Goal: Task Accomplishment & Management: Manage account settings

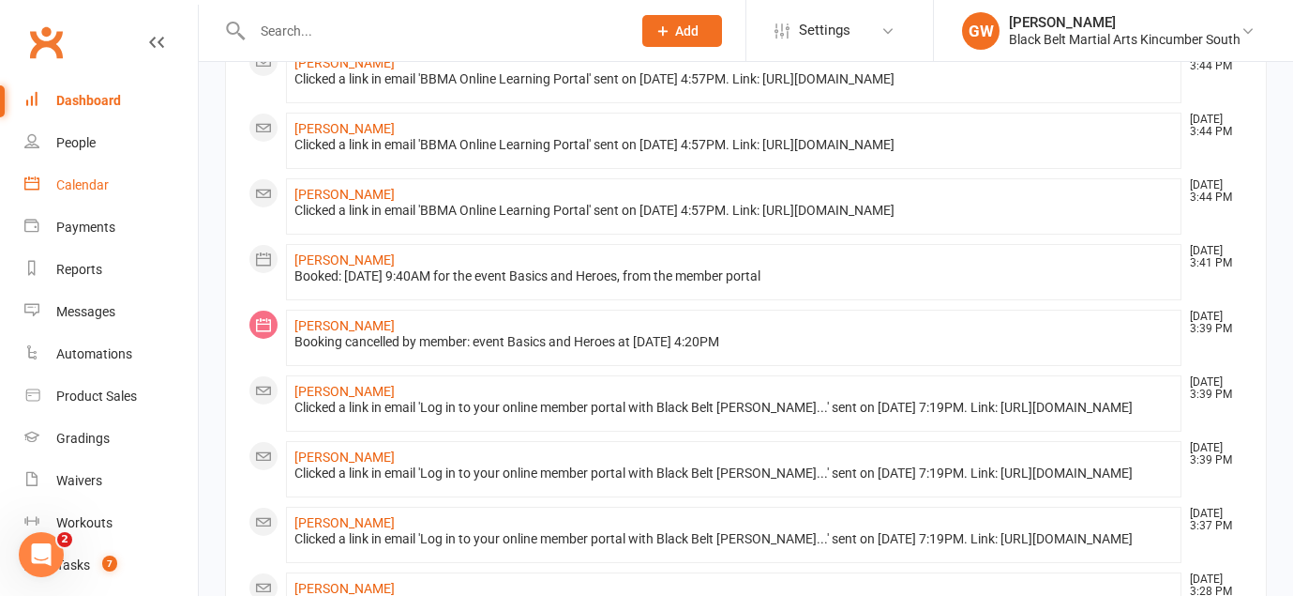
click at [80, 183] on div "Calendar" at bounding box center [82, 184] width 53 height 15
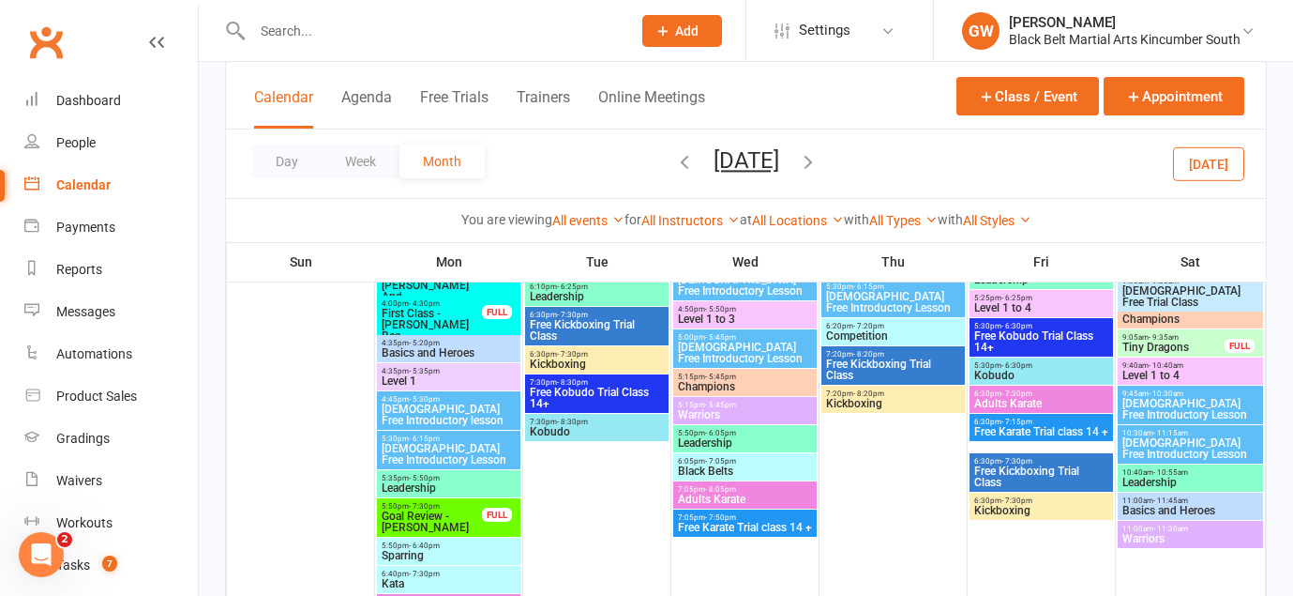
scroll to position [928, 0]
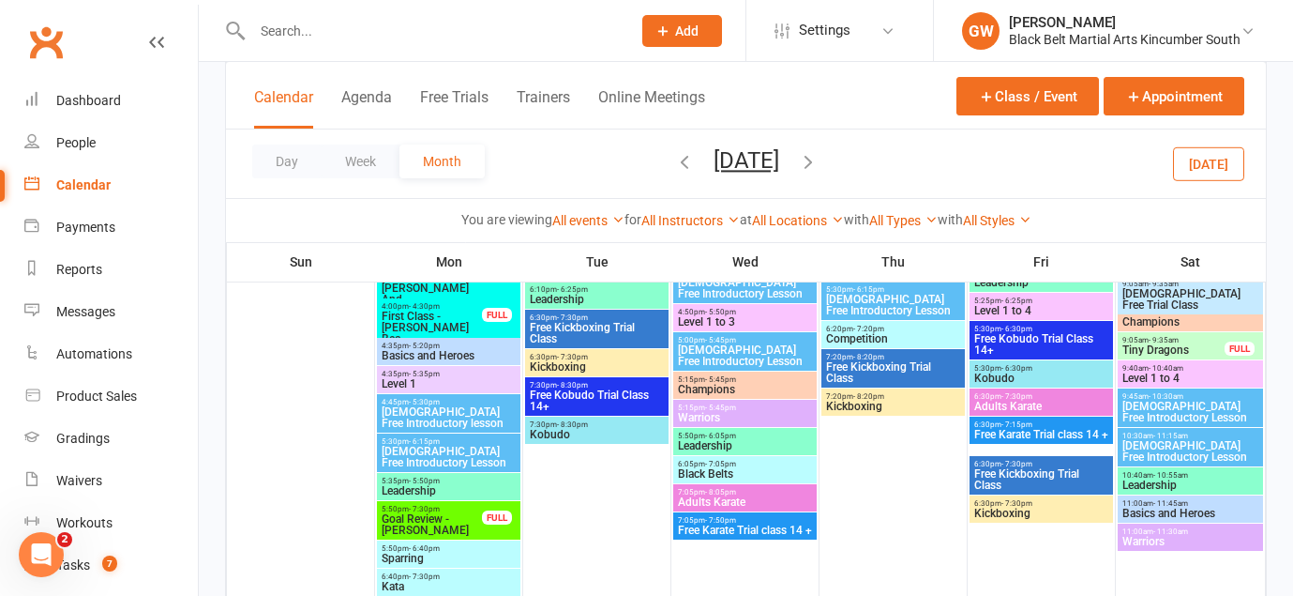
click at [779, 162] on button "[DATE]" at bounding box center [747, 160] width 66 height 26
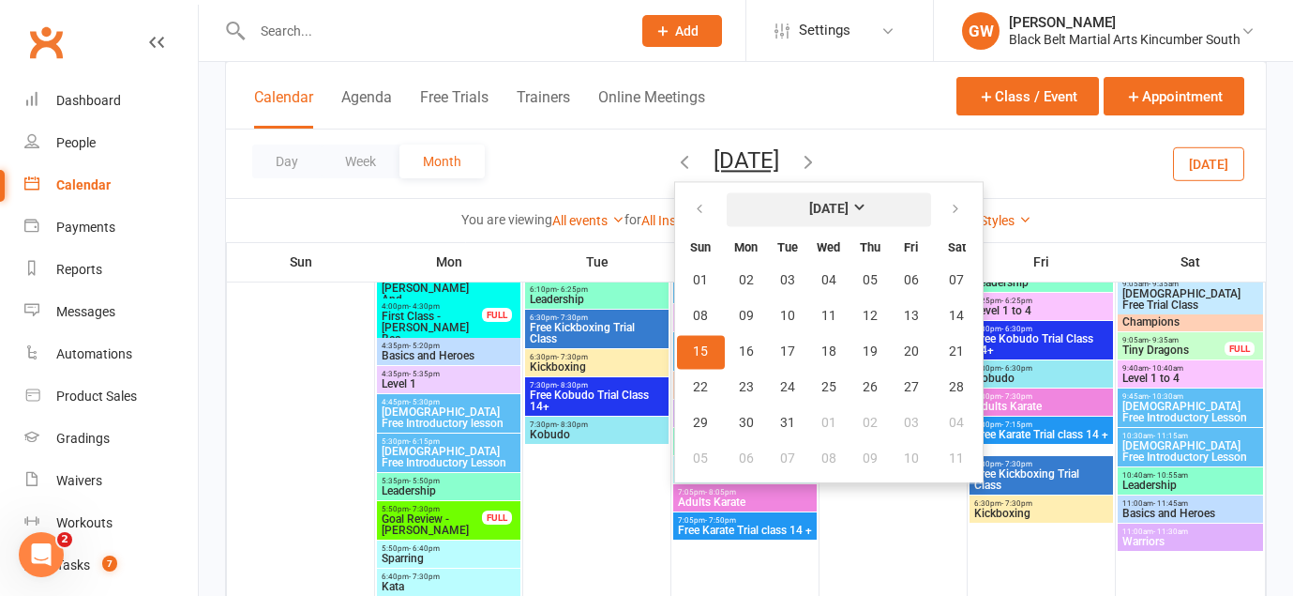
click at [829, 204] on button "[DATE]" at bounding box center [829, 209] width 204 height 34
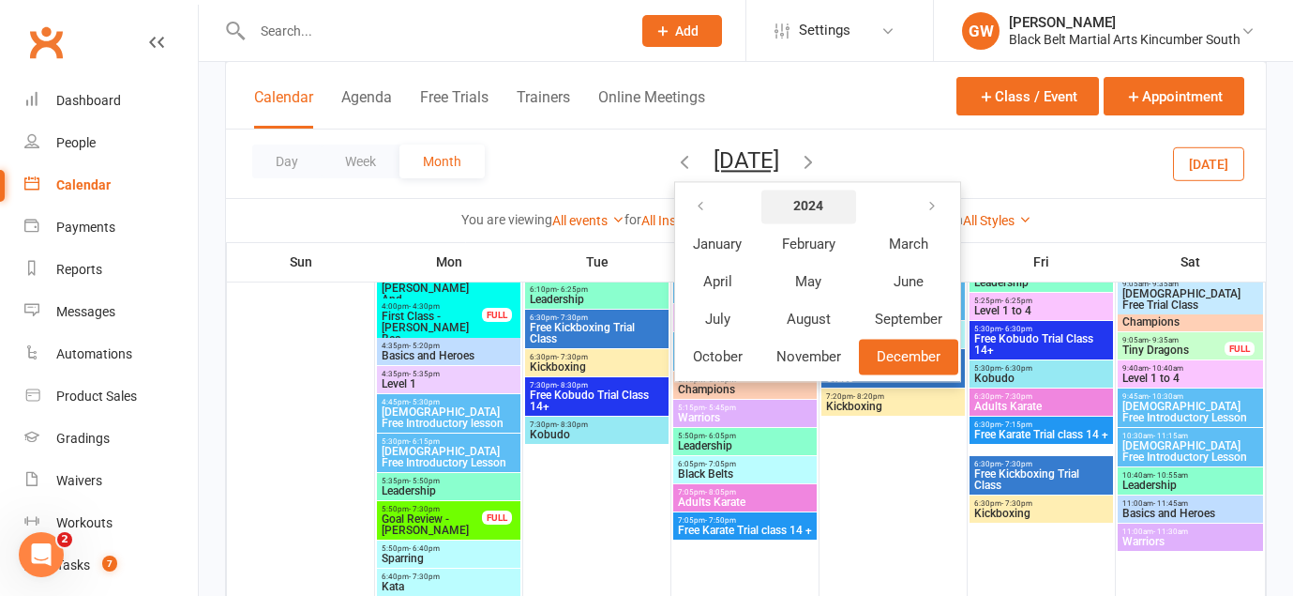
click at [793, 210] on strong "2024" at bounding box center [808, 206] width 30 height 15
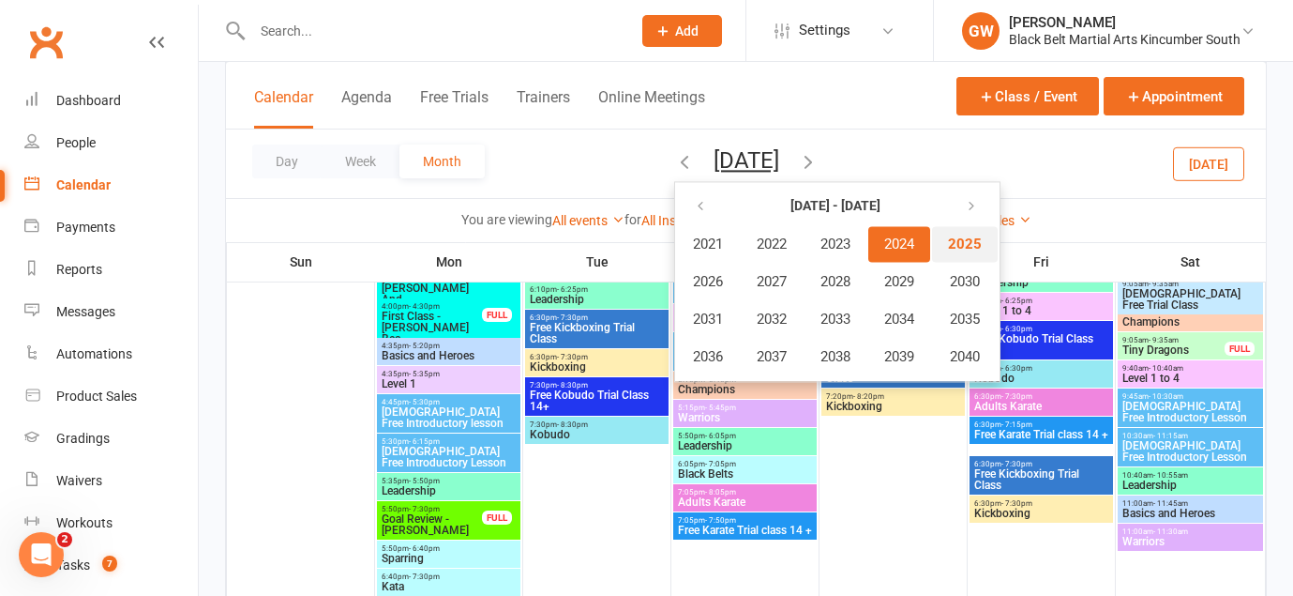
click at [948, 245] on span "2025" at bounding box center [965, 243] width 34 height 17
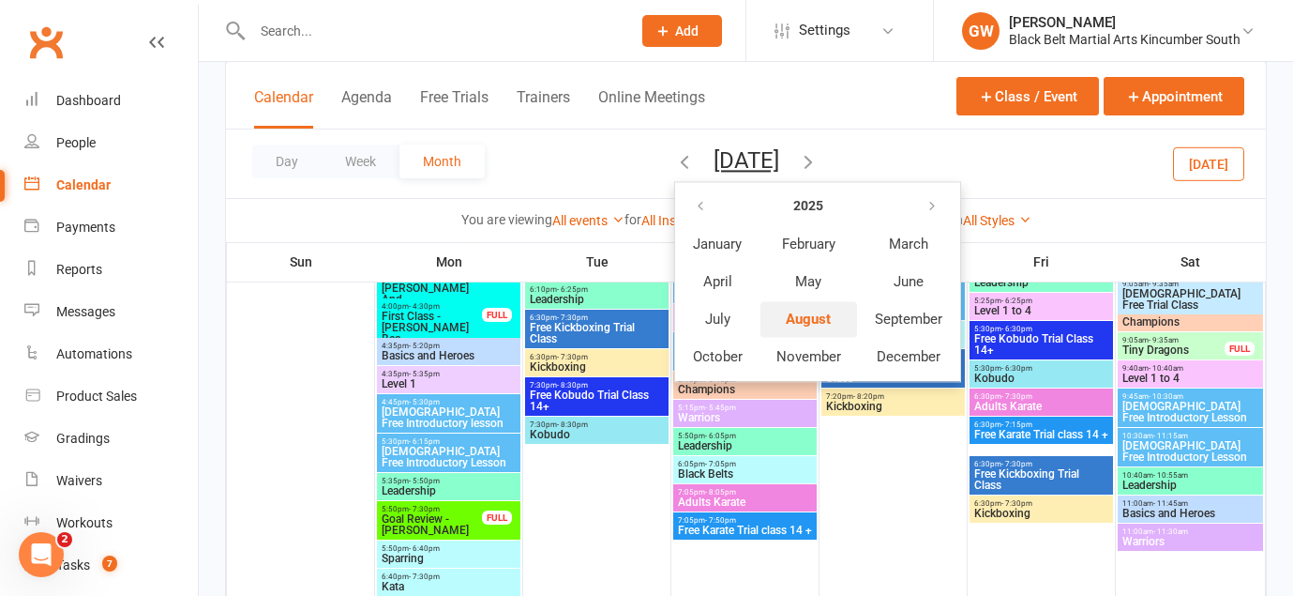
click at [786, 315] on span "August" at bounding box center [808, 318] width 45 height 17
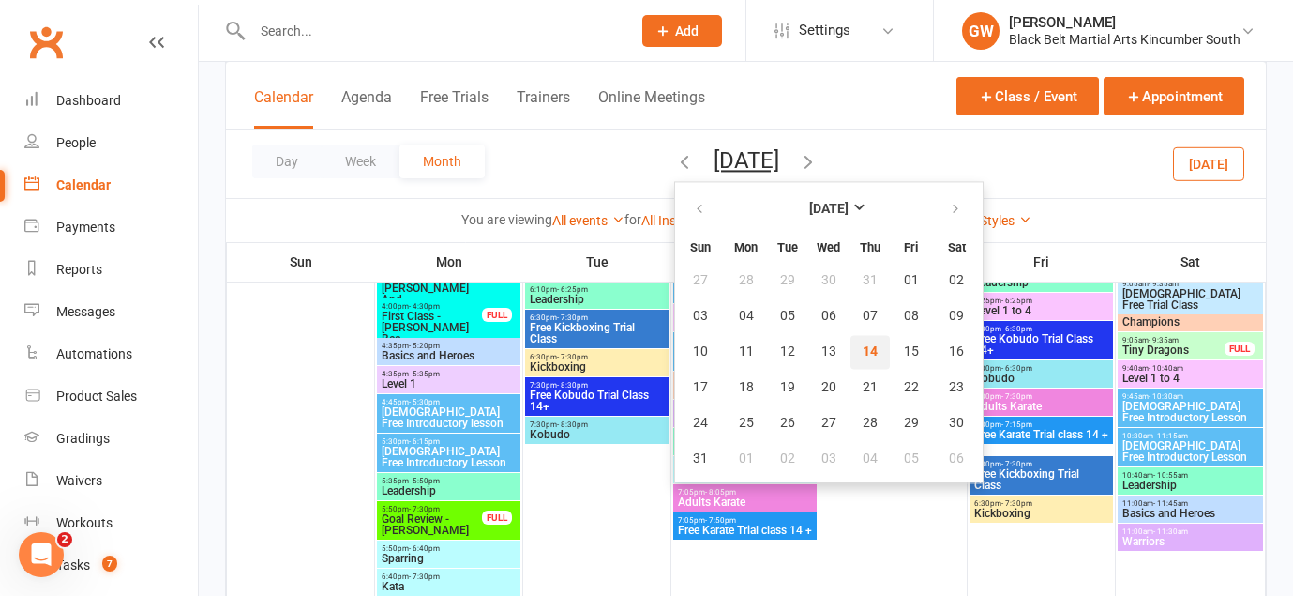
click at [863, 355] on span "14" at bounding box center [870, 351] width 15 height 15
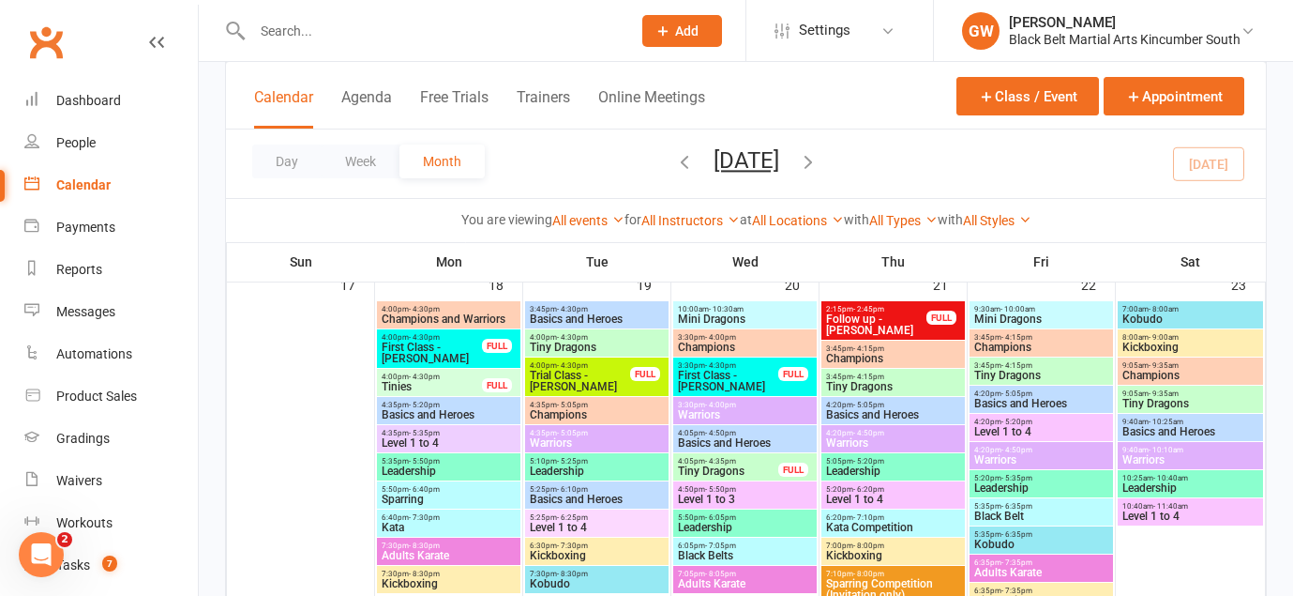
scroll to position [1548, 0]
click at [107, 100] on div "Dashboard" at bounding box center [88, 100] width 65 height 15
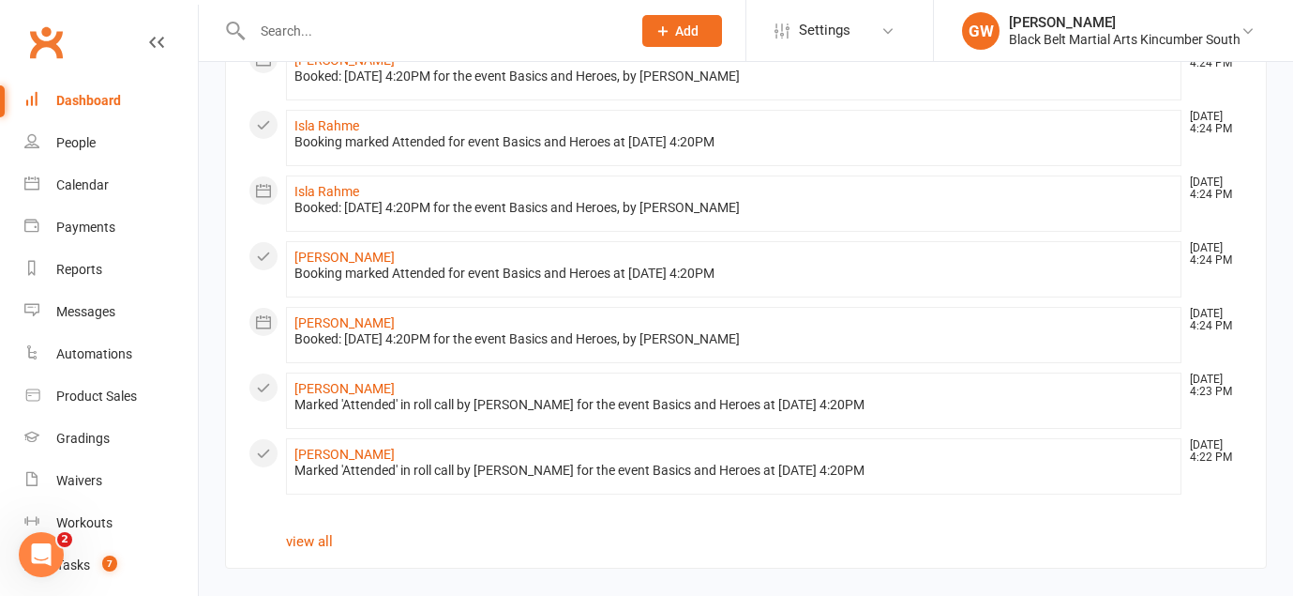
scroll to position [1060, 0]
click at [310, 543] on link "view all" at bounding box center [309, 541] width 47 height 17
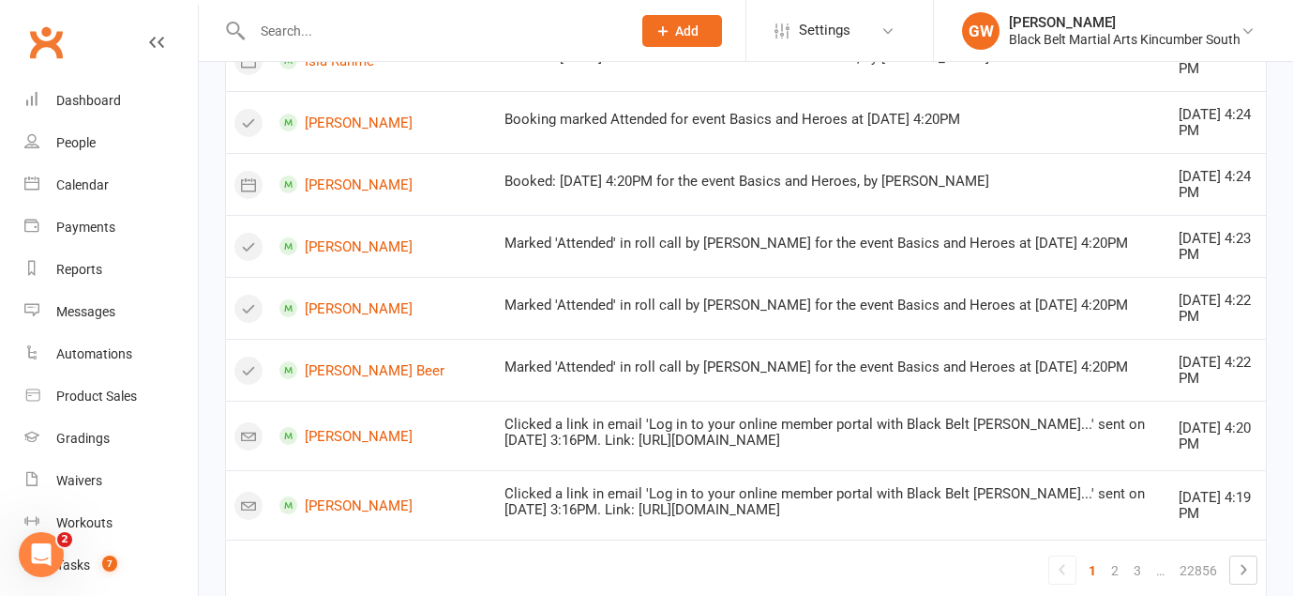
scroll to position [1267, 0]
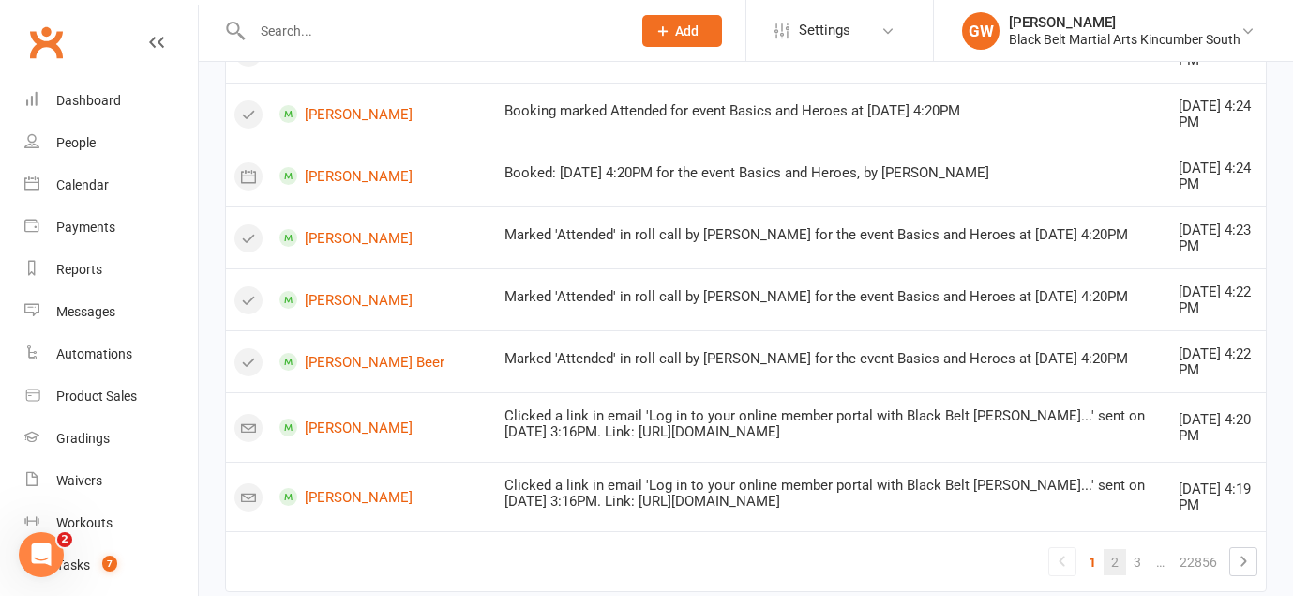
click at [1118, 560] on link "2" at bounding box center [1115, 562] width 23 height 26
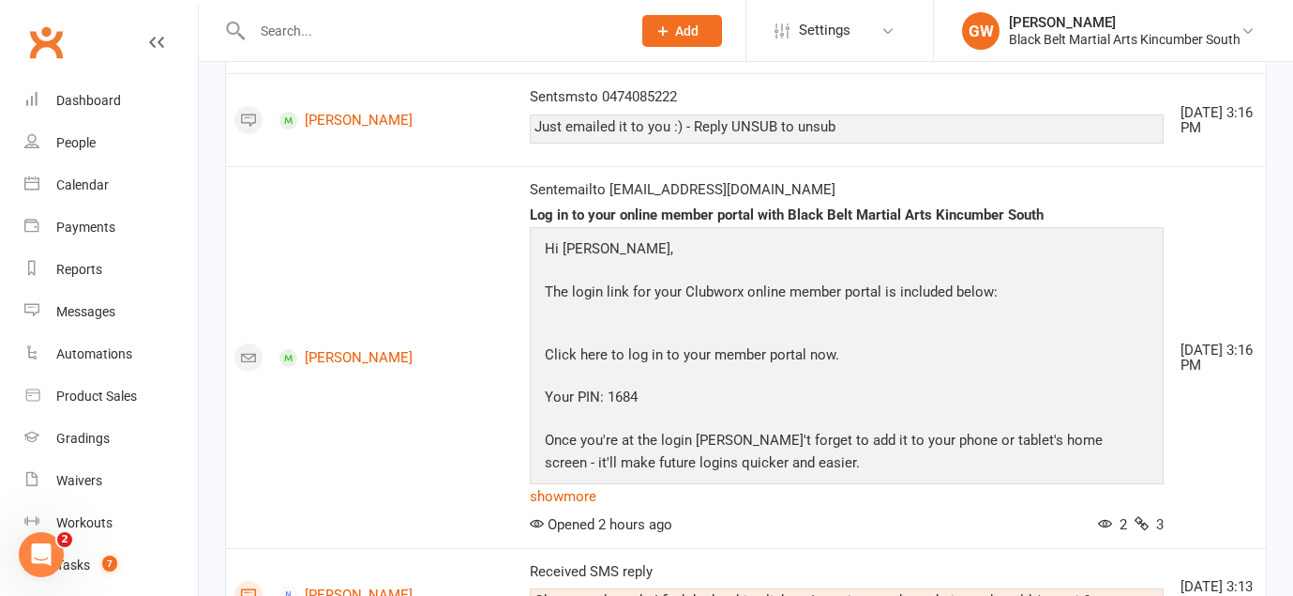
scroll to position [1609, 0]
click at [99, 98] on div "Dashboard" at bounding box center [88, 100] width 65 height 15
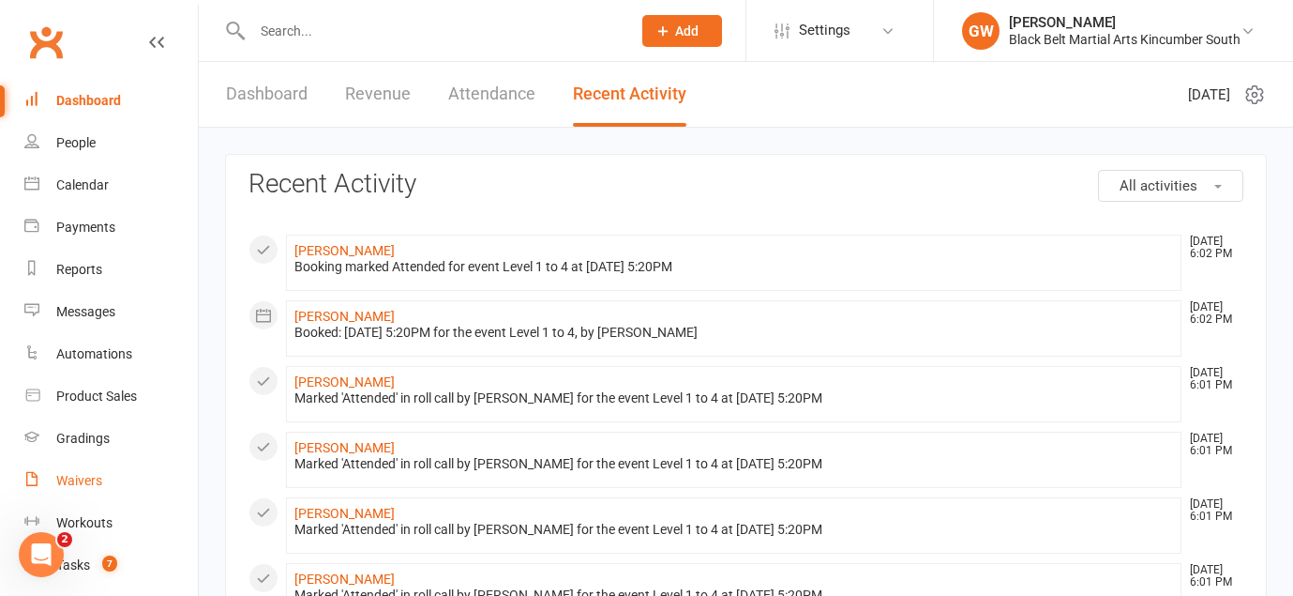
click at [94, 483] on div "Waivers" at bounding box center [79, 480] width 46 height 15
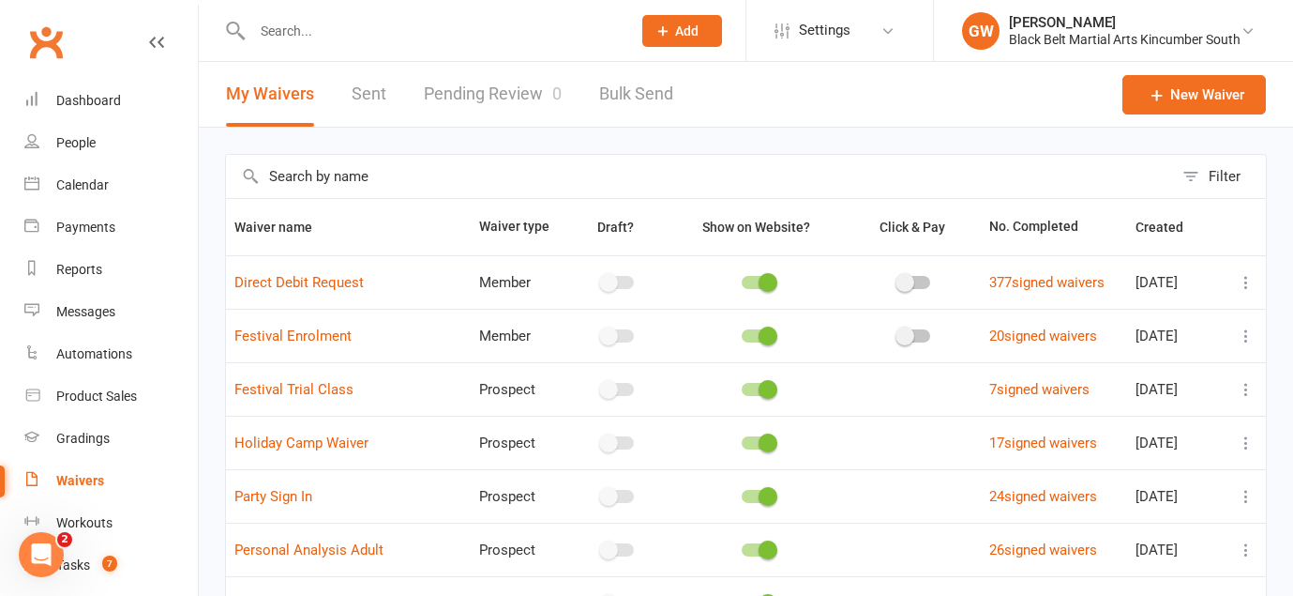
click at [512, 92] on link "Pending Review 0" at bounding box center [493, 94] width 138 height 65
select select "50"
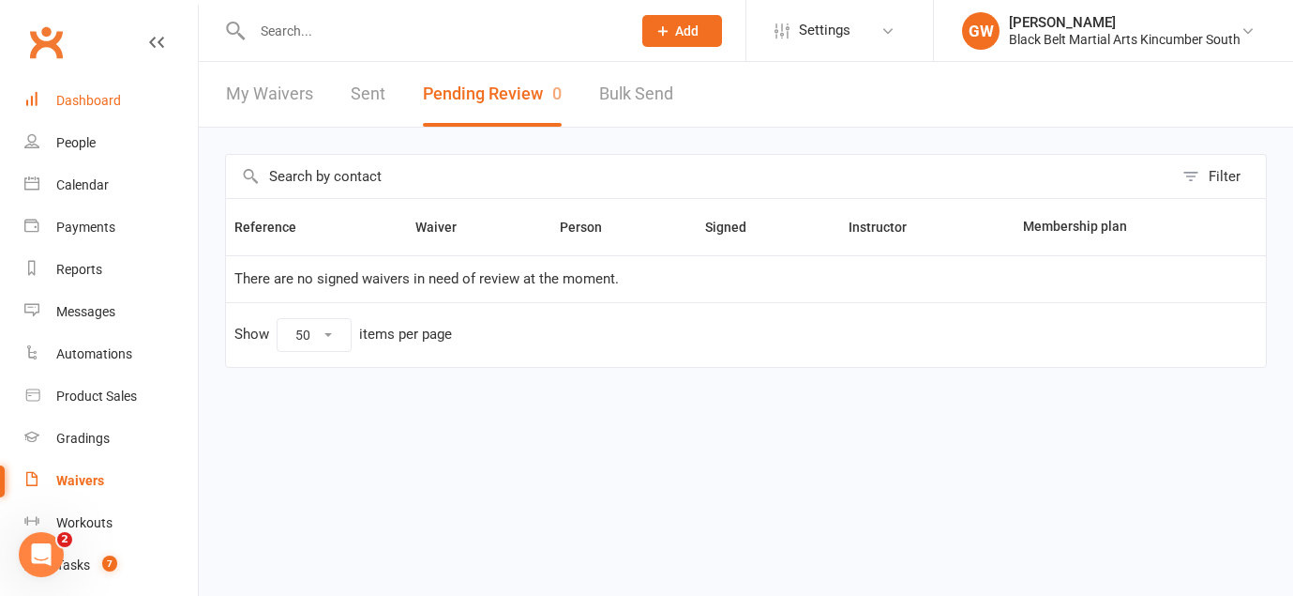
click at [92, 101] on div "Dashboard" at bounding box center [88, 100] width 65 height 15
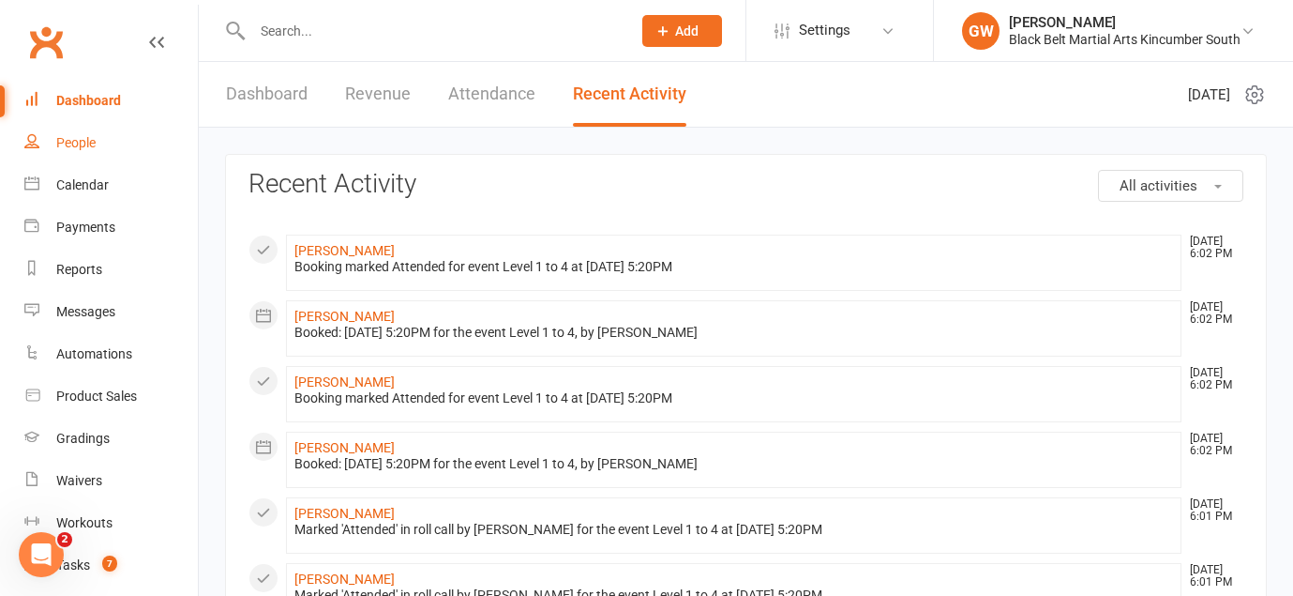
click at [73, 142] on div "People" at bounding box center [75, 142] width 39 height 15
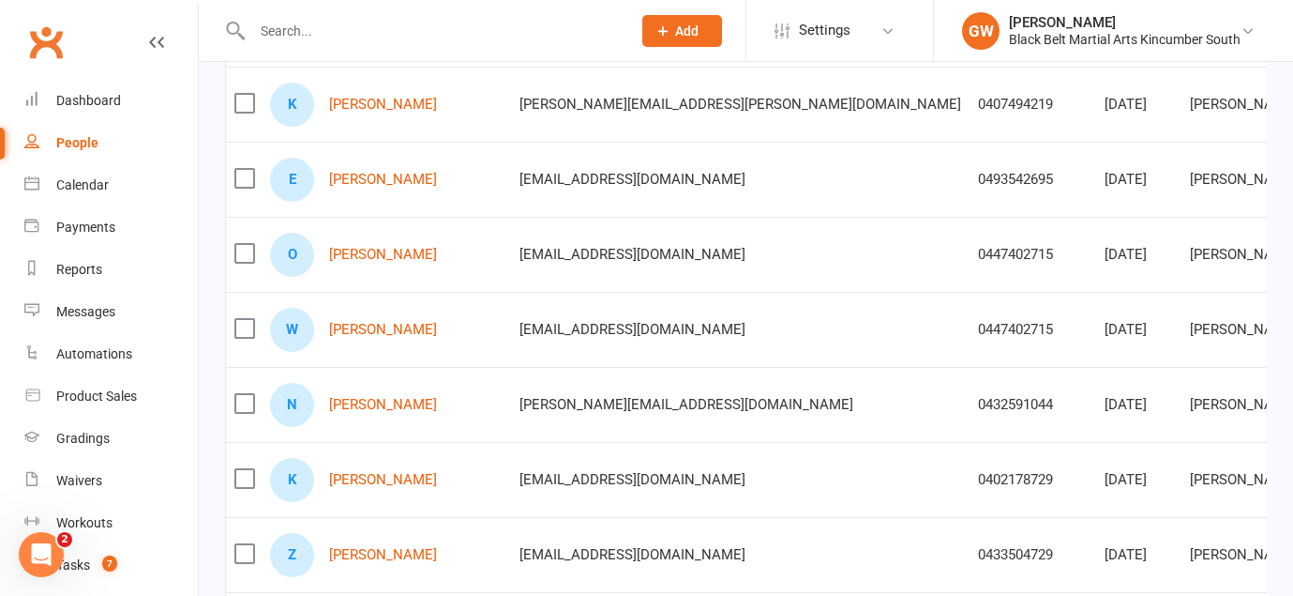
scroll to position [265, 0]
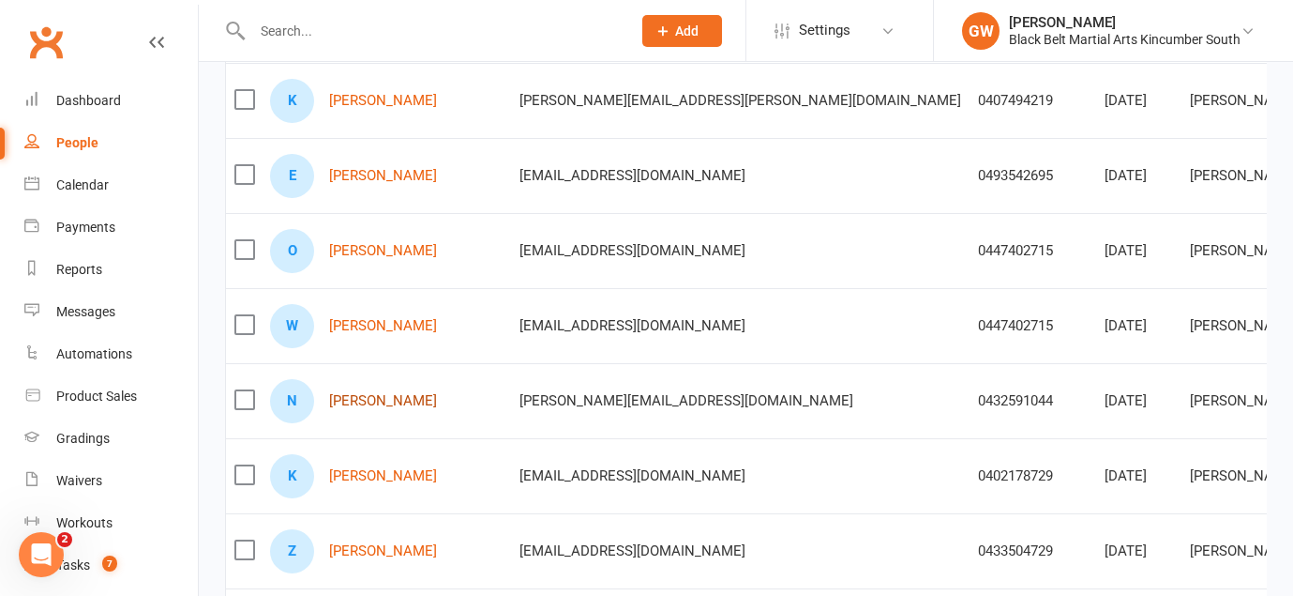
click at [394, 402] on link "[PERSON_NAME]" at bounding box center [383, 401] width 108 height 16
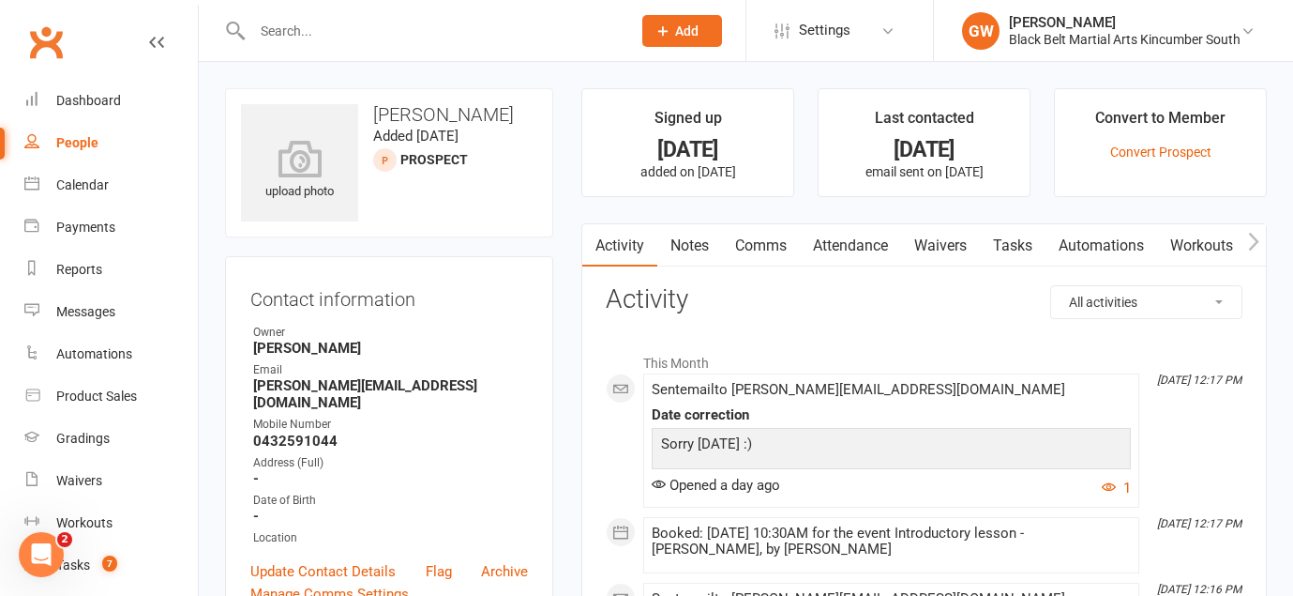
click at [86, 143] on div "People" at bounding box center [77, 142] width 42 height 15
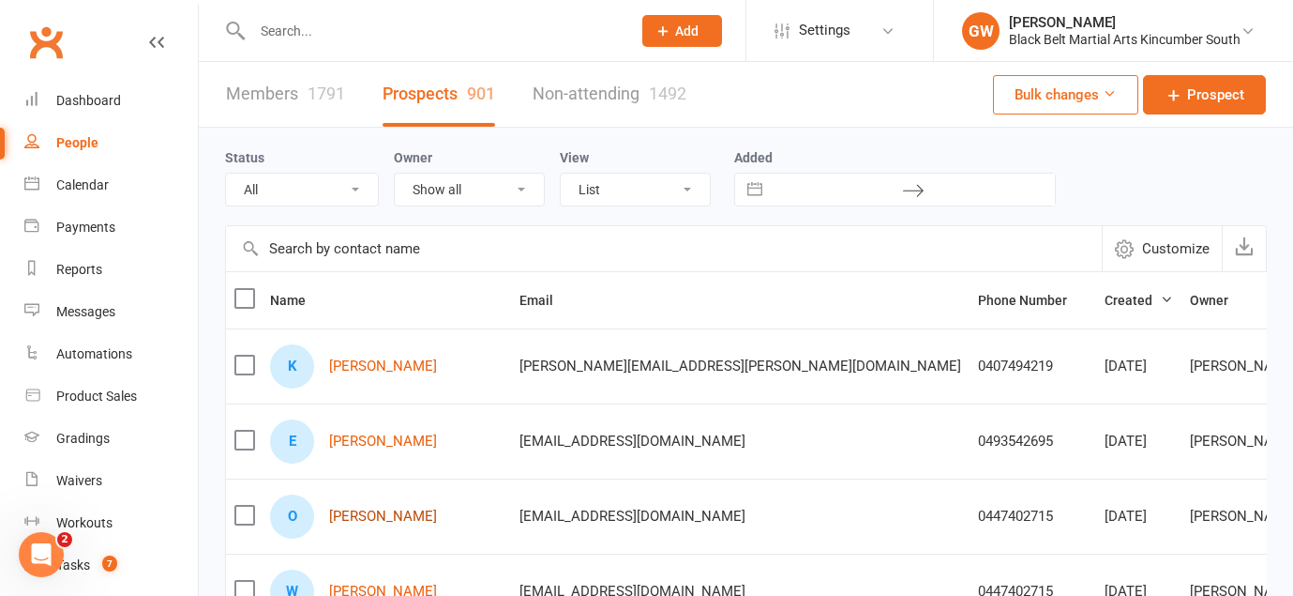
click at [418, 513] on link "[PERSON_NAME]" at bounding box center [383, 516] width 108 height 16
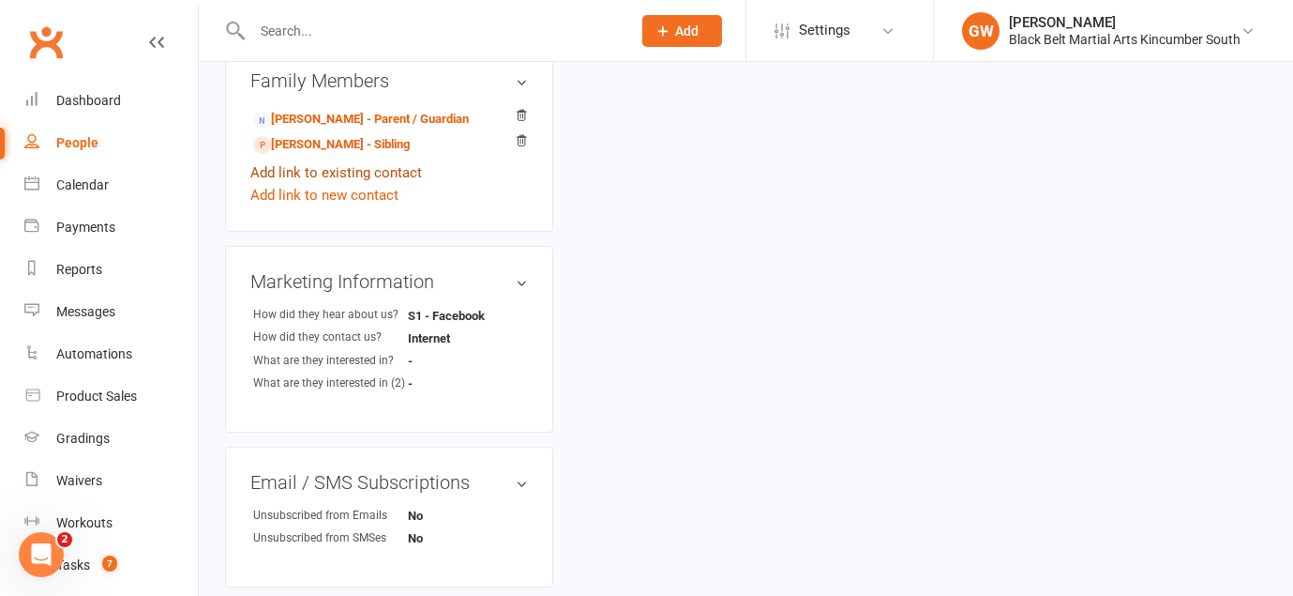
scroll to position [697, 0]
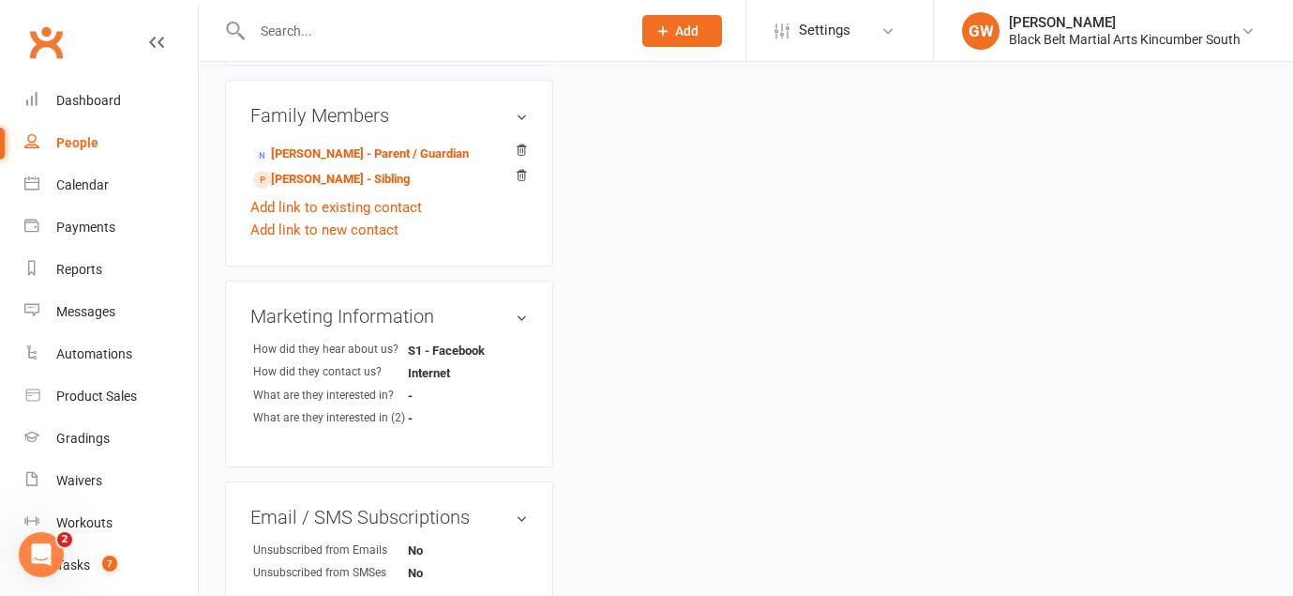
click at [84, 142] on div "People" at bounding box center [77, 142] width 42 height 15
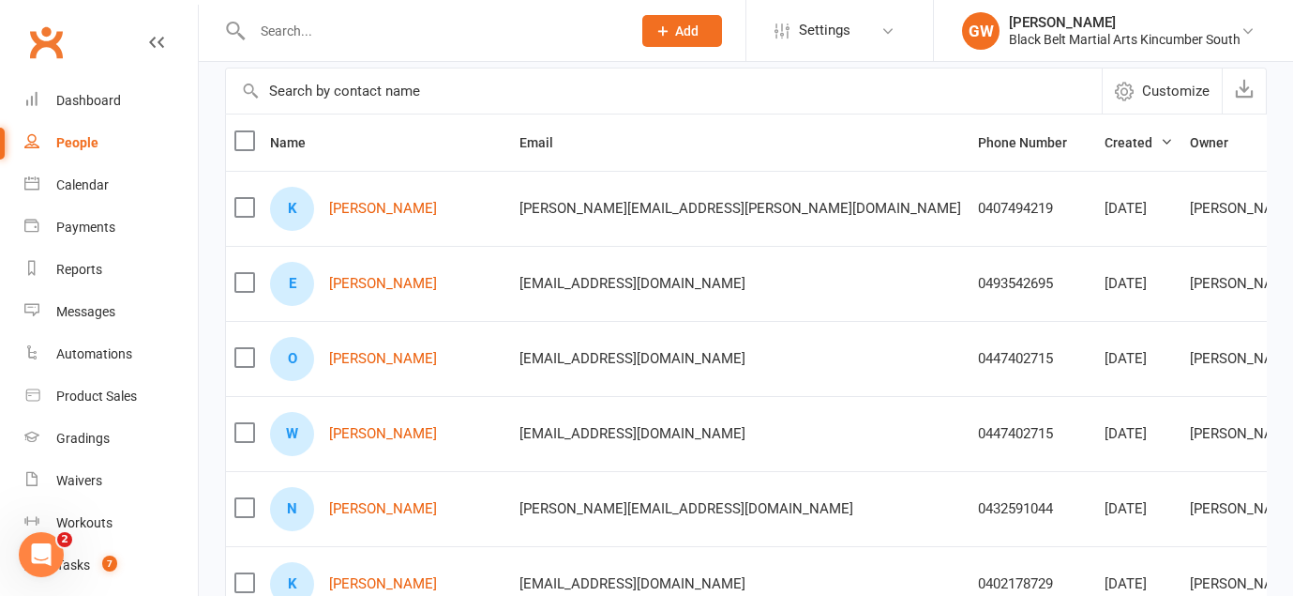
scroll to position [174, 0]
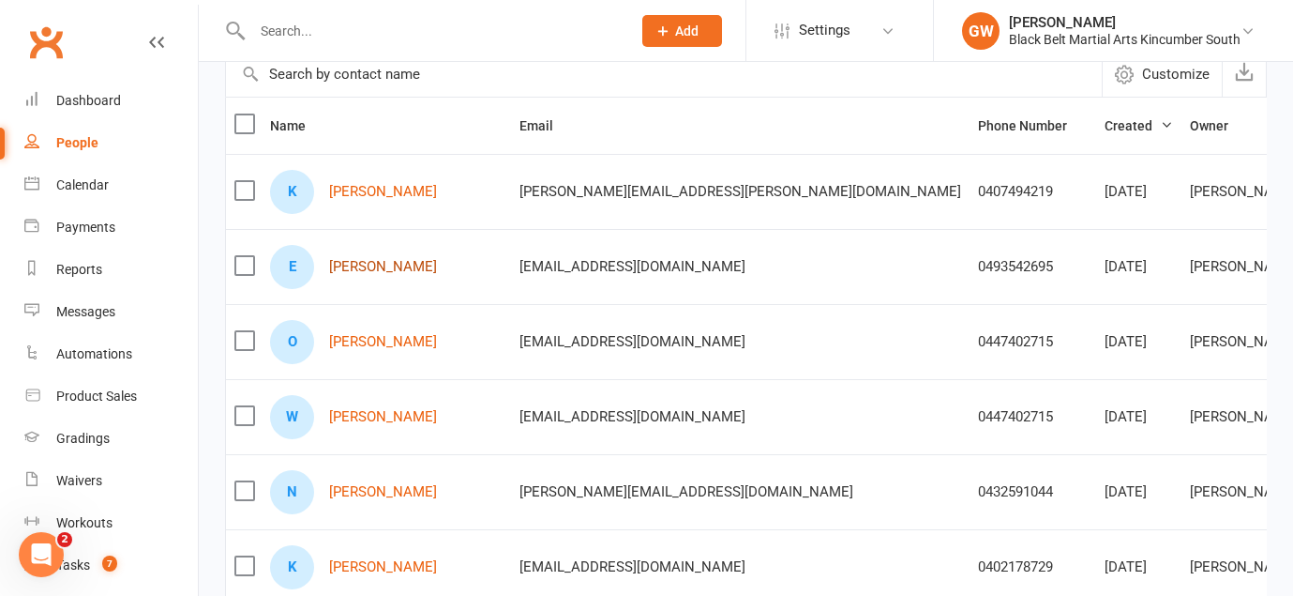
click at [392, 264] on link "[PERSON_NAME]" at bounding box center [383, 267] width 108 height 16
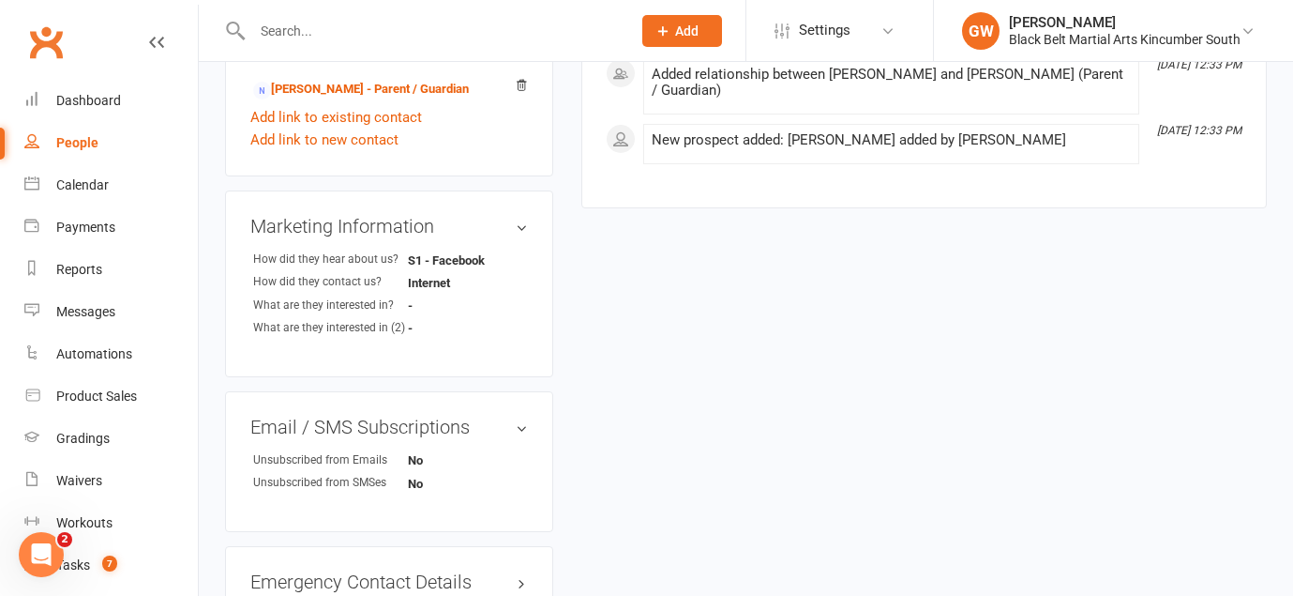
scroll to position [763, 0]
click at [77, 139] on div "People" at bounding box center [77, 142] width 42 height 15
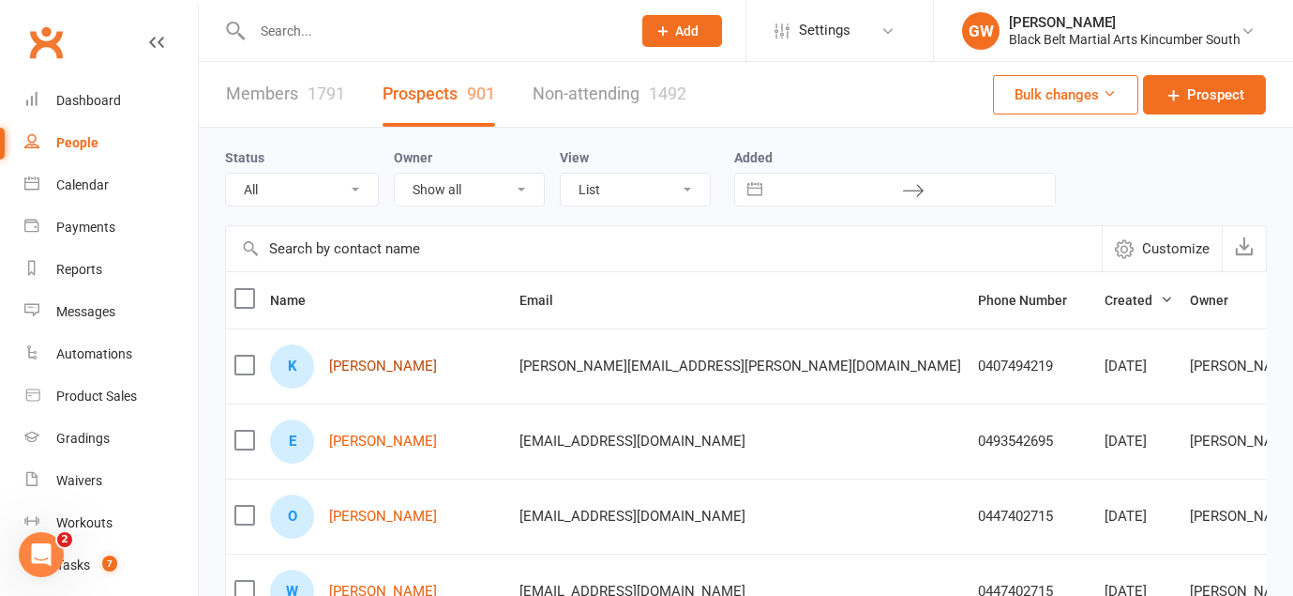
click at [356, 362] on link "[PERSON_NAME]" at bounding box center [383, 366] width 108 height 16
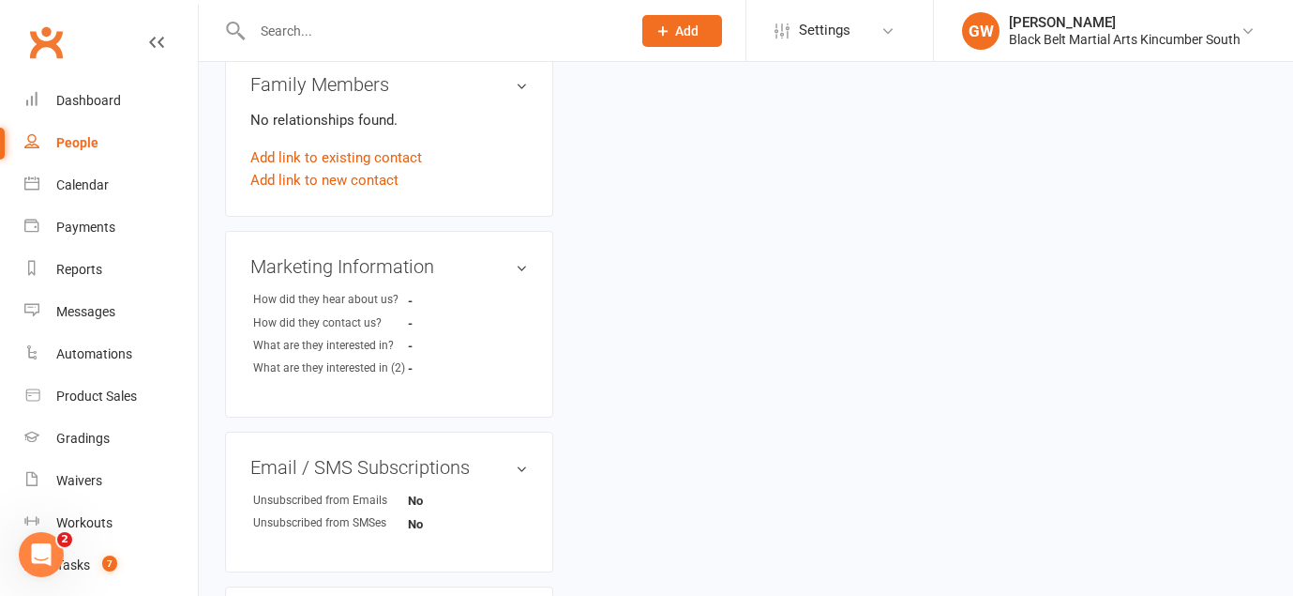
scroll to position [272, 0]
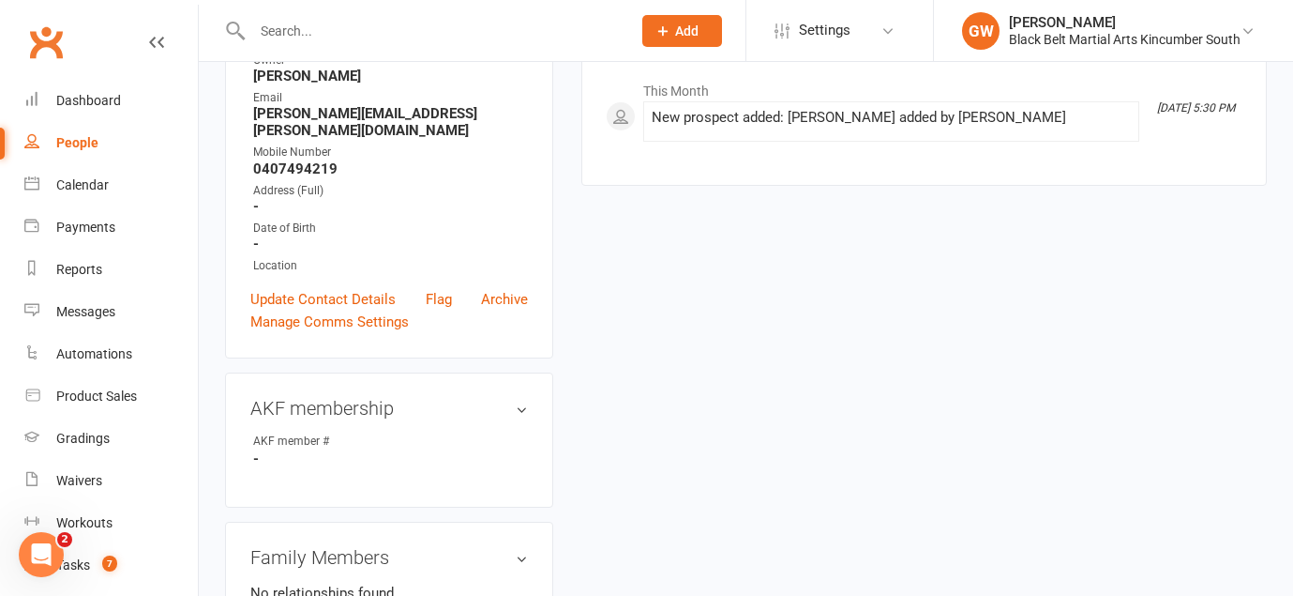
click at [73, 145] on div "People" at bounding box center [77, 142] width 42 height 15
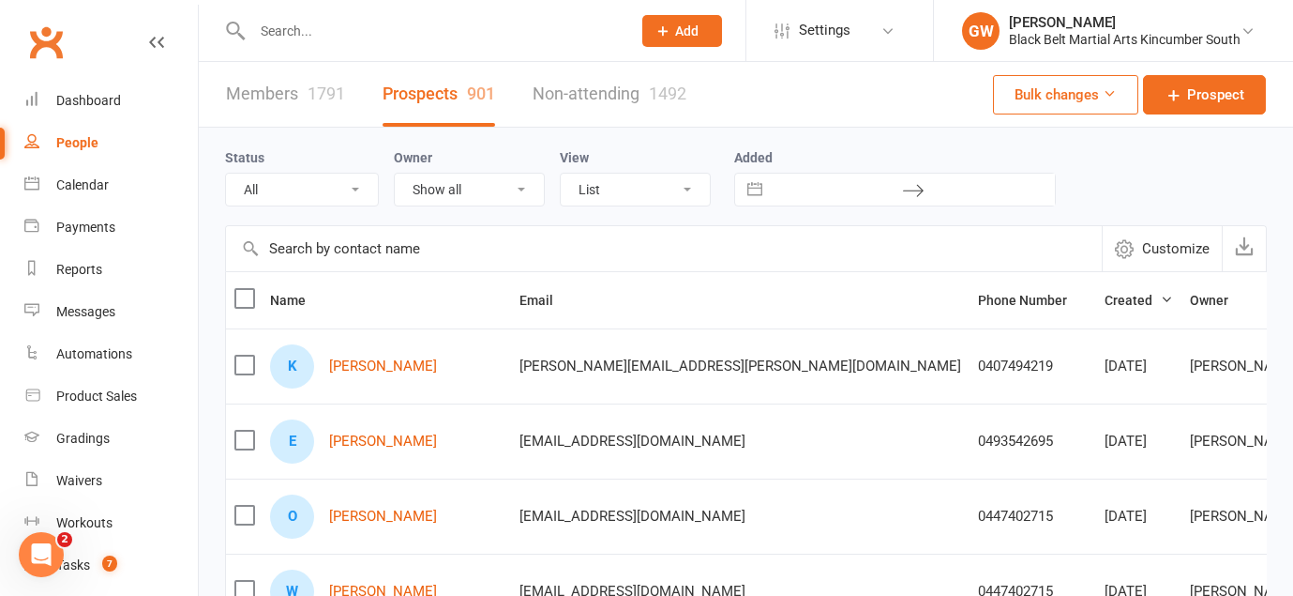
click at [379, 431] on div "E [PERSON_NAME]" at bounding box center [386, 441] width 233 height 44
drag, startPoint x: 379, startPoint y: 431, endPoint x: 379, endPoint y: 447, distance: 15.9
click at [379, 447] on div "E [PERSON_NAME]" at bounding box center [386, 441] width 233 height 44
click at [394, 405] on td "E [PERSON_NAME]" at bounding box center [386, 440] width 249 height 75
click at [388, 442] on link "[PERSON_NAME]" at bounding box center [383, 441] width 108 height 16
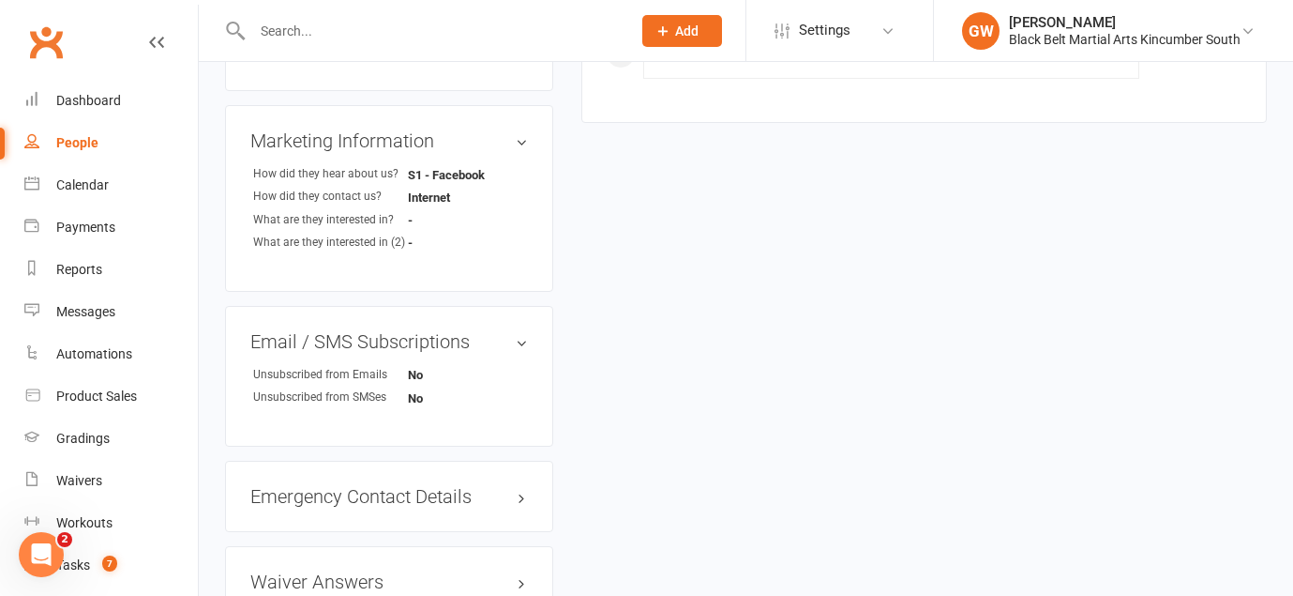
scroll to position [854, 0]
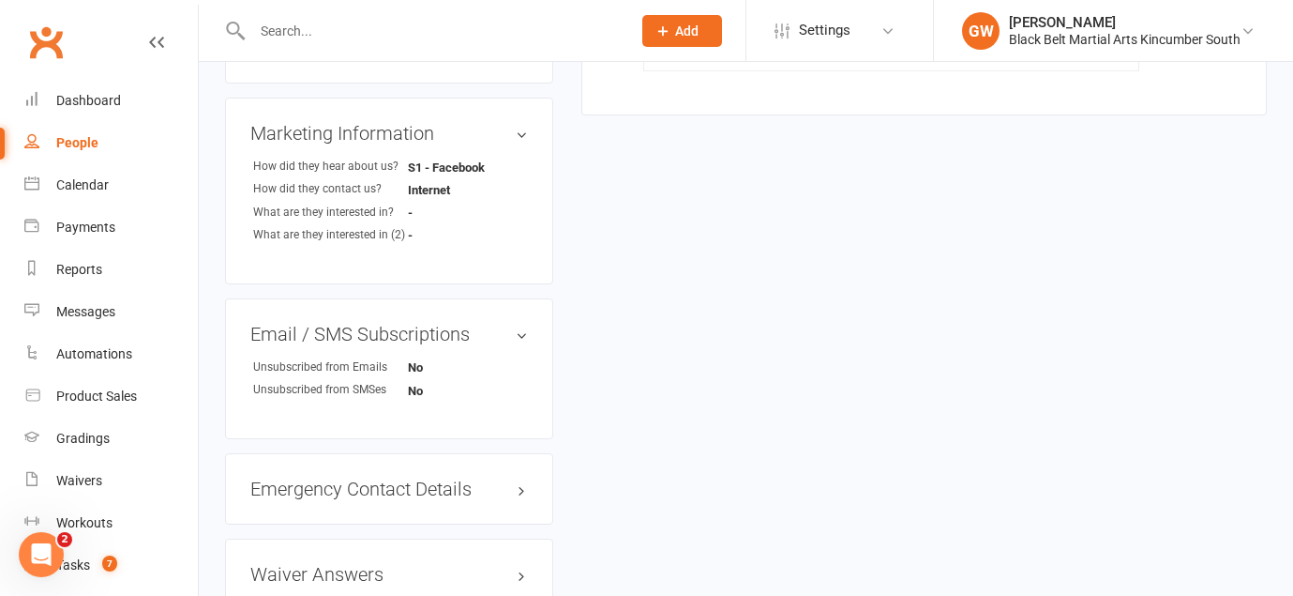
click at [388, 30] on input "text" at bounding box center [432, 31] width 371 height 26
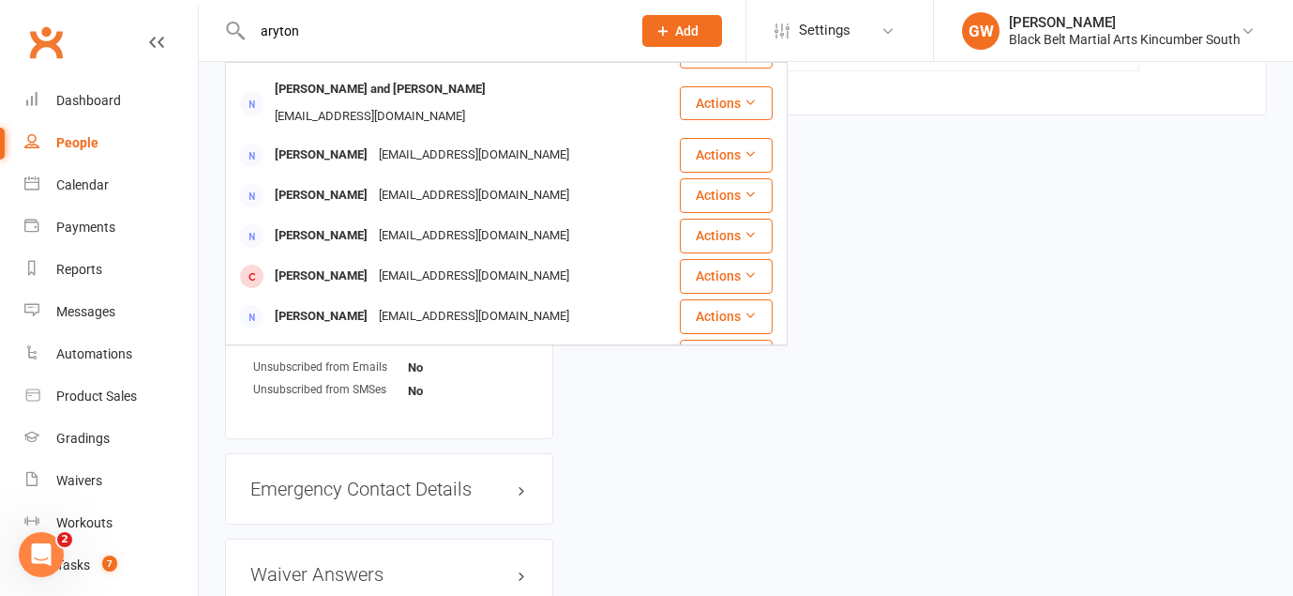
scroll to position [0, 0]
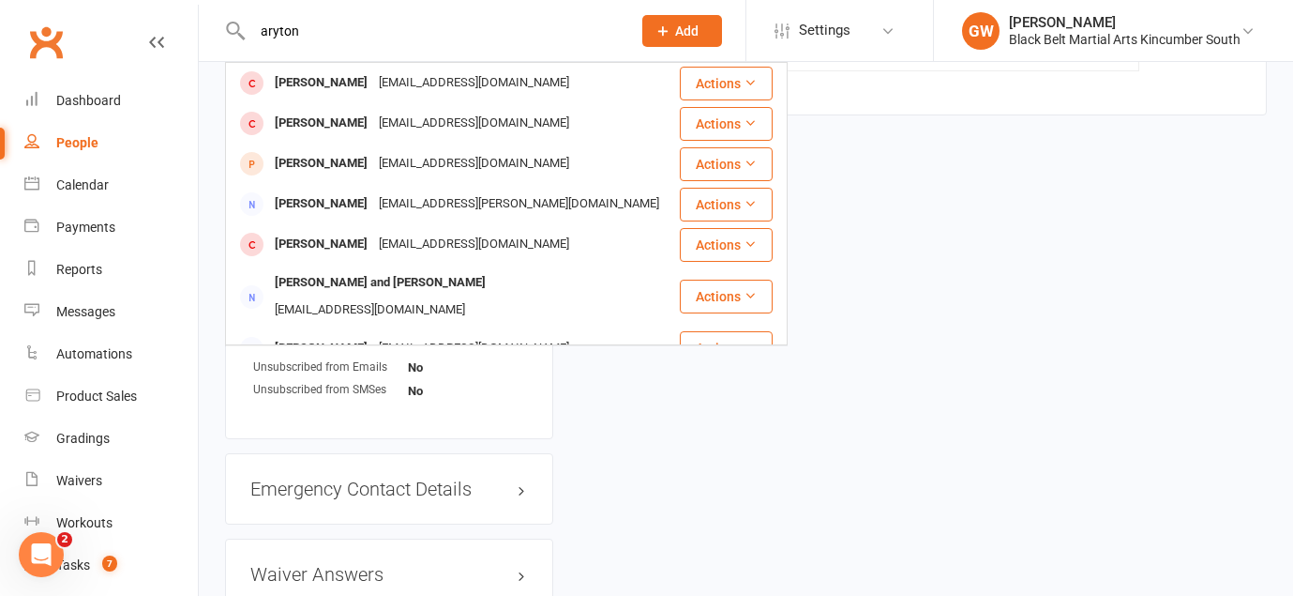
drag, startPoint x: 359, startPoint y: 26, endPoint x: 239, endPoint y: 23, distance: 120.1
click at [239, 23] on div "[PERSON_NAME] [EMAIL_ADDRESS][DOMAIN_NAME] Actions Ace Clayton [EMAIL_ADDRESS][…" at bounding box center [421, 30] width 393 height 61
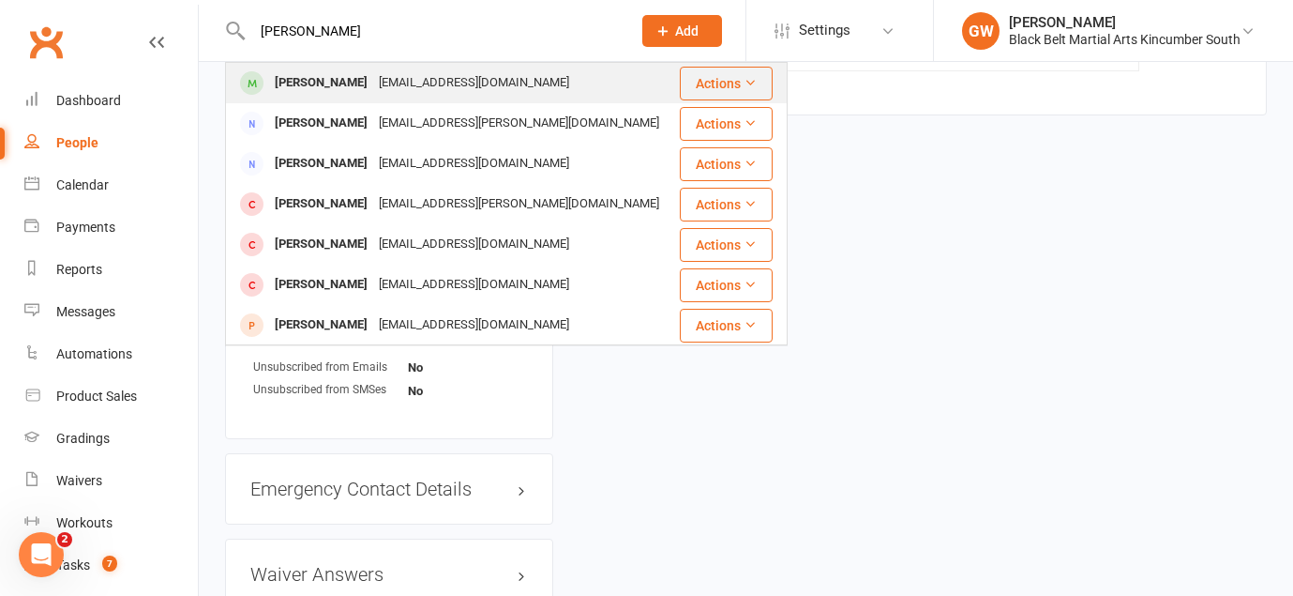
type input "[PERSON_NAME]"
click at [276, 89] on div "[PERSON_NAME]" at bounding box center [321, 82] width 104 height 27
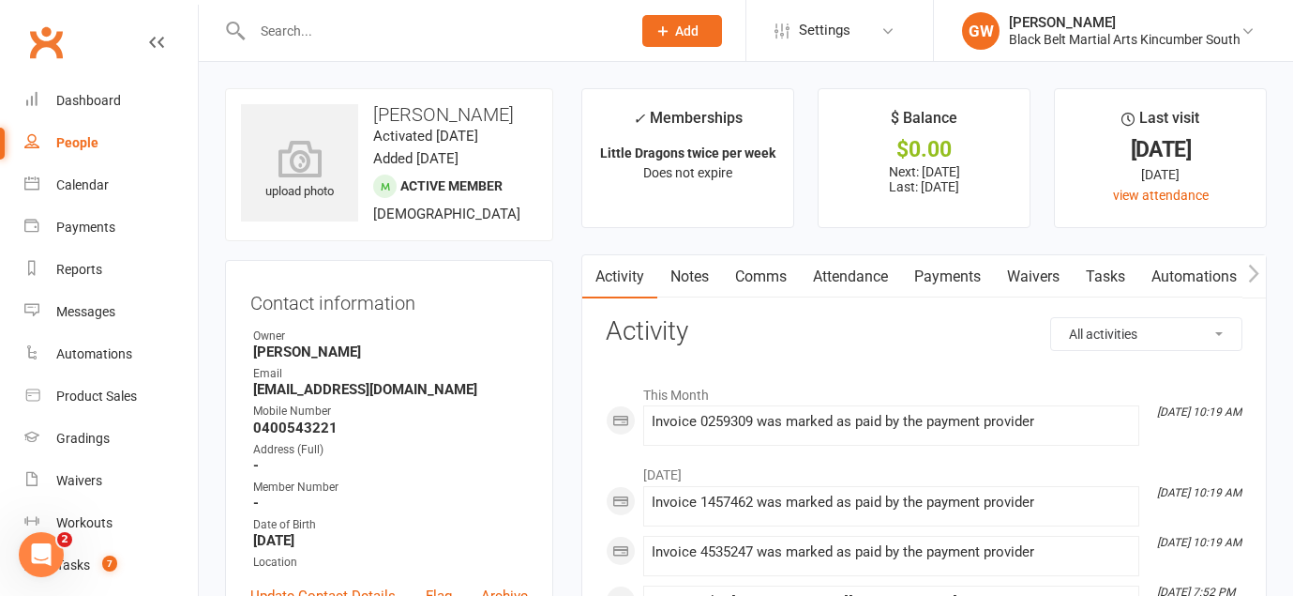
click at [943, 271] on link "Payments" at bounding box center [947, 276] width 93 height 43
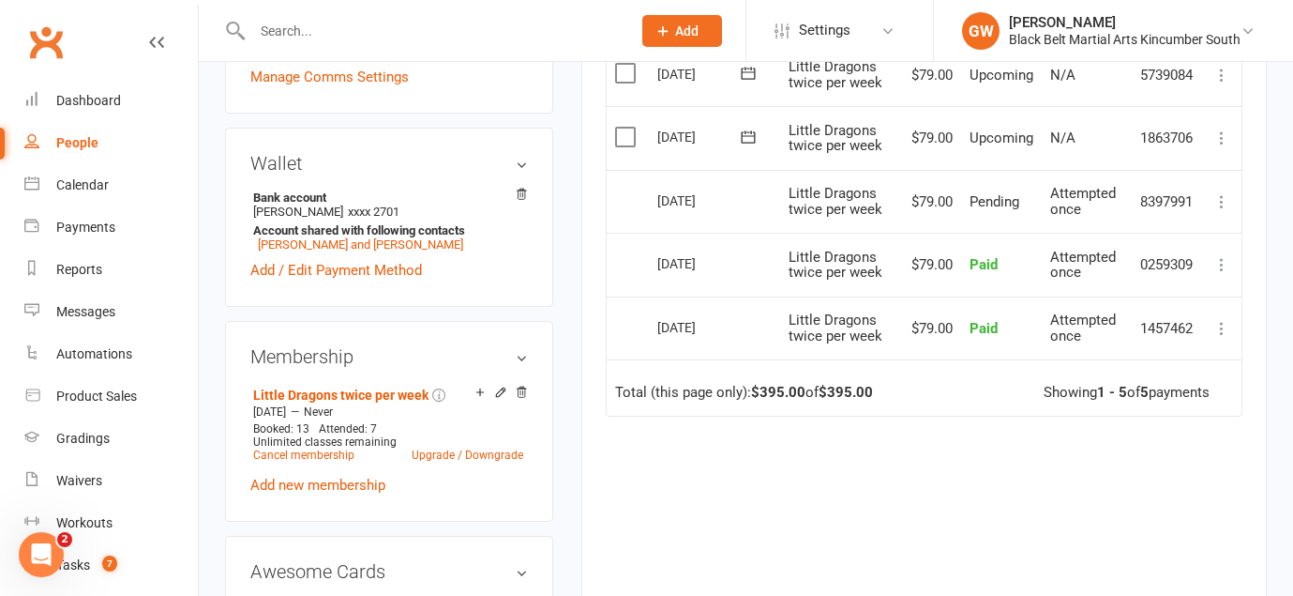
scroll to position [560, 0]
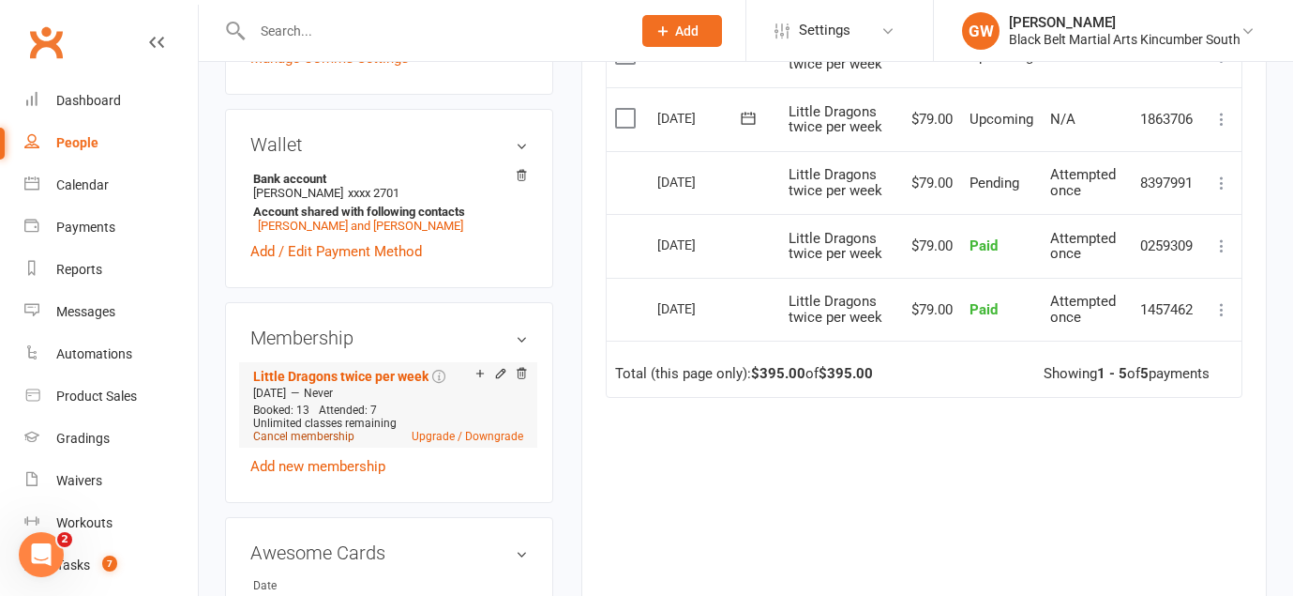
click at [342, 430] on link "Cancel membership" at bounding box center [303, 436] width 101 height 13
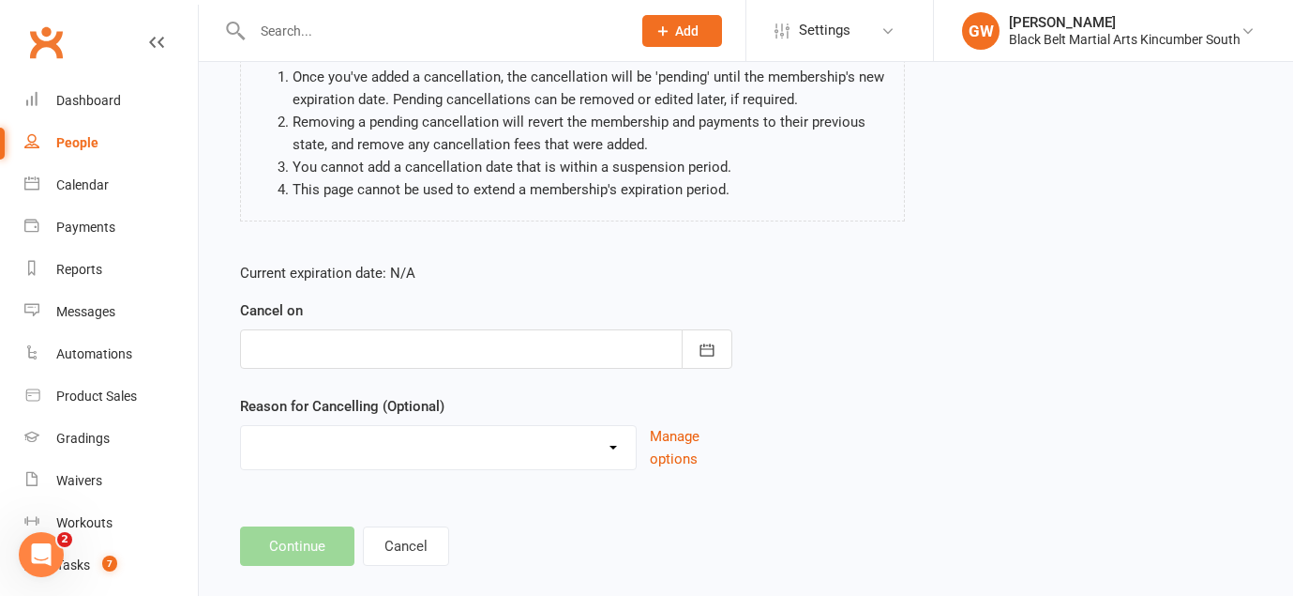
scroll to position [207, 0]
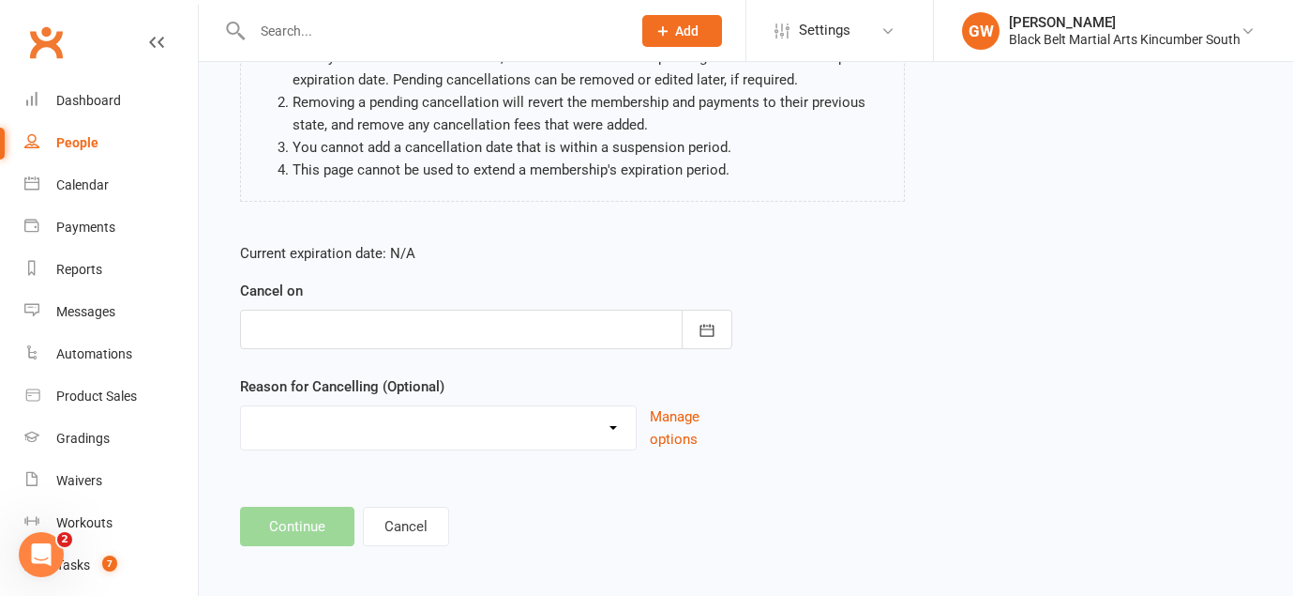
click at [512, 325] on div at bounding box center [486, 329] width 492 height 39
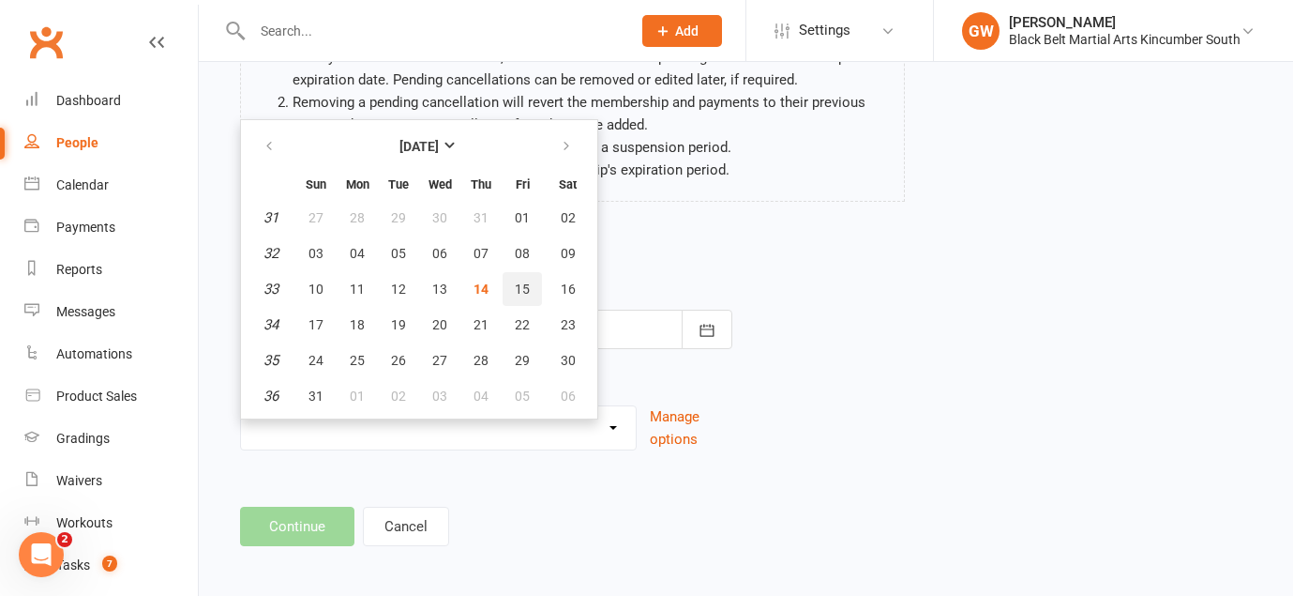
click at [530, 283] on button "15" at bounding box center [522, 289] width 39 height 34
type input "[DATE]"
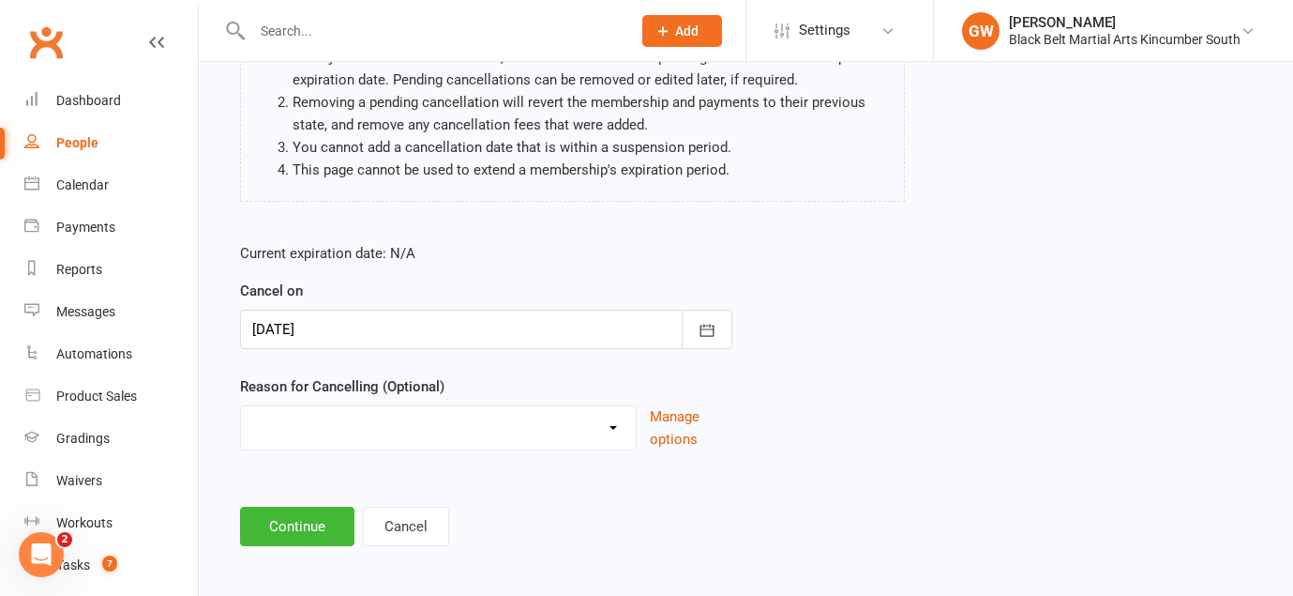
click at [326, 433] on select "Financial Hold Holiday Injury LOI other sport Soccer Uncontactable Upgrade Othe…" at bounding box center [438, 425] width 395 height 38
select select "9"
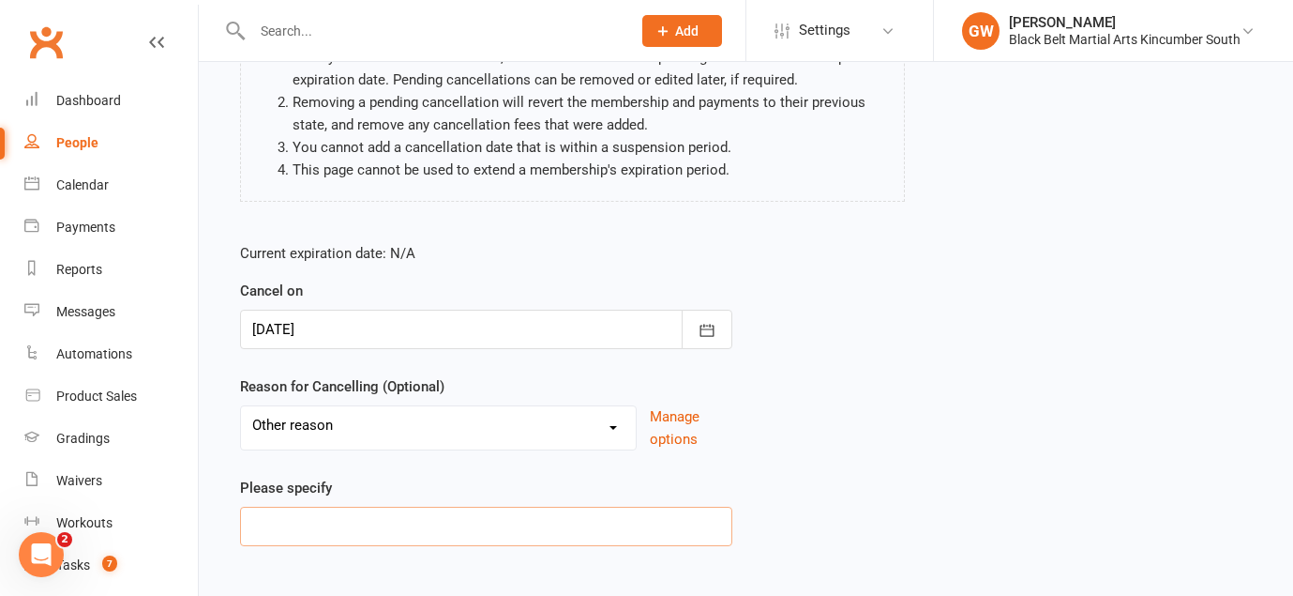
click at [345, 520] on input at bounding box center [486, 525] width 492 height 39
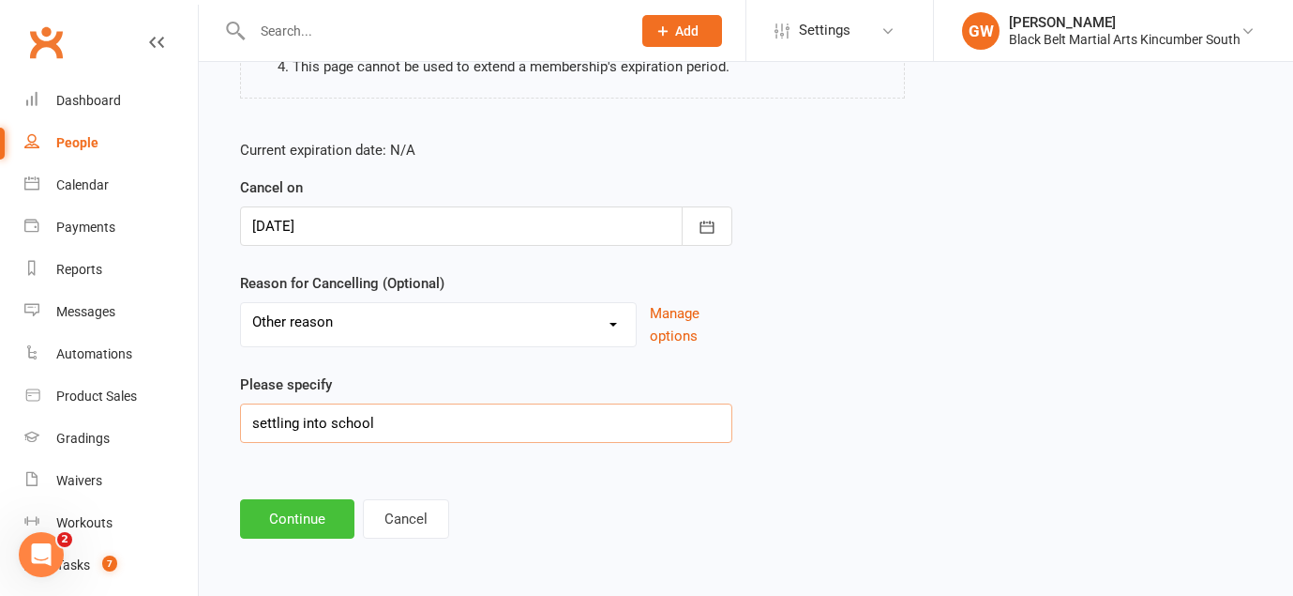
type input "settling into school"
click at [317, 505] on button "Continue" at bounding box center [297, 518] width 114 height 39
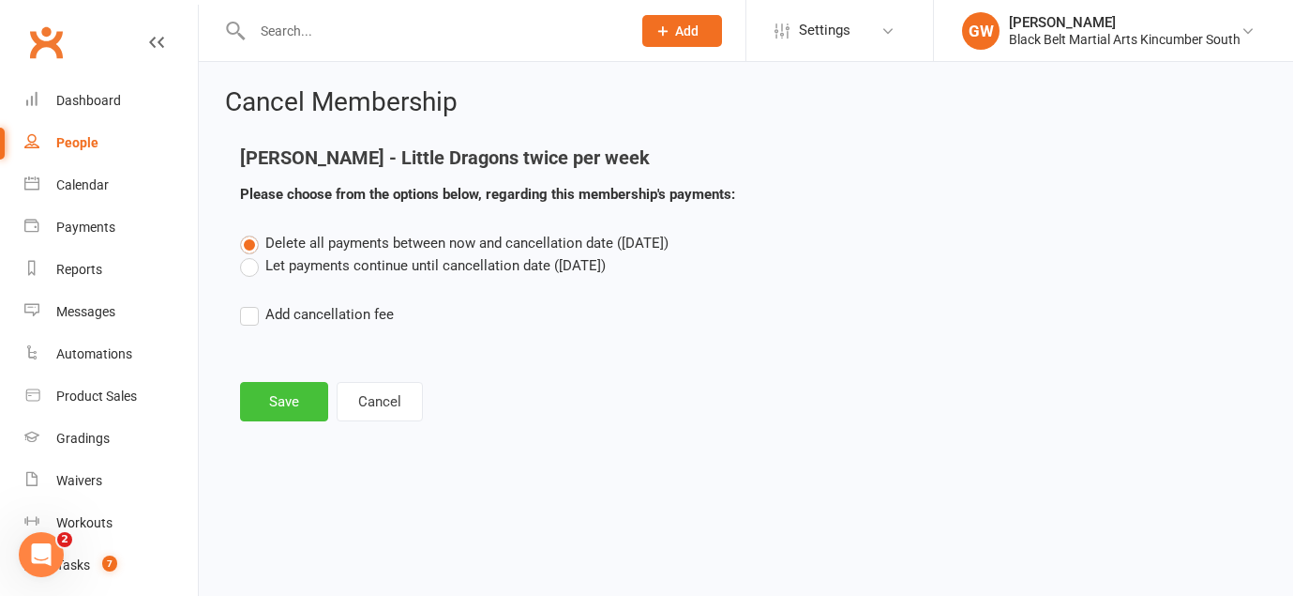
click at [281, 402] on button "Save" at bounding box center [284, 401] width 88 height 39
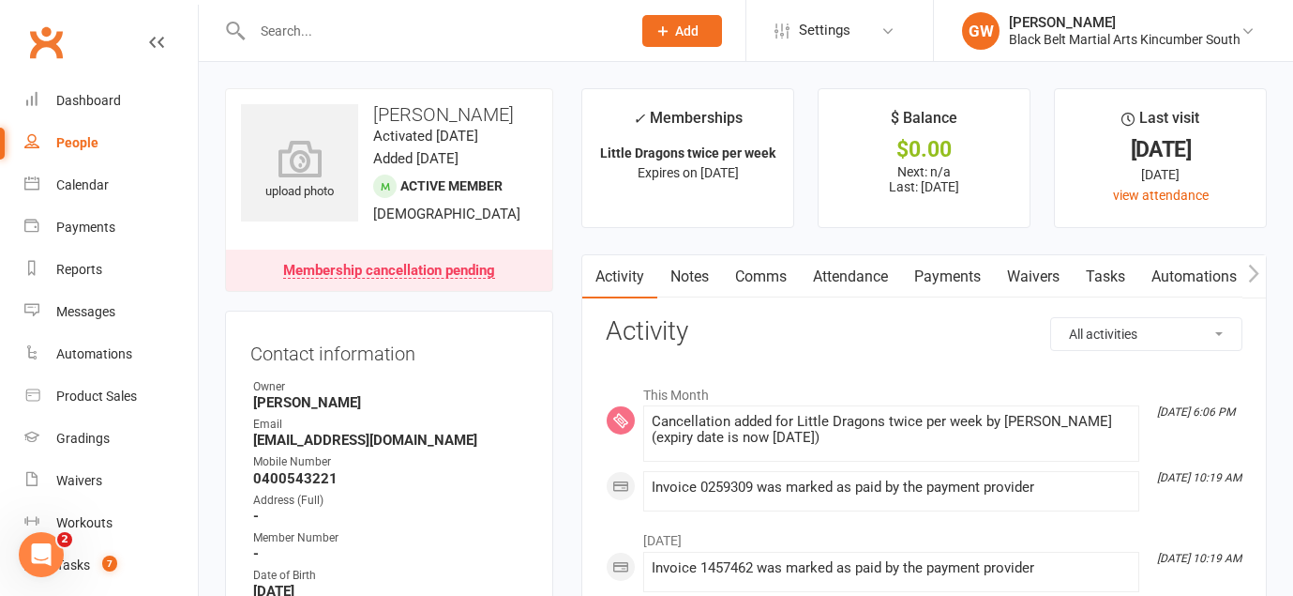
click at [868, 276] on link "Attendance" at bounding box center [850, 276] width 101 height 43
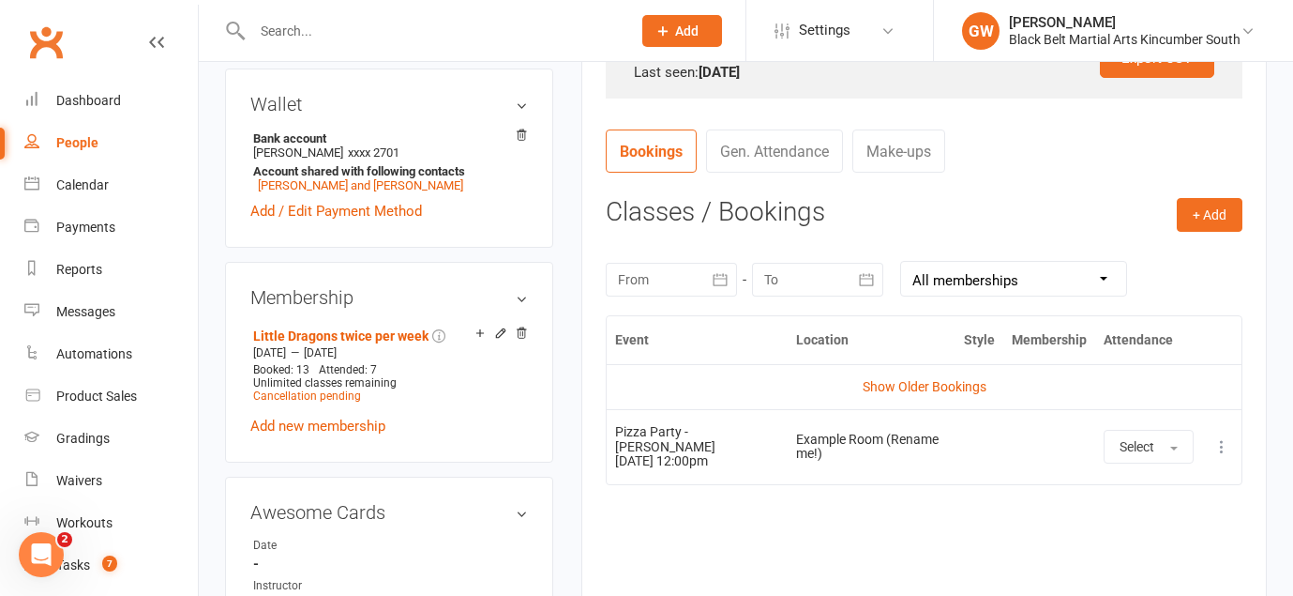
scroll to position [662, 0]
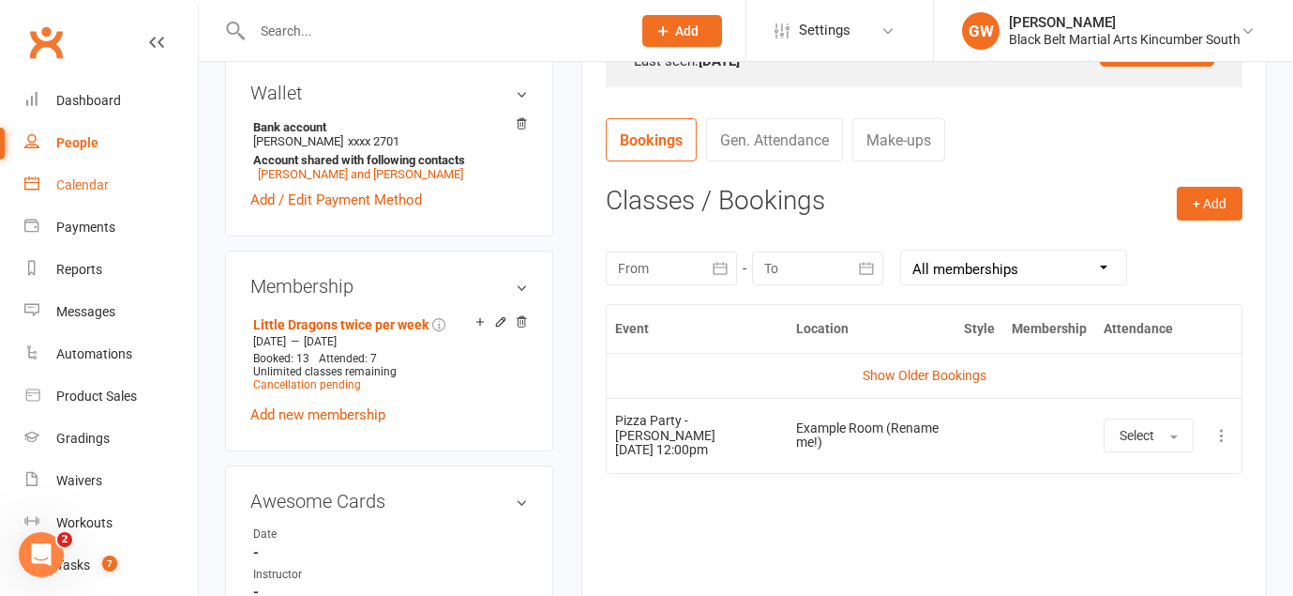
click at [86, 175] on link "Calendar" at bounding box center [111, 185] width 174 height 42
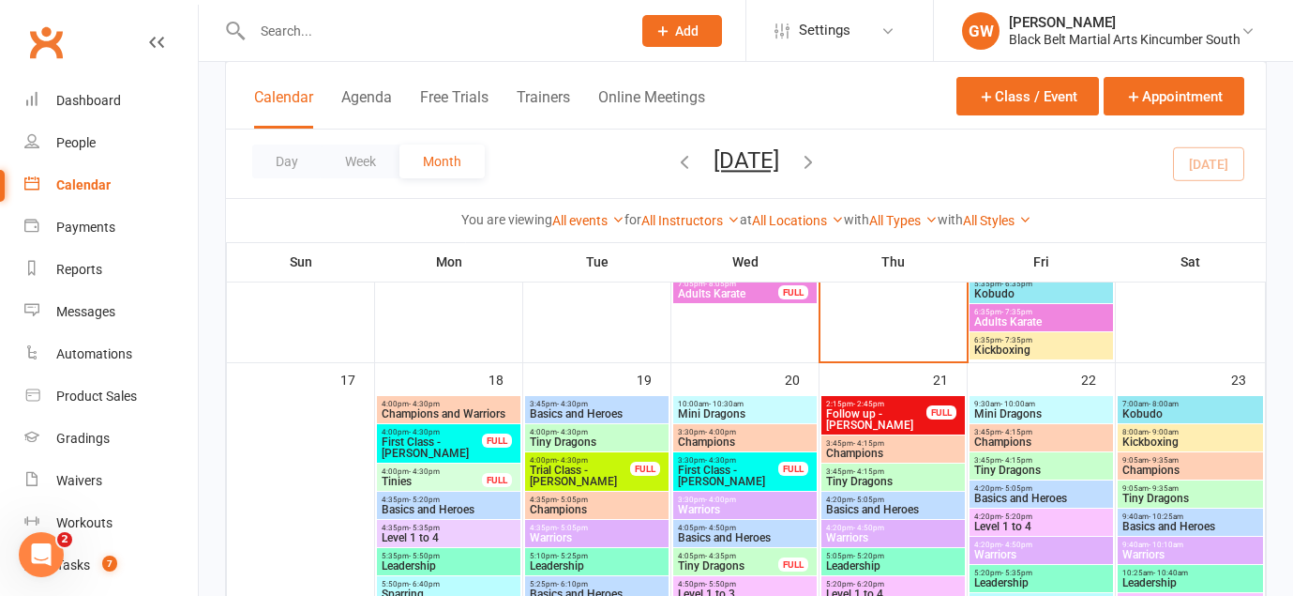
scroll to position [1457, 0]
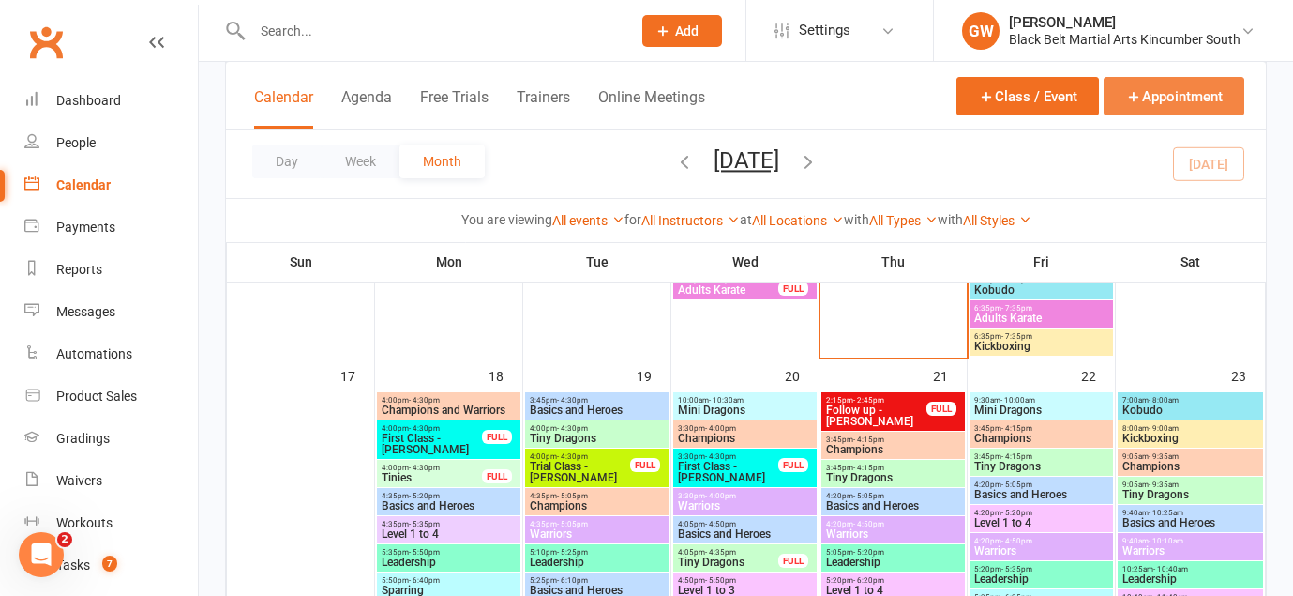
click at [1142, 81] on button "Appointment" at bounding box center [1174, 96] width 141 height 38
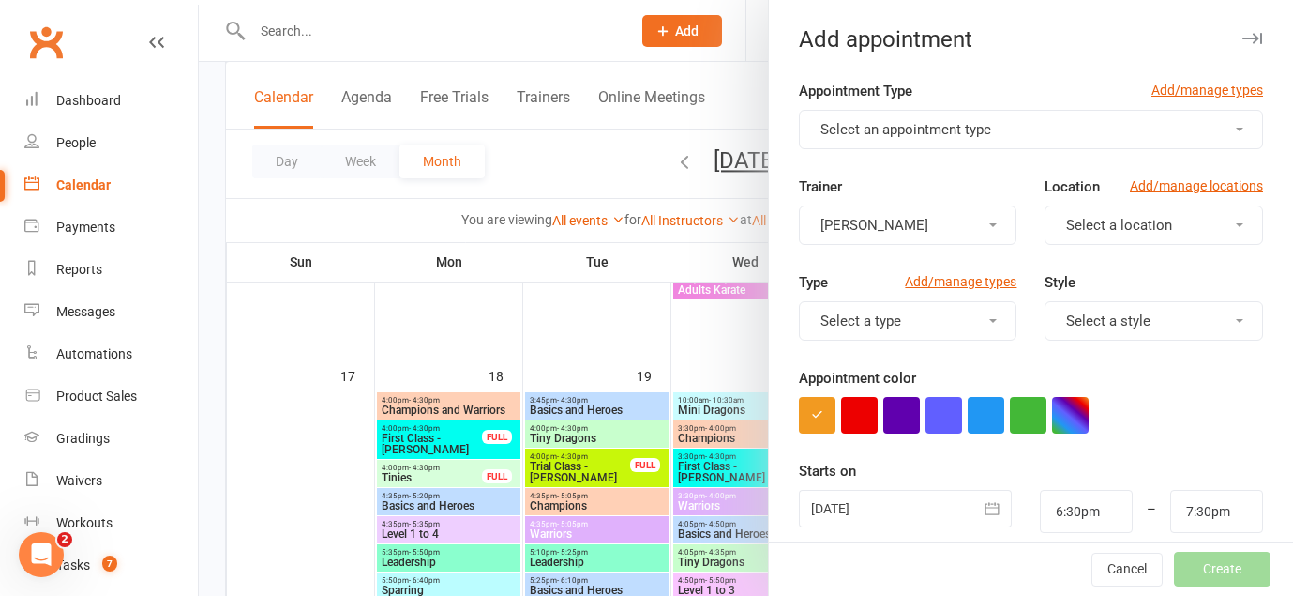
click at [920, 133] on span "Select an appointment type" at bounding box center [906, 129] width 171 height 17
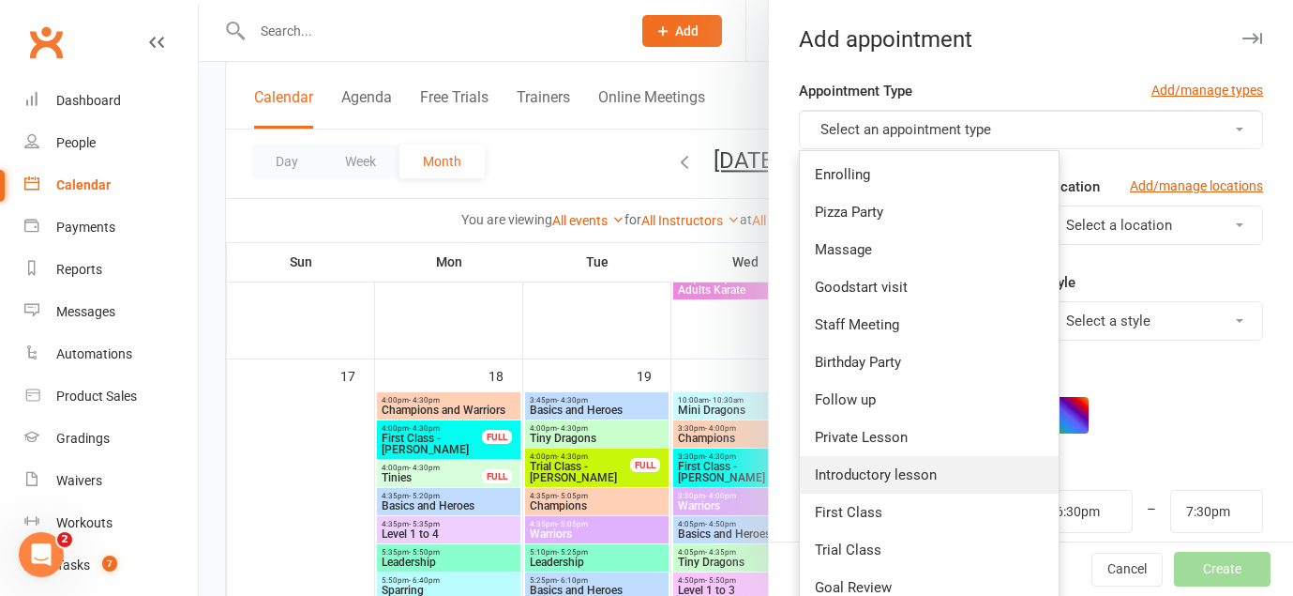
click at [908, 460] on link "Introductory lesson" at bounding box center [929, 475] width 259 height 38
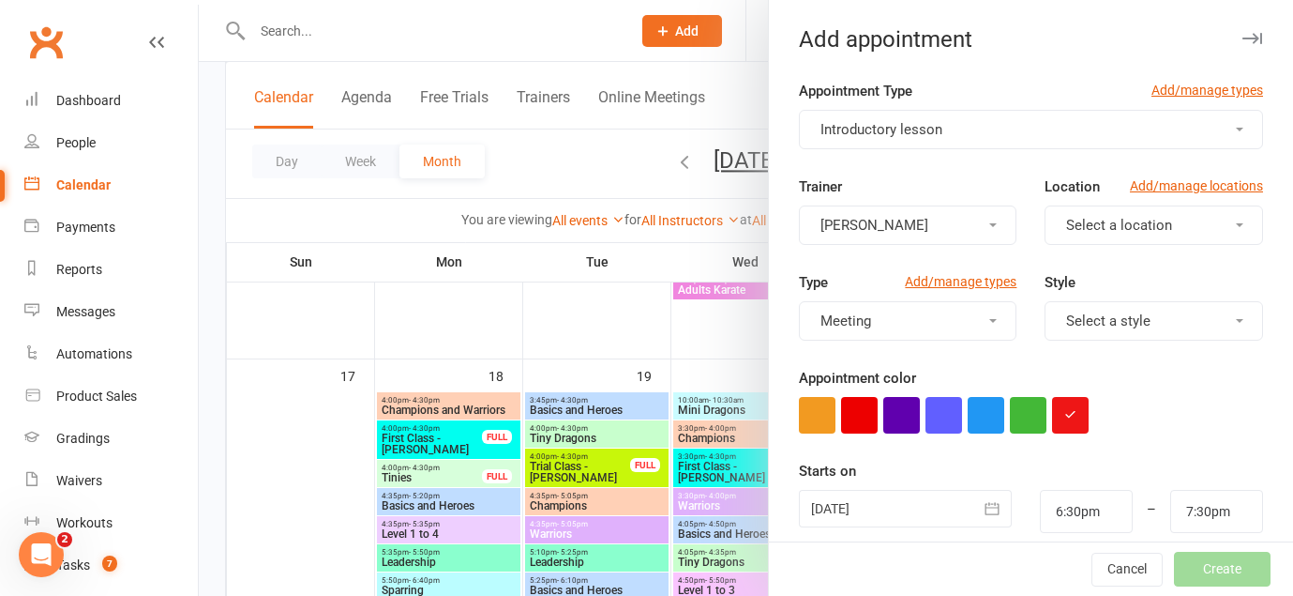
click at [1104, 217] on span "Select a location" at bounding box center [1119, 225] width 106 height 17
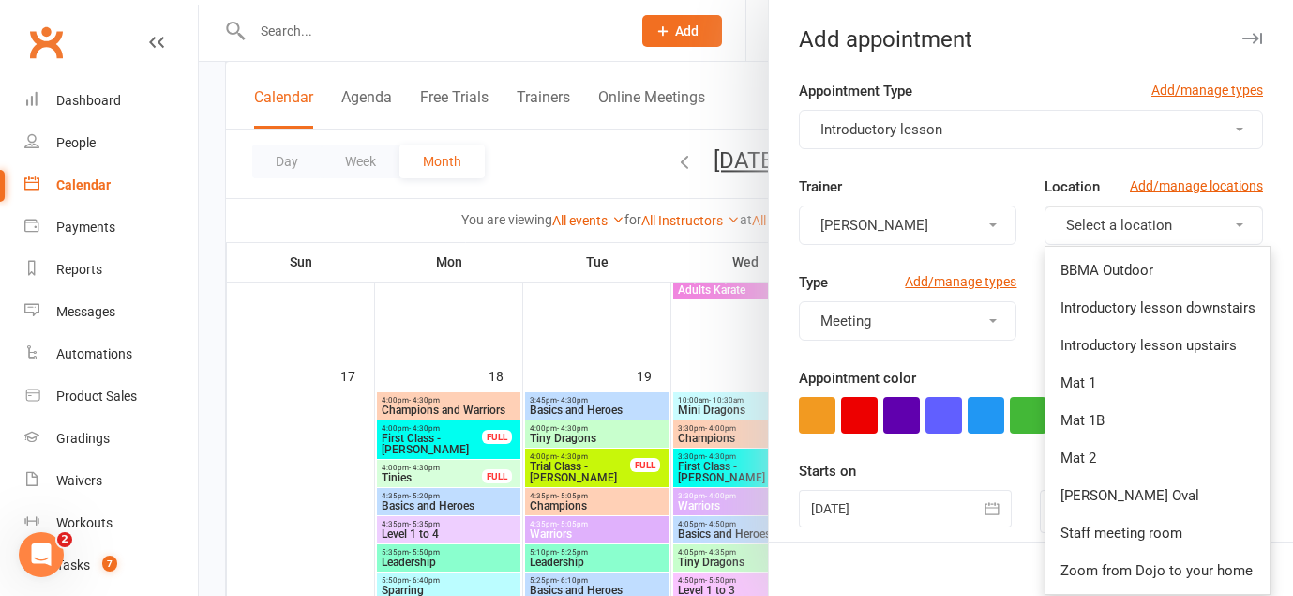
click at [975, 251] on div "Trainer [PERSON_NAME] Location Add/manage locations Select a location BBMA Outd…" at bounding box center [1031, 223] width 492 height 96
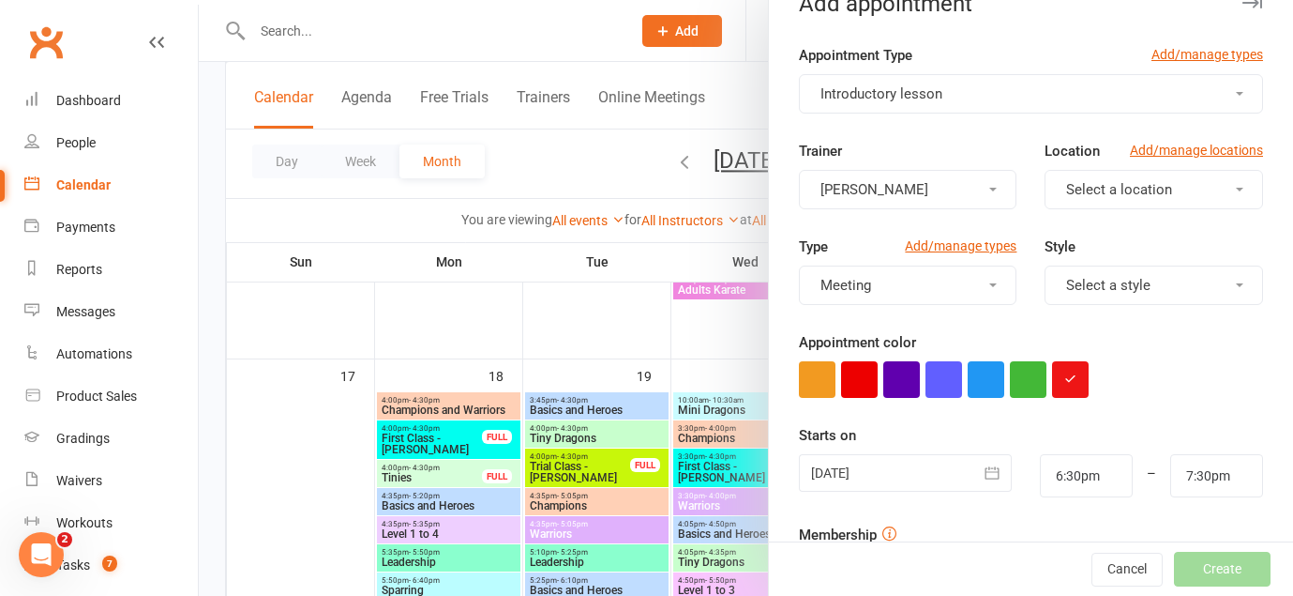
scroll to position [37, 0]
click at [988, 280] on button "Meeting" at bounding box center [908, 283] width 219 height 39
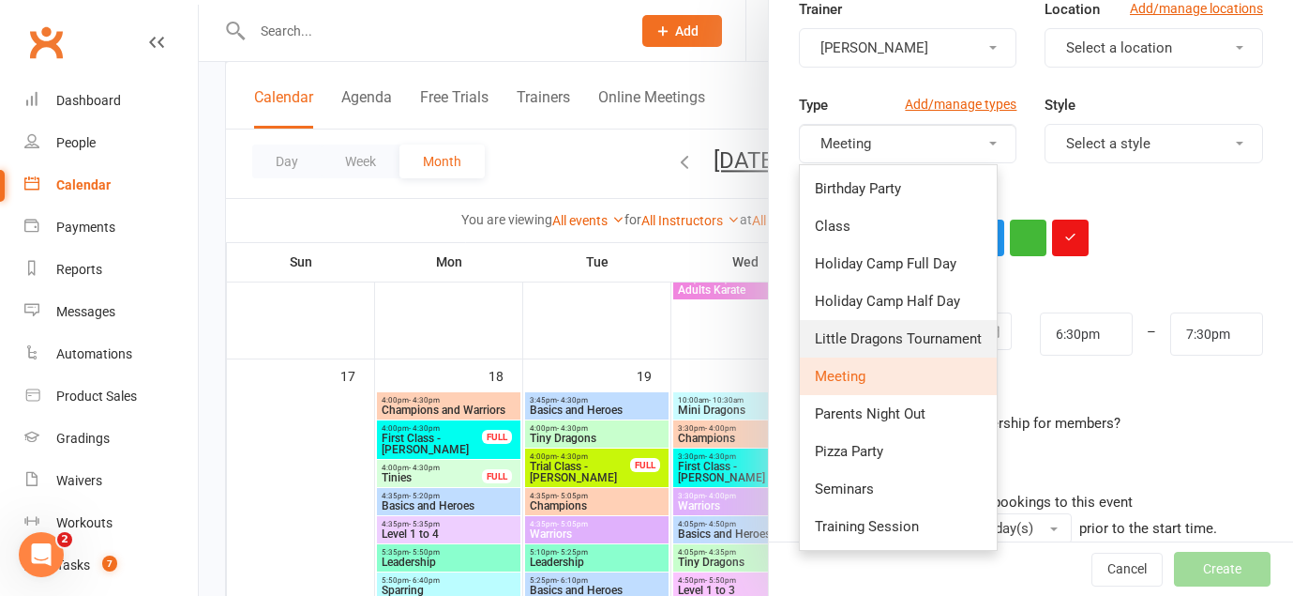
scroll to position [221, 0]
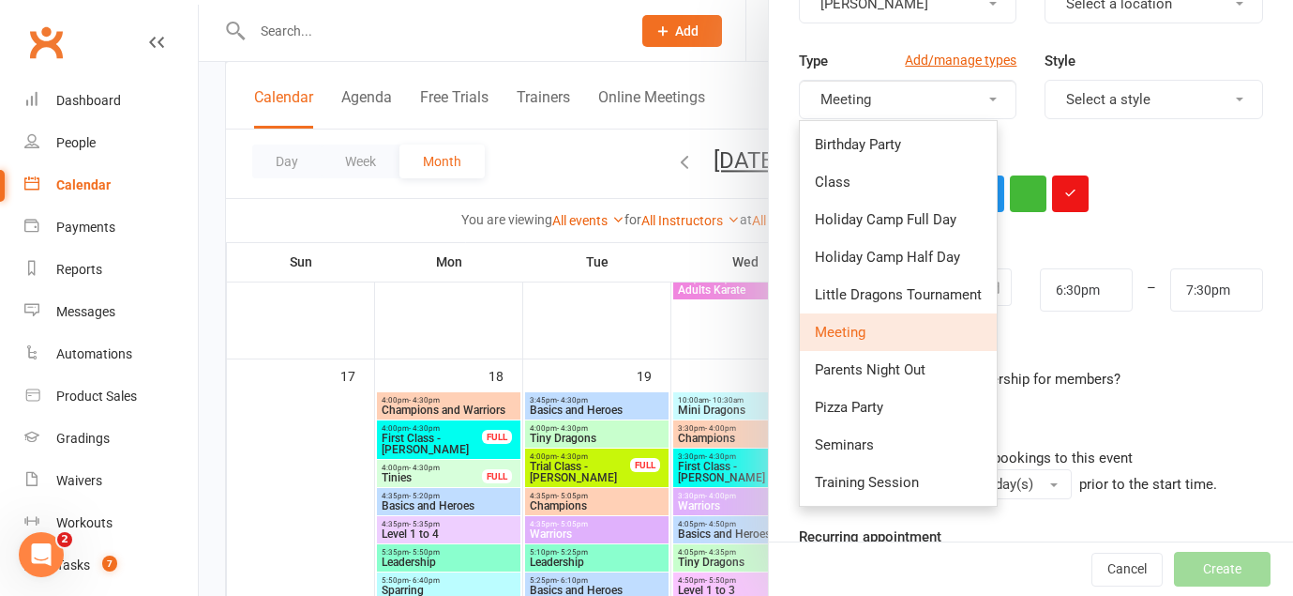
click at [1172, 220] on form "Appointment Type Add/manage types Introductory lesson Trainer [PERSON_NAME] Loc…" at bounding box center [1031, 265] width 464 height 815
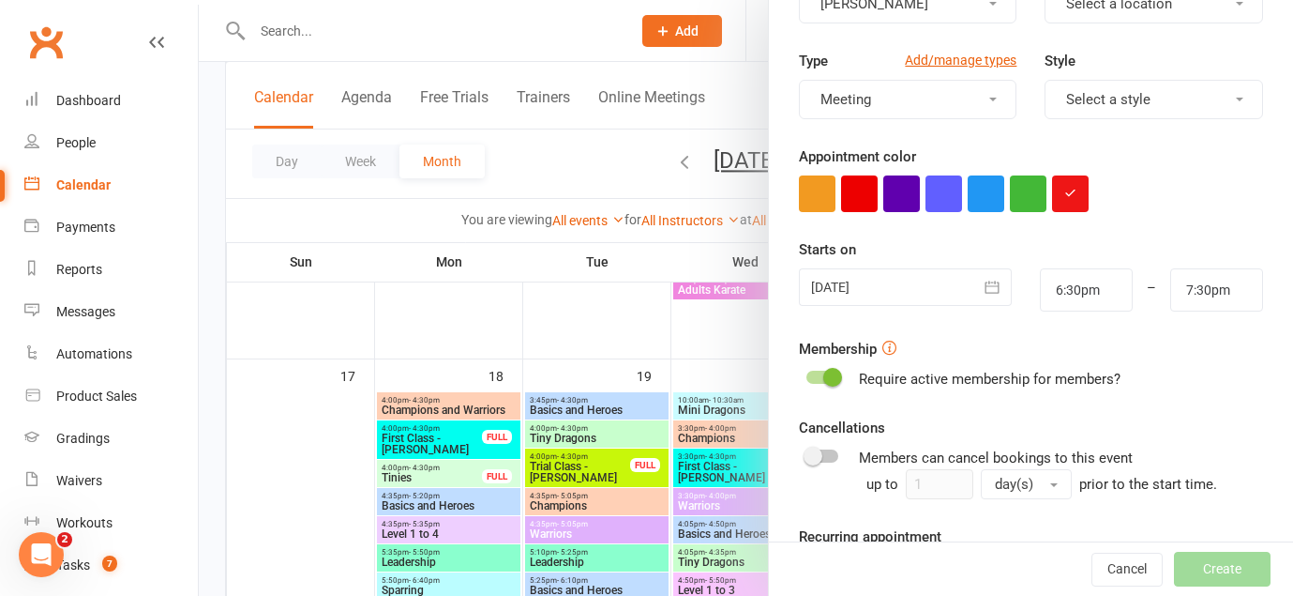
click at [980, 281] on button "button" at bounding box center [993, 287] width 38 height 38
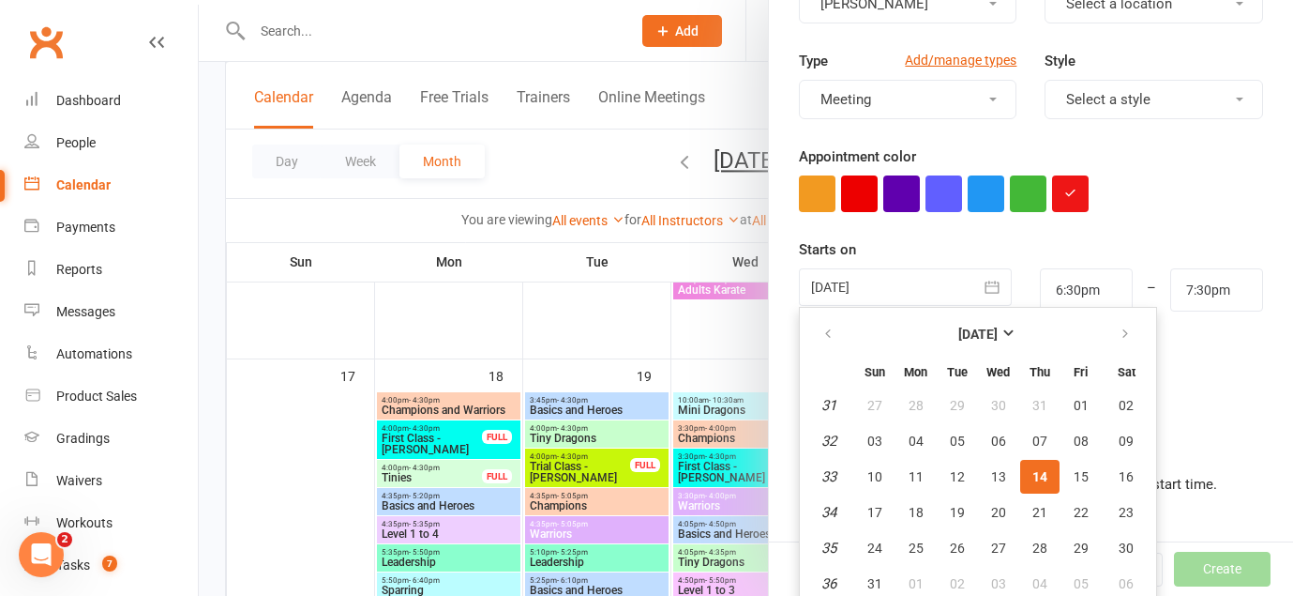
scroll to position [228, 0]
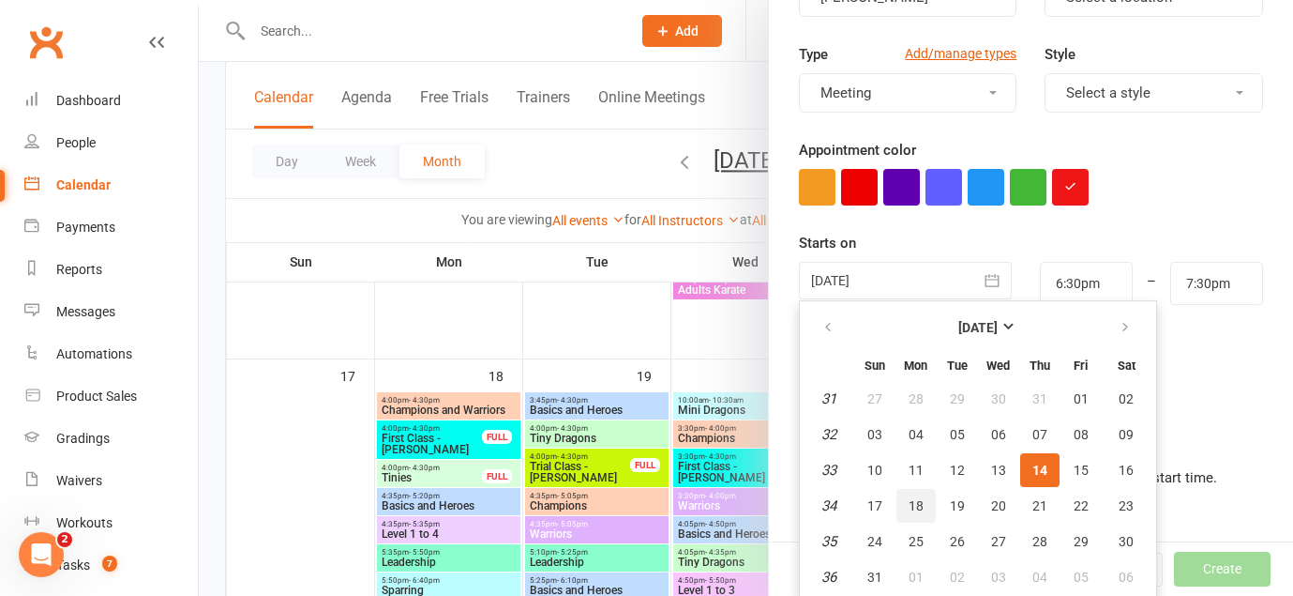
click at [917, 504] on span "18" at bounding box center [916, 505] width 15 height 15
type input "[DATE]"
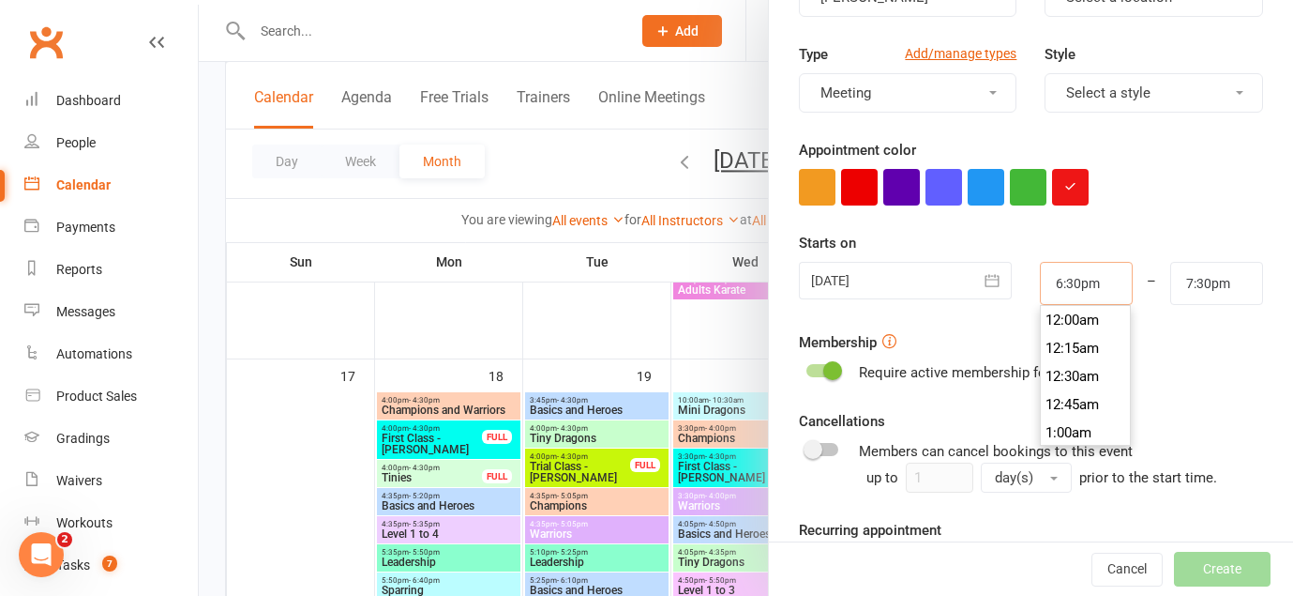
click at [1089, 281] on input "6:30pm" at bounding box center [1086, 283] width 93 height 43
type input "5:30pm"
type input "6:30pm"
click at [1076, 339] on li "5:30pm" at bounding box center [1086, 337] width 90 height 28
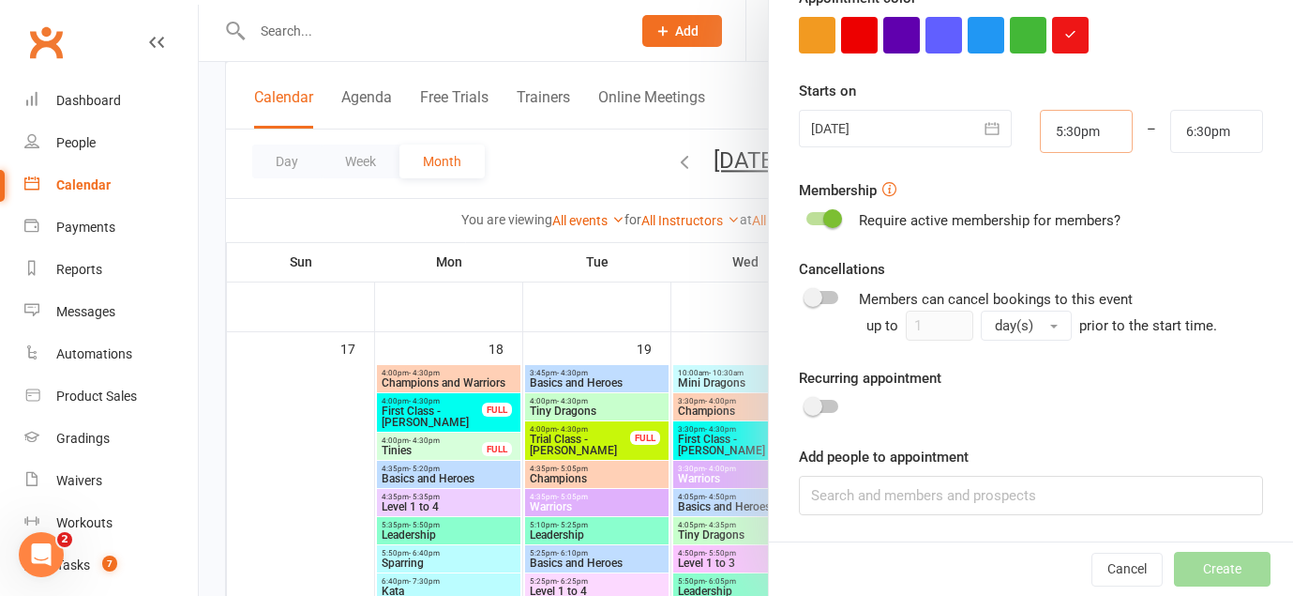
scroll to position [1485, 0]
click at [1012, 499] on input at bounding box center [1031, 495] width 464 height 39
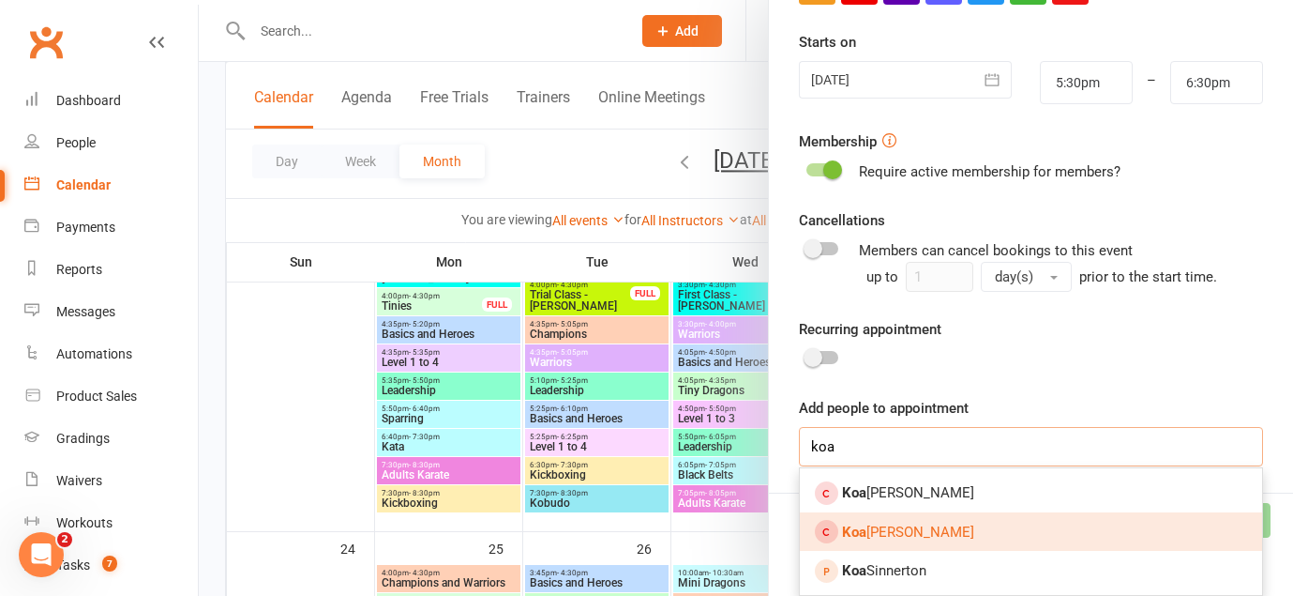
scroll to position [1630, 0]
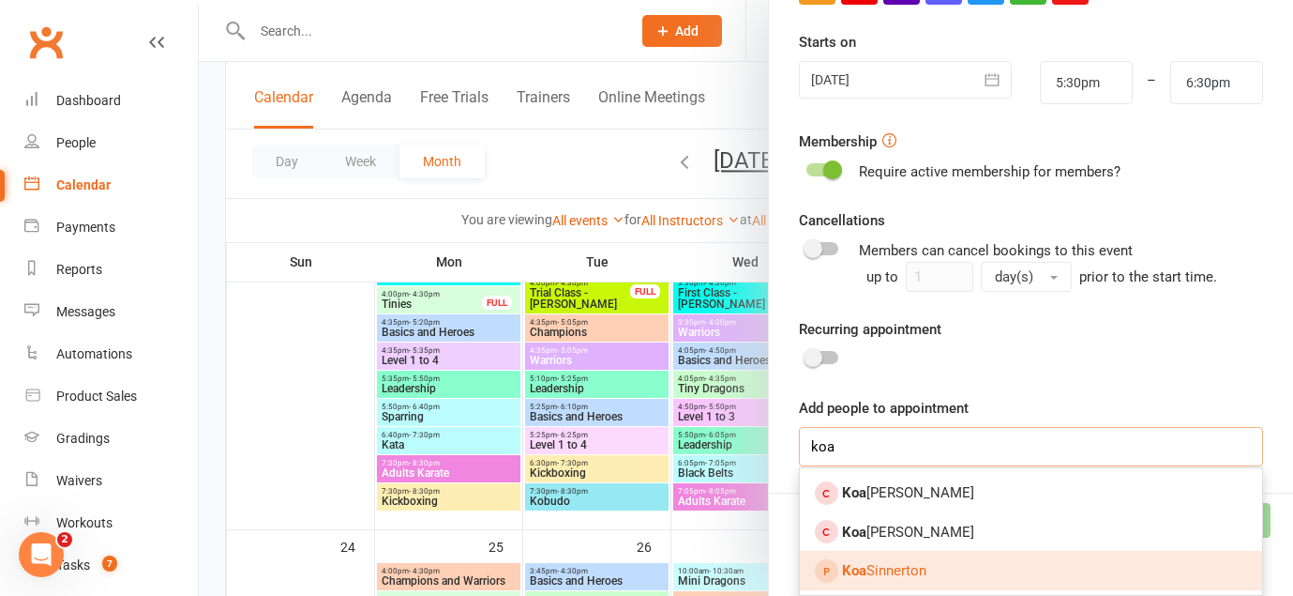
type input "koa"
click at [991, 565] on link "[PERSON_NAME]" at bounding box center [1031, 570] width 462 height 39
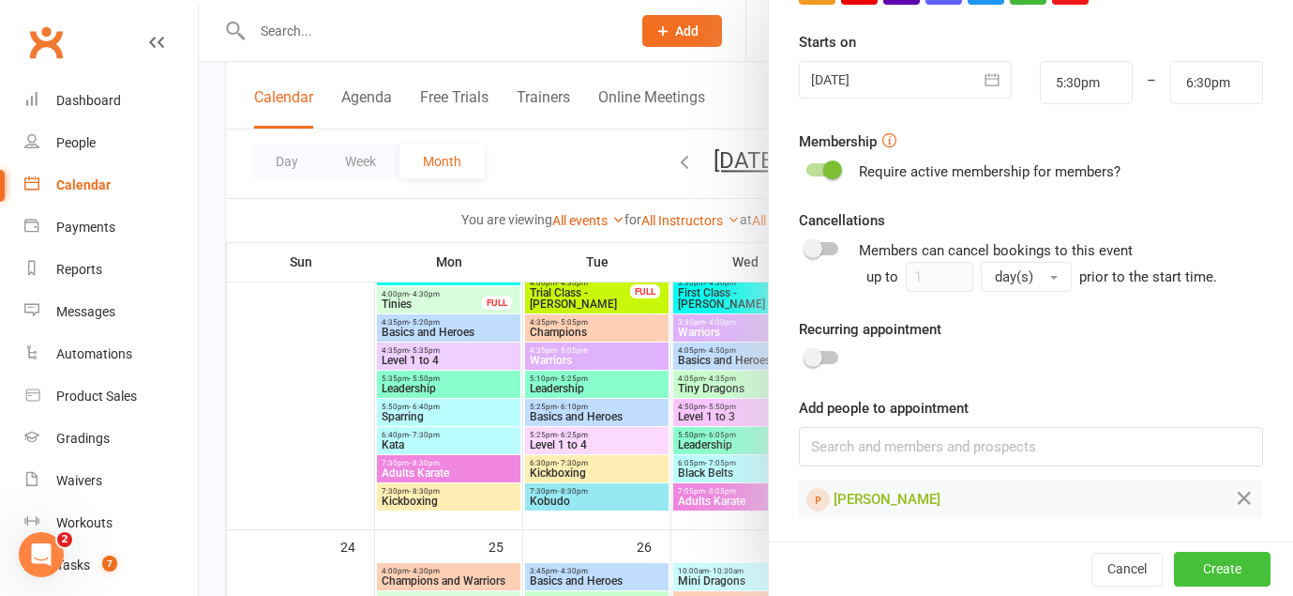
click at [1221, 563] on button "Create" at bounding box center [1222, 569] width 97 height 34
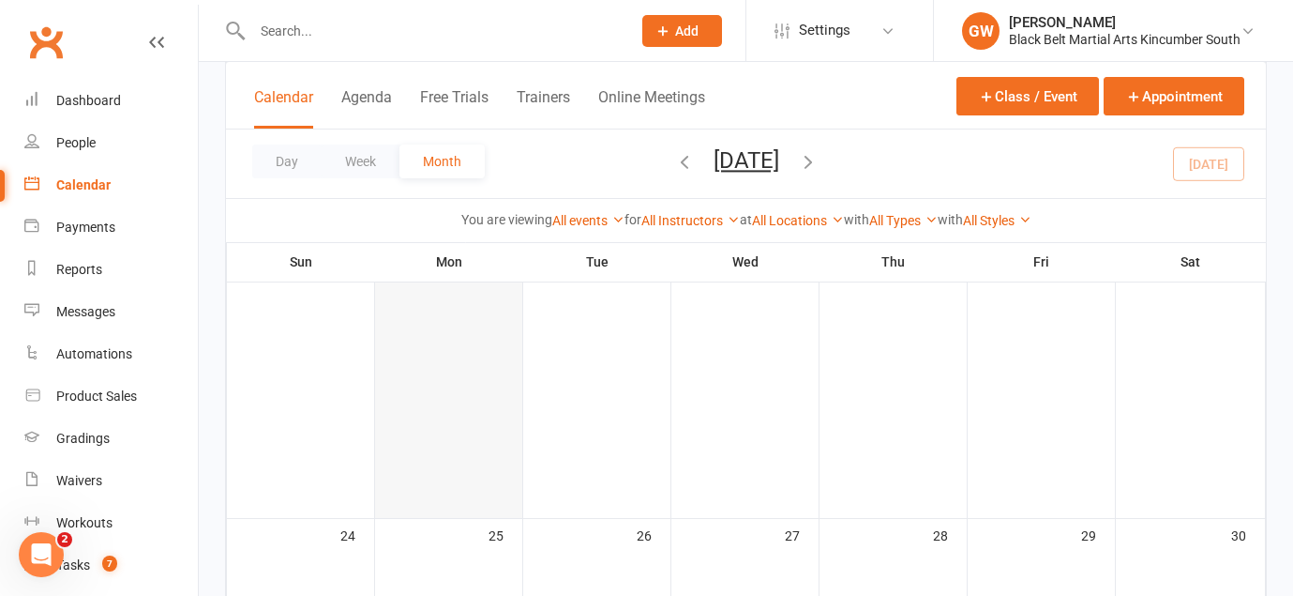
scroll to position [1643, 0]
click at [98, 96] on div "Dashboard" at bounding box center [88, 100] width 65 height 15
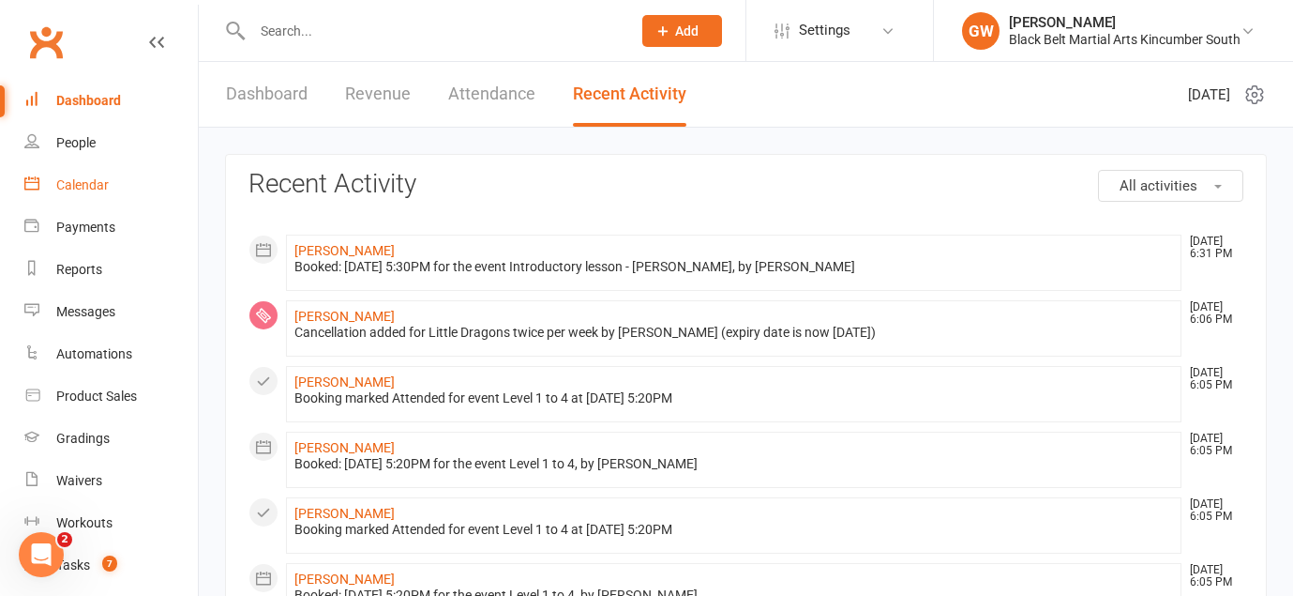
click at [92, 187] on div "Calendar" at bounding box center [82, 184] width 53 height 15
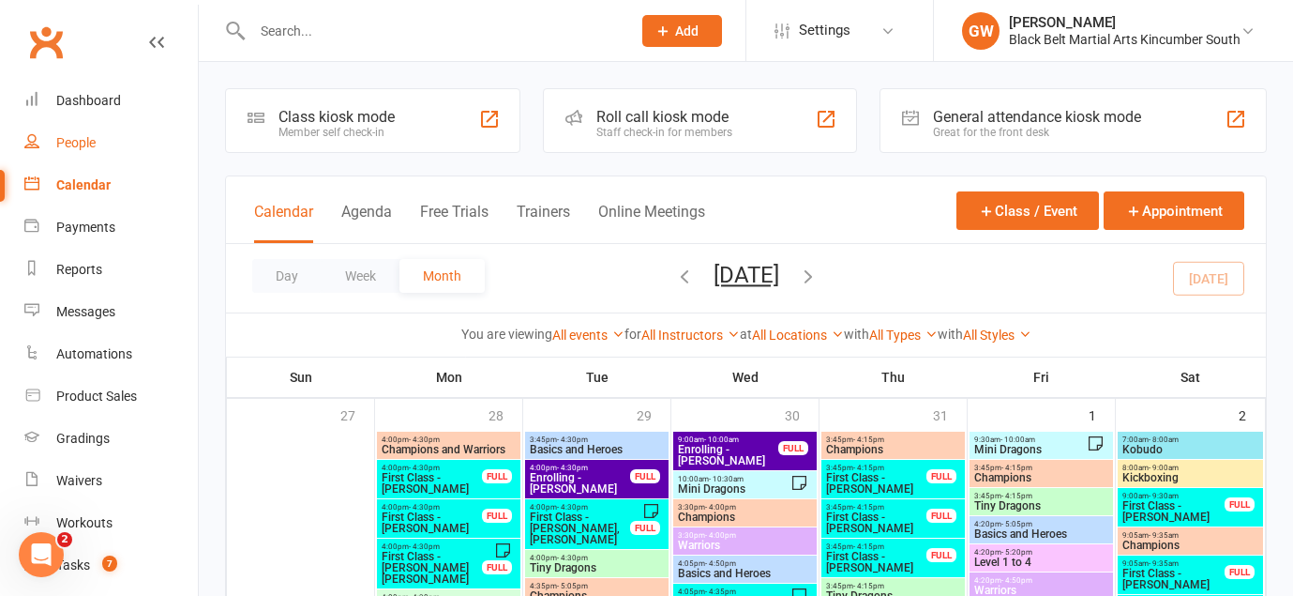
click at [89, 137] on div "People" at bounding box center [75, 142] width 39 height 15
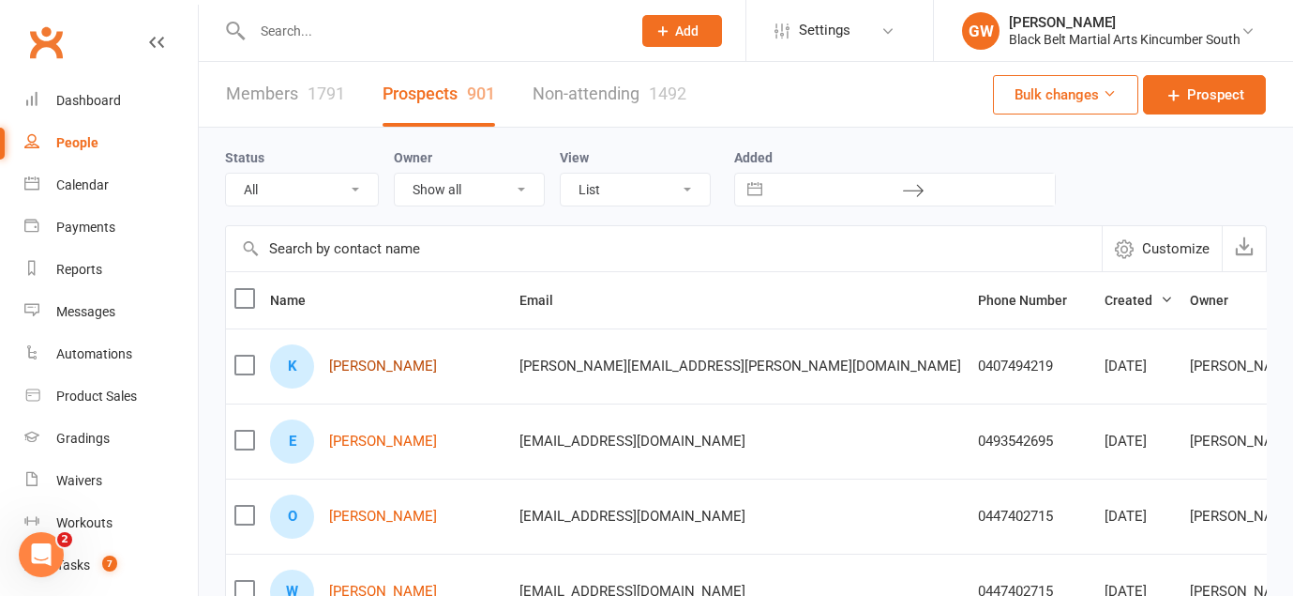
click at [389, 363] on link "[PERSON_NAME]" at bounding box center [383, 366] width 108 height 16
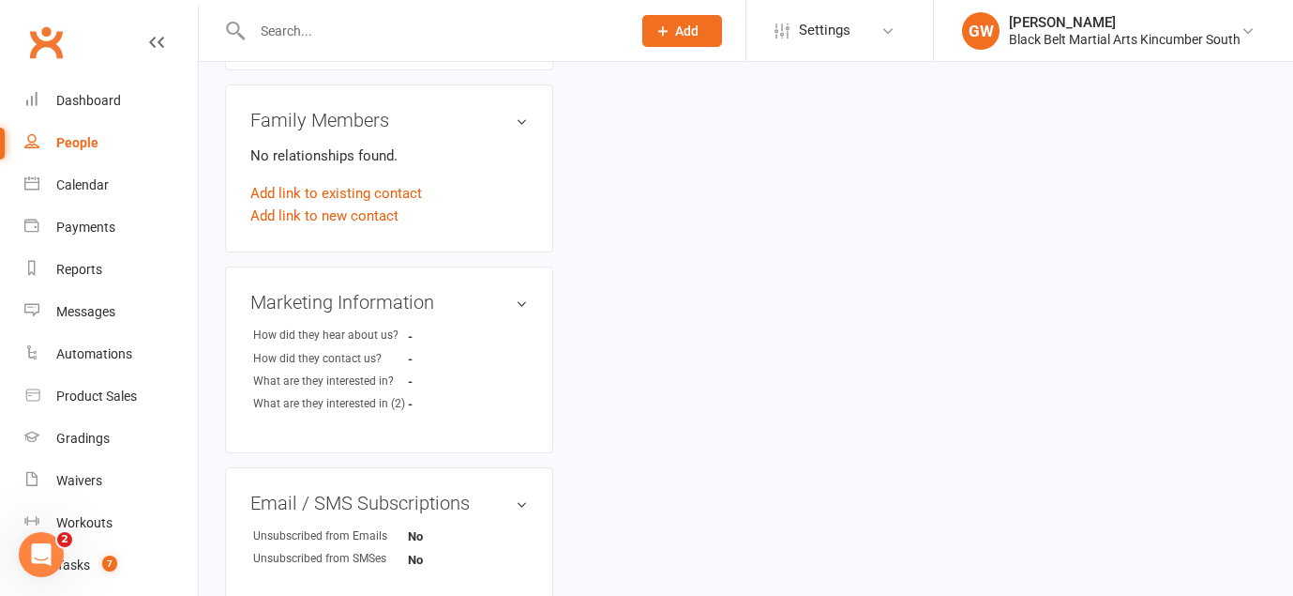
scroll to position [702, 0]
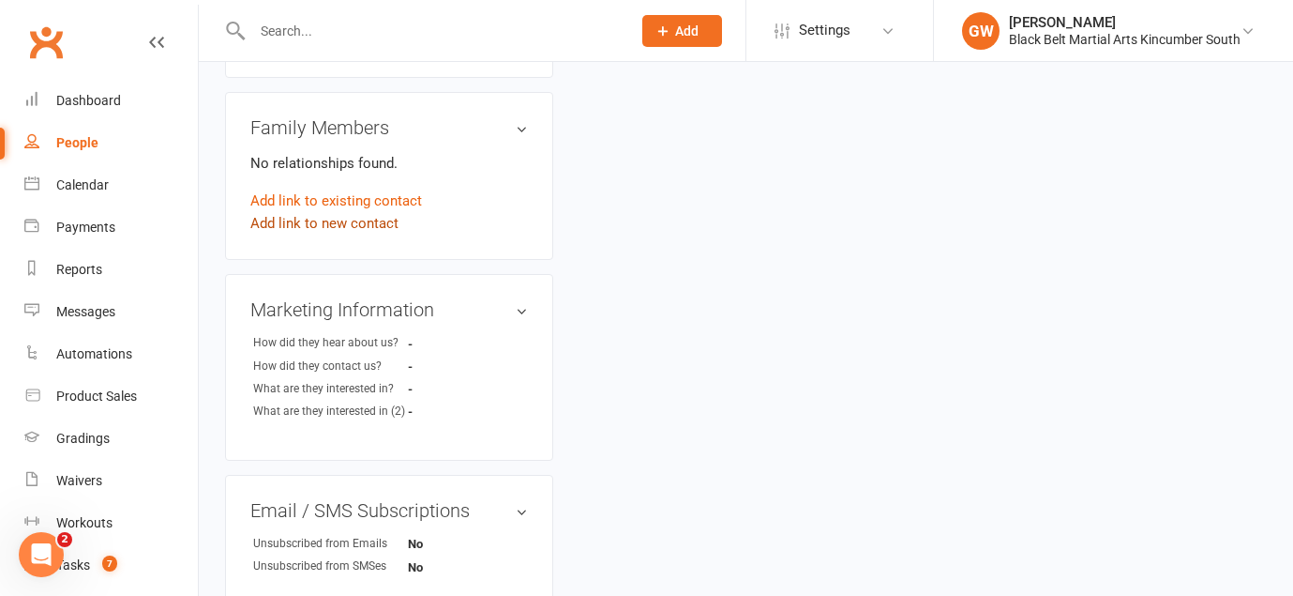
click at [372, 212] on link "Add link to new contact" at bounding box center [324, 223] width 148 height 23
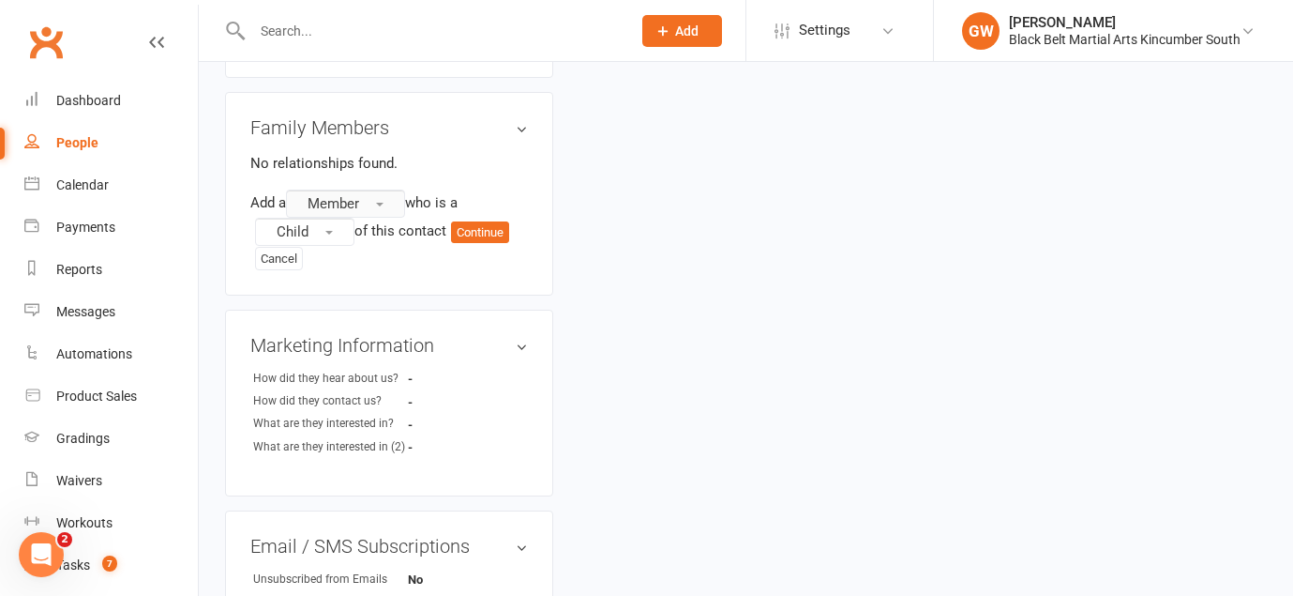
click at [383, 189] on button "Member" at bounding box center [345, 203] width 119 height 28
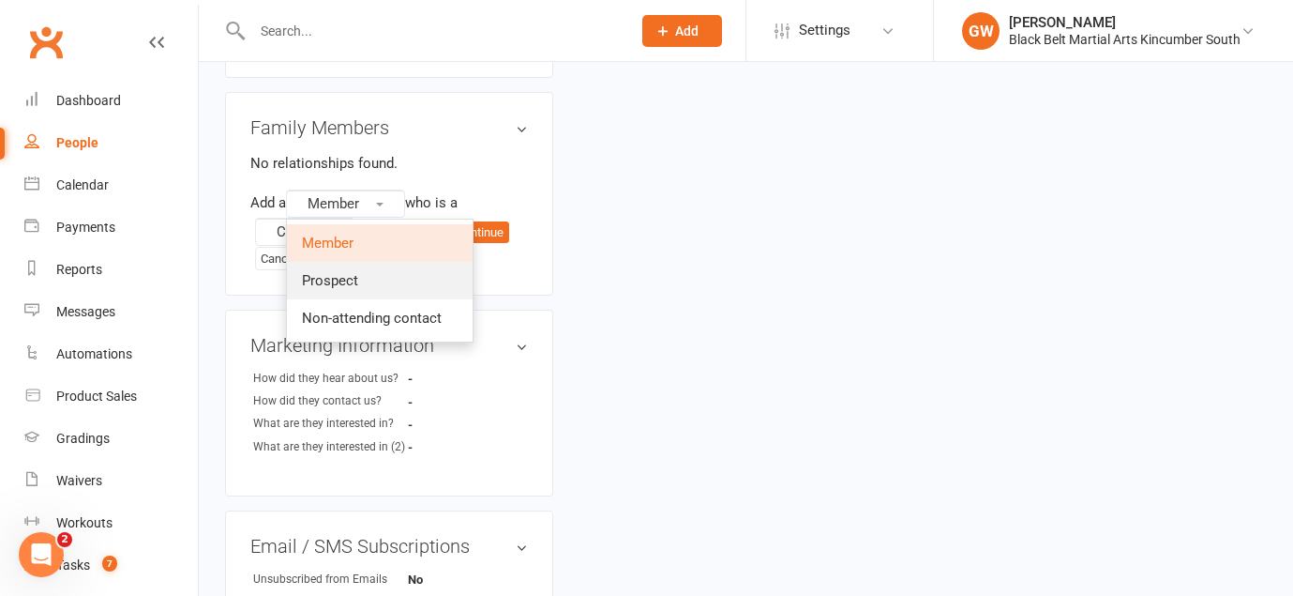
click at [380, 262] on link "Prospect" at bounding box center [380, 281] width 186 height 38
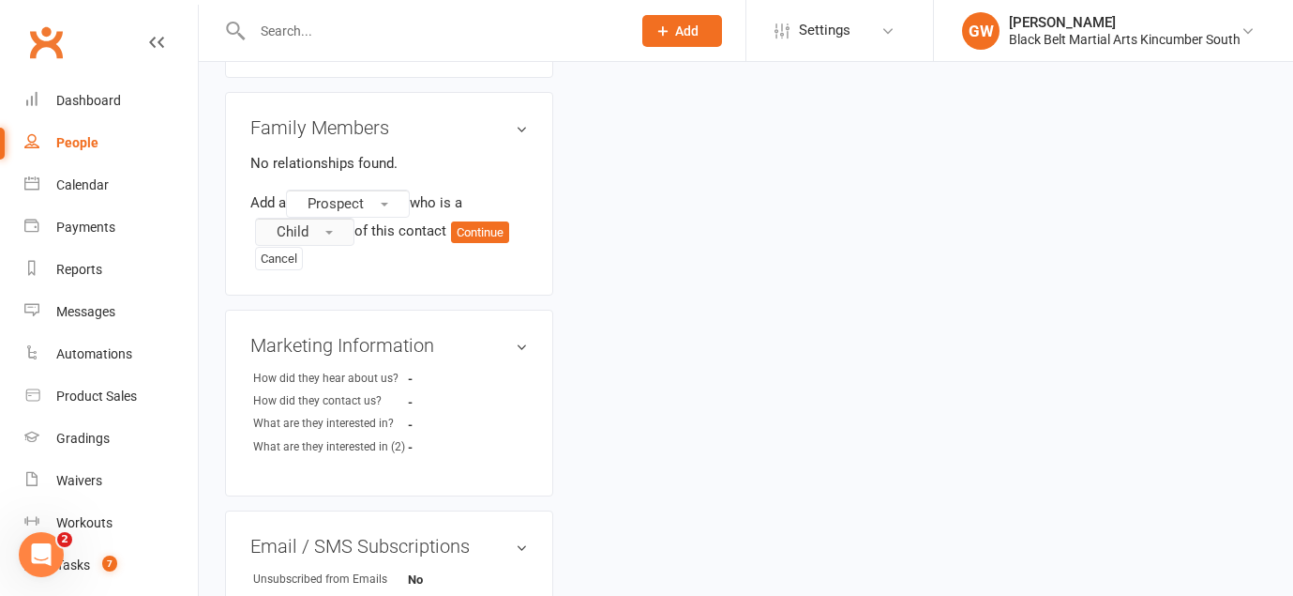
click at [335, 218] on button "Child" at bounding box center [304, 232] width 99 height 28
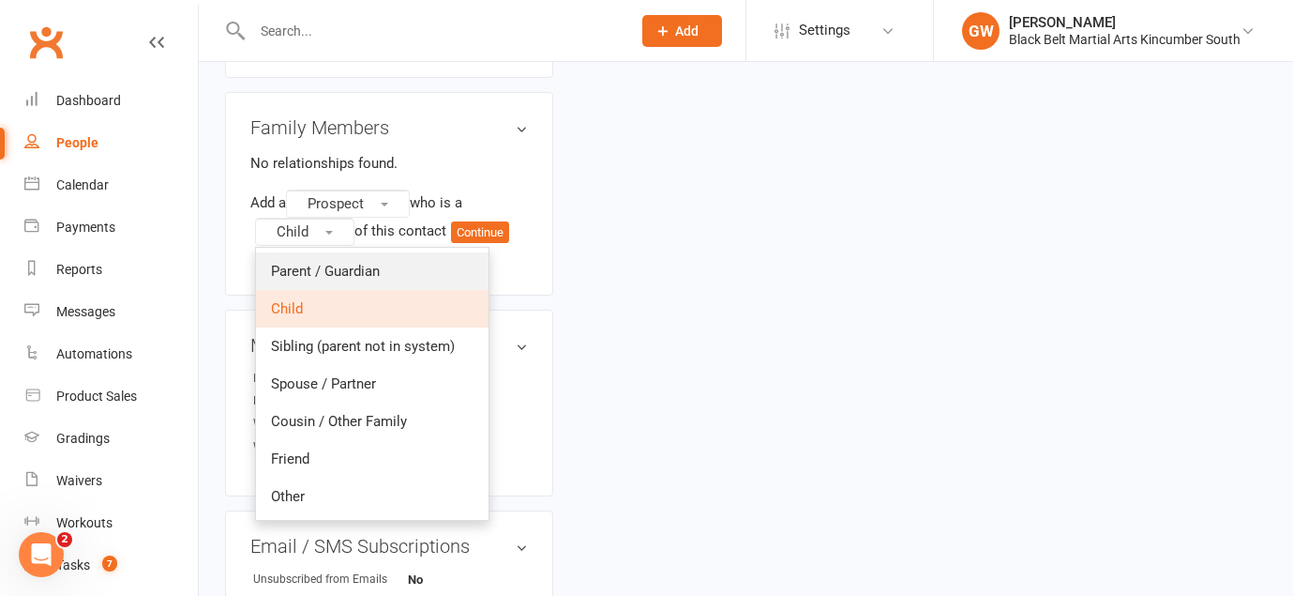
click at [325, 263] on span "Parent / Guardian" at bounding box center [325, 271] width 109 height 17
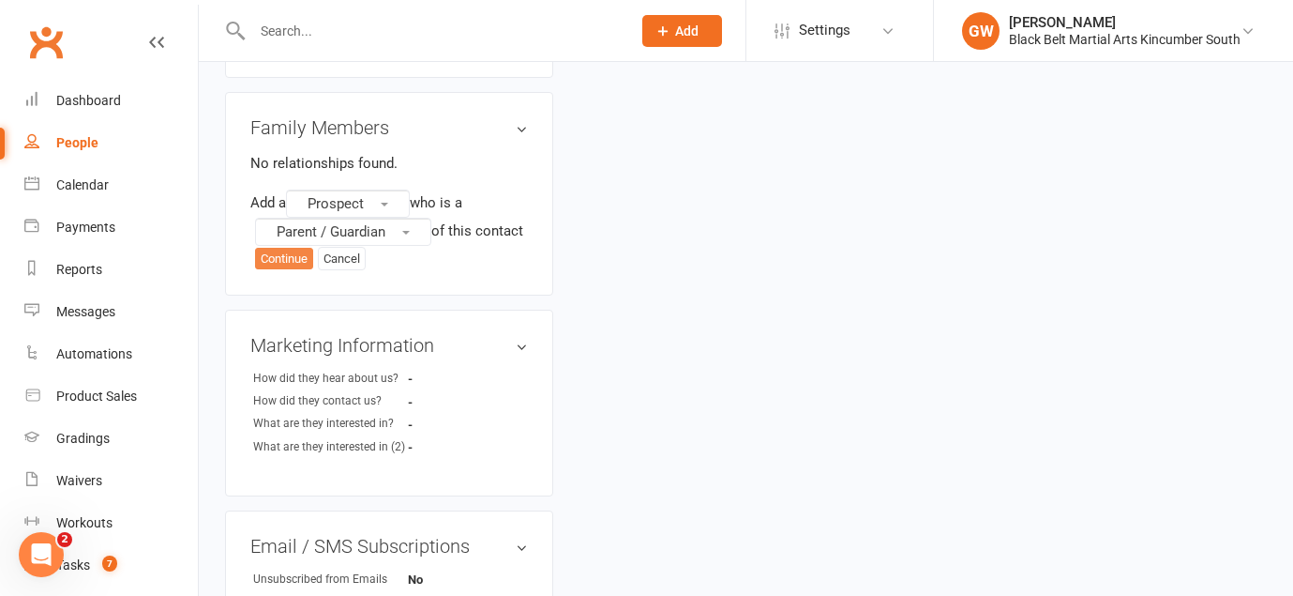
click at [296, 248] on button "Continue" at bounding box center [284, 259] width 58 height 23
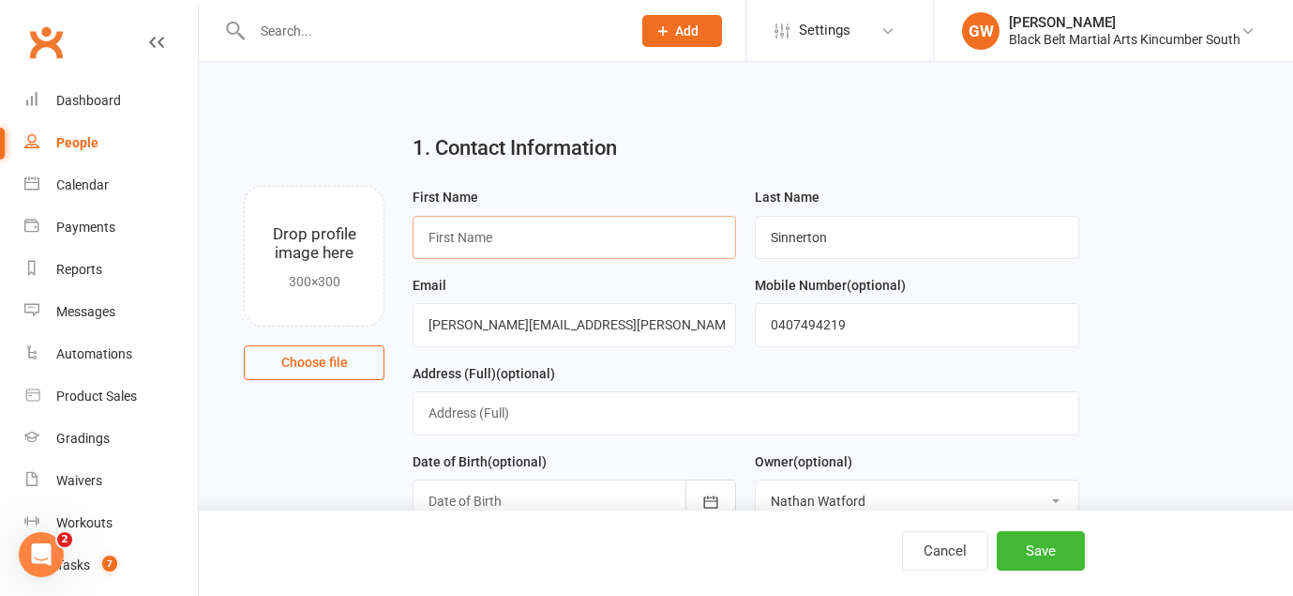
click at [657, 229] on input "text" at bounding box center [575, 237] width 324 height 43
type input "[PERSON_NAME]"
click at [955, 219] on input "Sinnerton" at bounding box center [917, 237] width 324 height 43
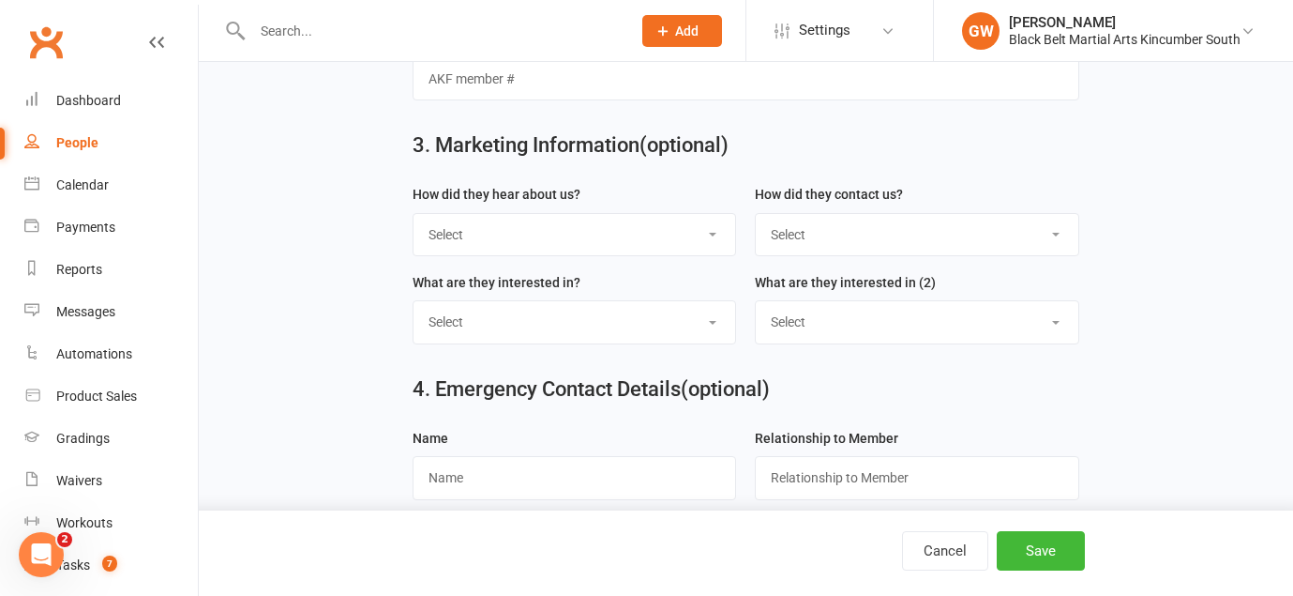
scroll to position [668, 0]
type input "[PERSON_NAME]"
click at [651, 245] on select "Select S4 - Search Engine R2 - Friend Referral A5 - Radio A2 - Print Media A7 -…" at bounding box center [575, 232] width 322 height 41
select select "R3 - Staff"
click at [853, 244] on select "Select Phone Internet Walk in School initiated" at bounding box center [917, 232] width 322 height 41
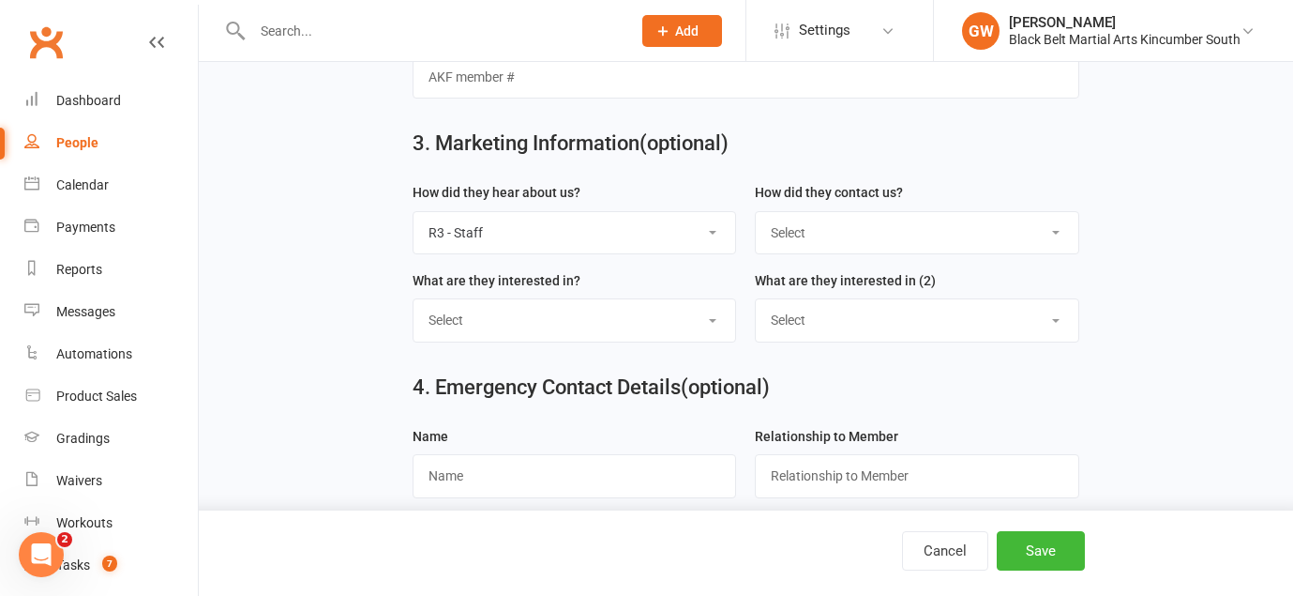
select select "Walk in"
click at [1028, 553] on button "Save" at bounding box center [1041, 550] width 88 height 39
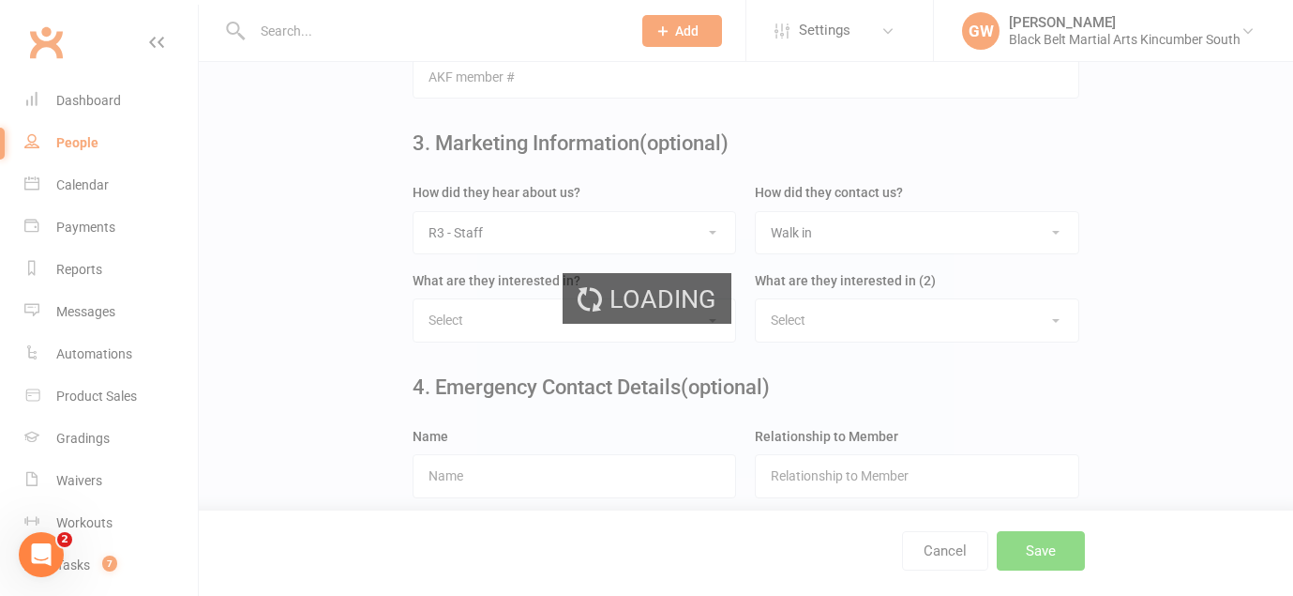
scroll to position [0, 0]
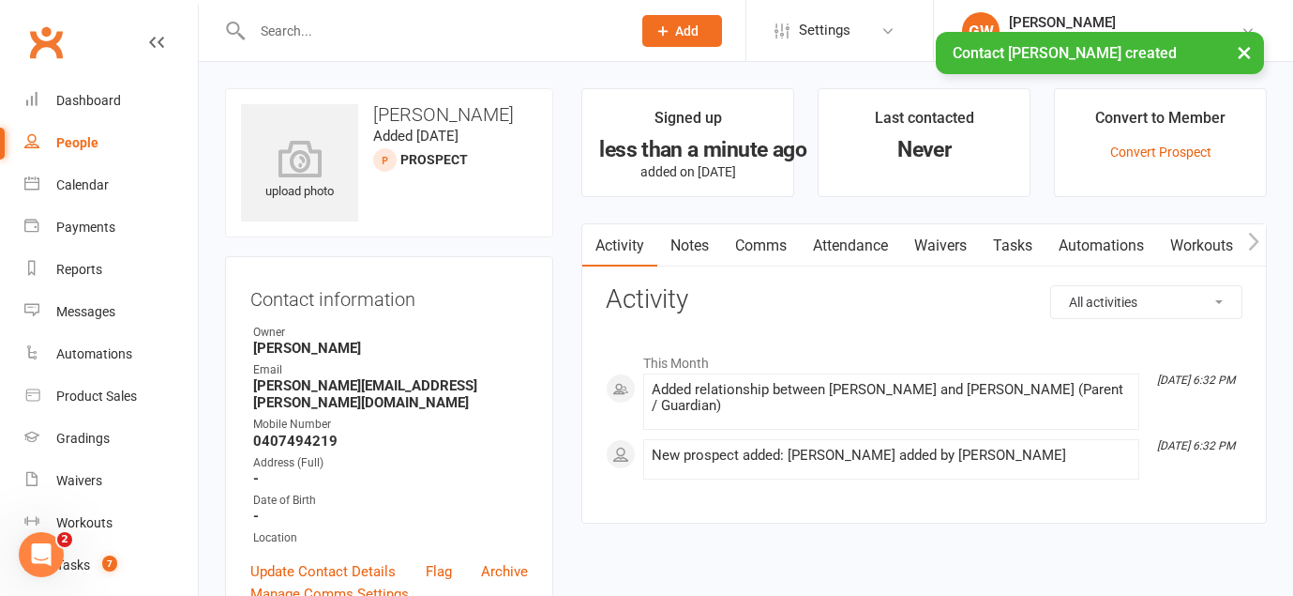
click at [942, 241] on link "Waivers" at bounding box center [940, 245] width 79 height 43
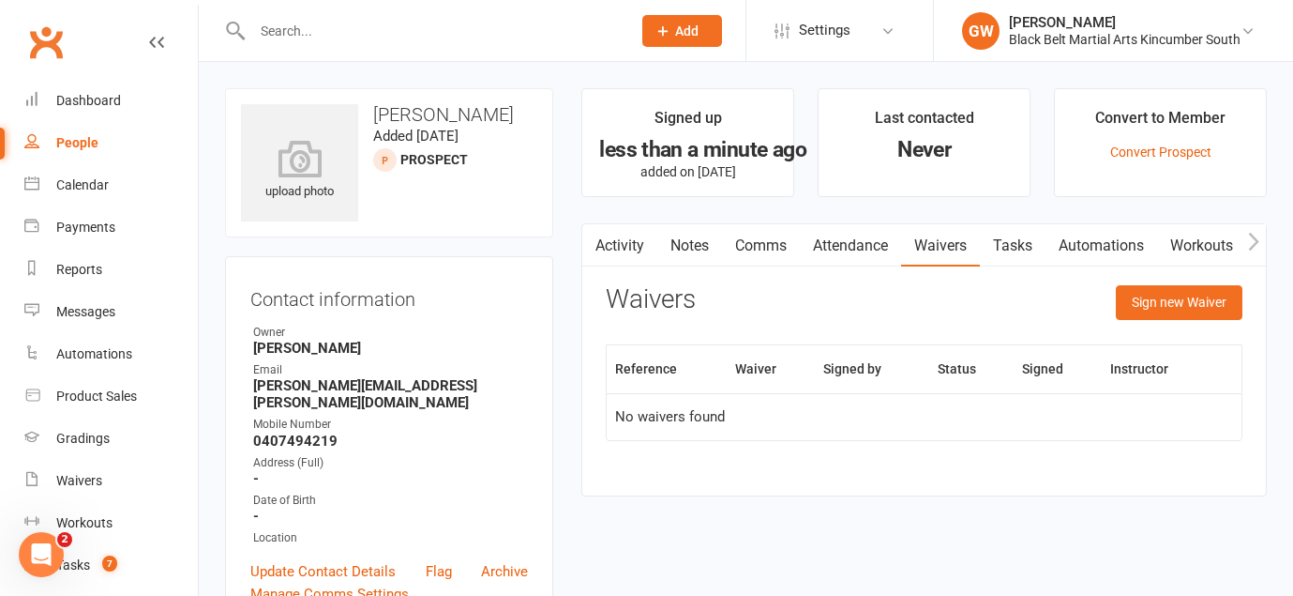
click at [1153, 321] on div "Sign new Waiver" at bounding box center [1179, 307] width 127 height 44
click at [1150, 301] on button "Sign new Waiver" at bounding box center [1179, 302] width 127 height 34
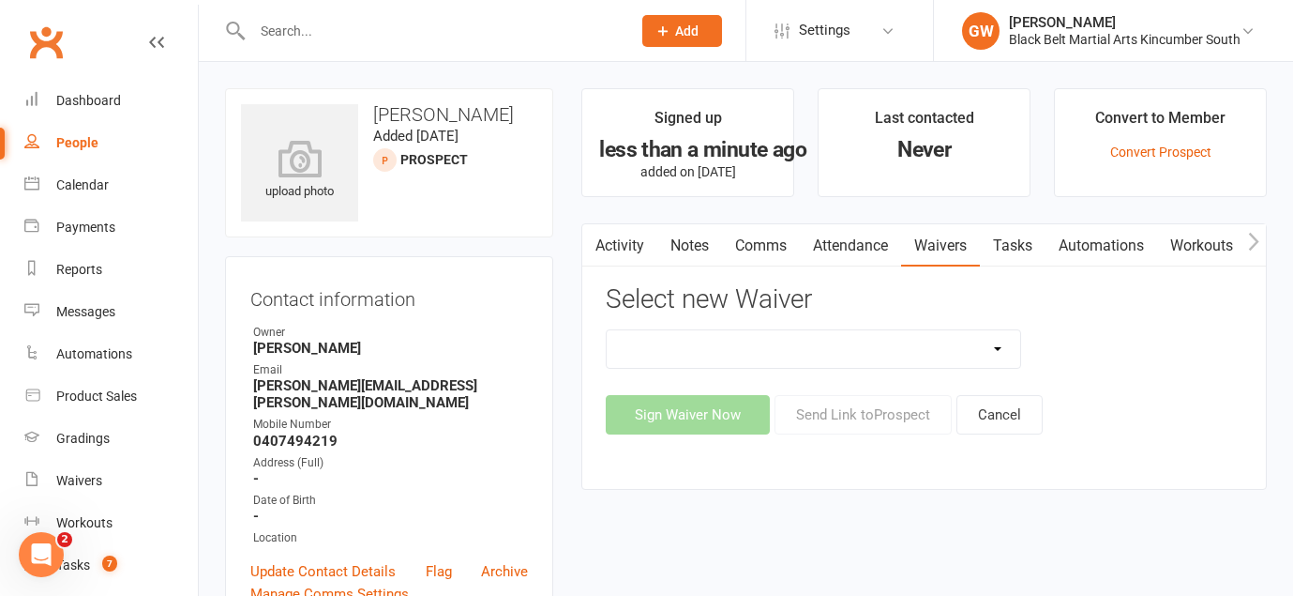
click at [891, 347] on select "Direct Debit Request Festival Enrolment Festival Trial Class Holiday Camp Waive…" at bounding box center [813, 349] width 413 height 38
select select "10335"
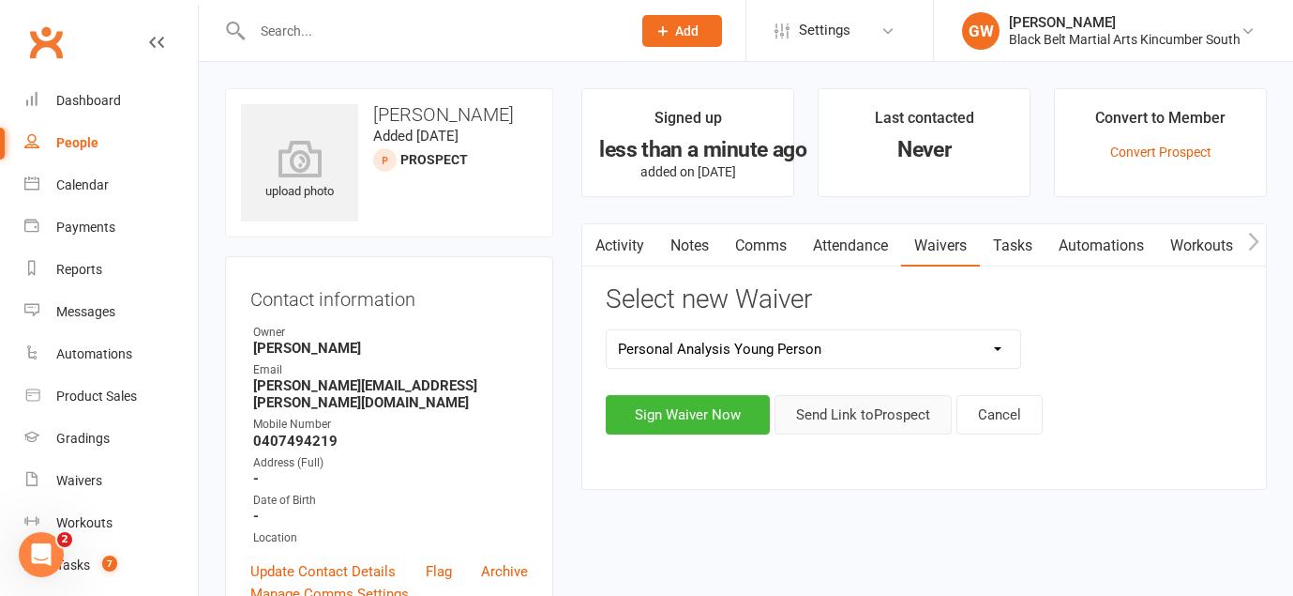
click at [903, 408] on button "Send Link to [GEOGRAPHIC_DATA]" at bounding box center [863, 414] width 177 height 39
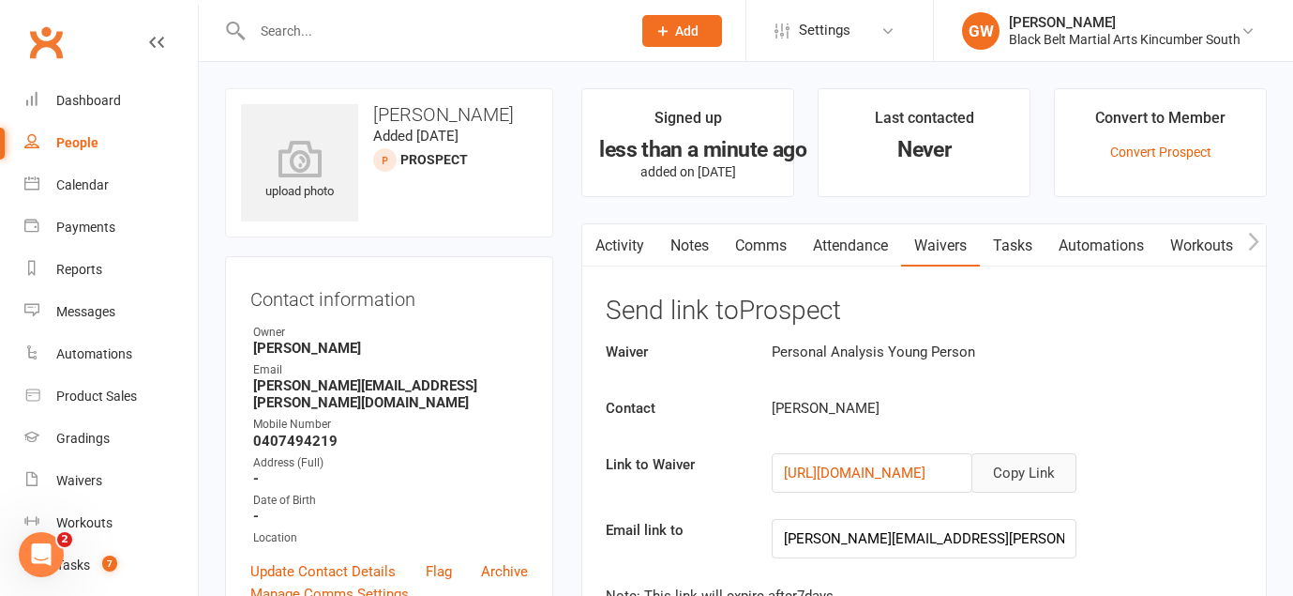
click at [1021, 461] on button "Copy Link" at bounding box center [1024, 472] width 105 height 39
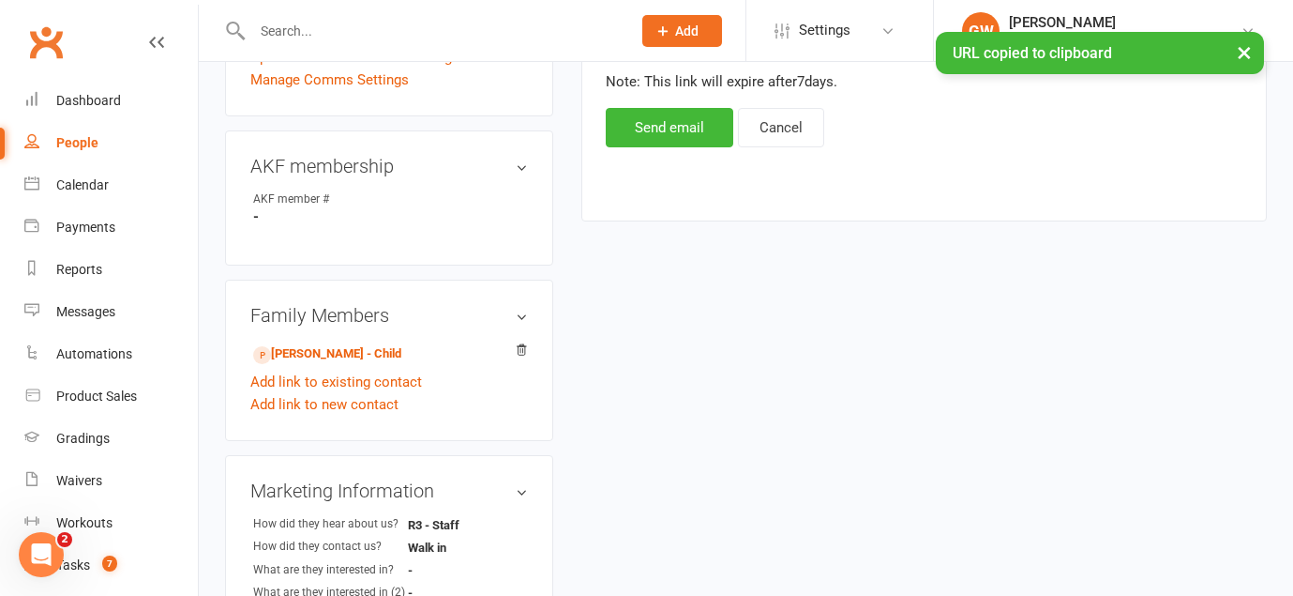
scroll to position [605, 0]
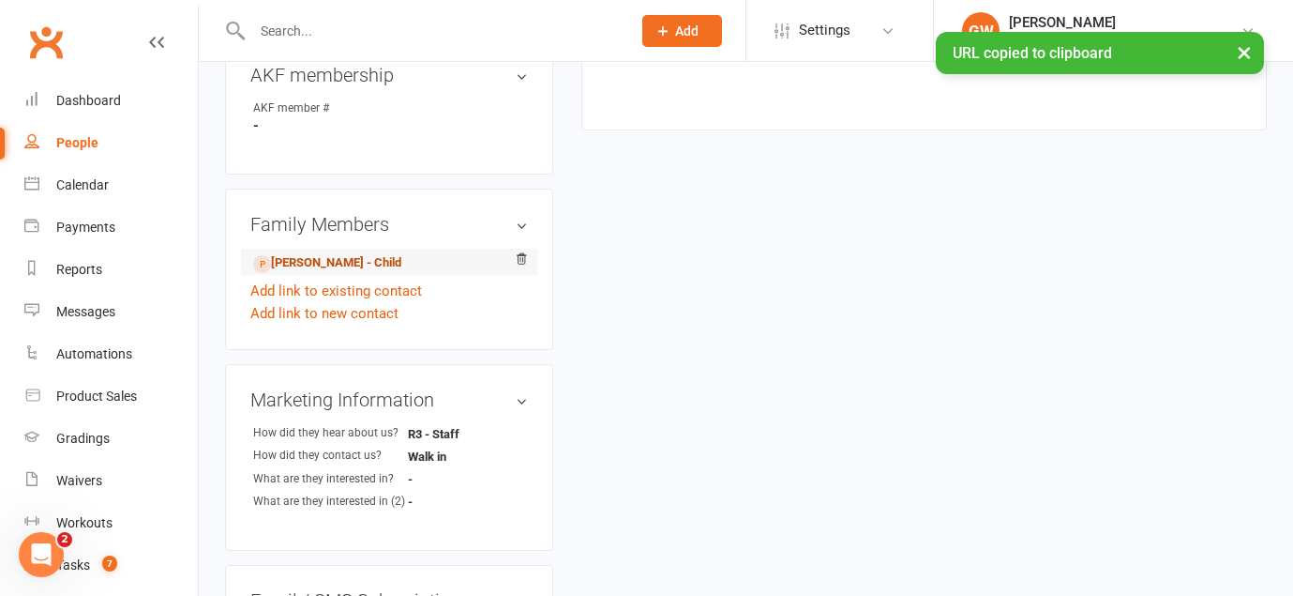
click at [345, 253] on link "[PERSON_NAME] - Child" at bounding box center [327, 263] width 148 height 20
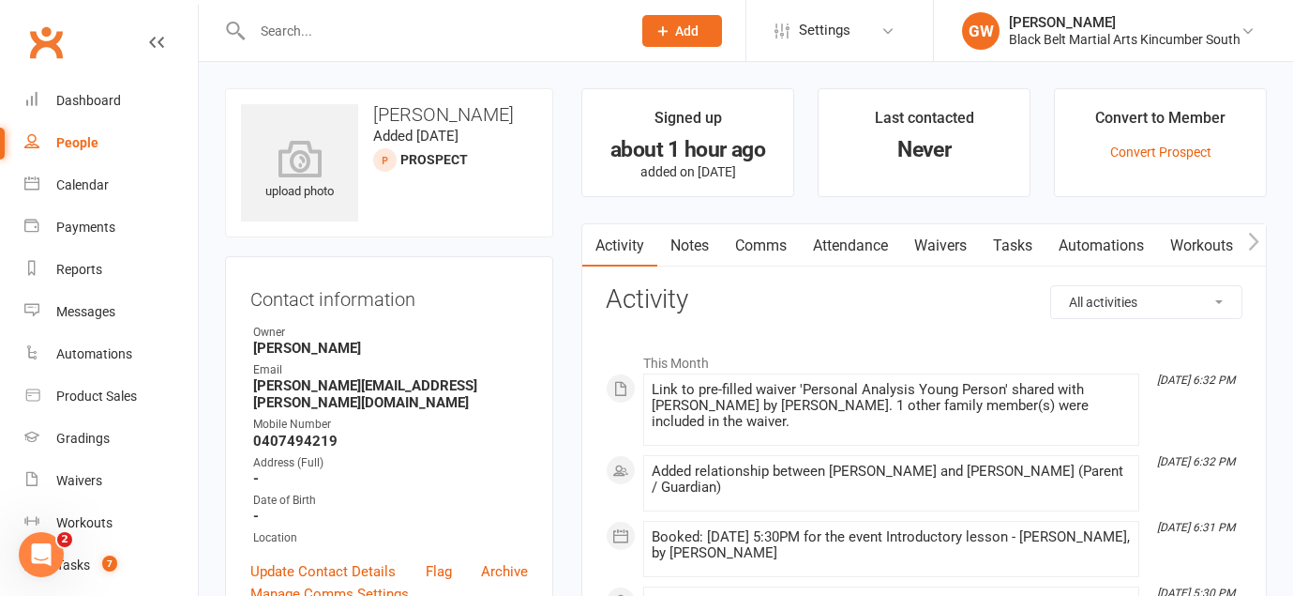
click at [787, 237] on link "Comms" at bounding box center [761, 245] width 78 height 43
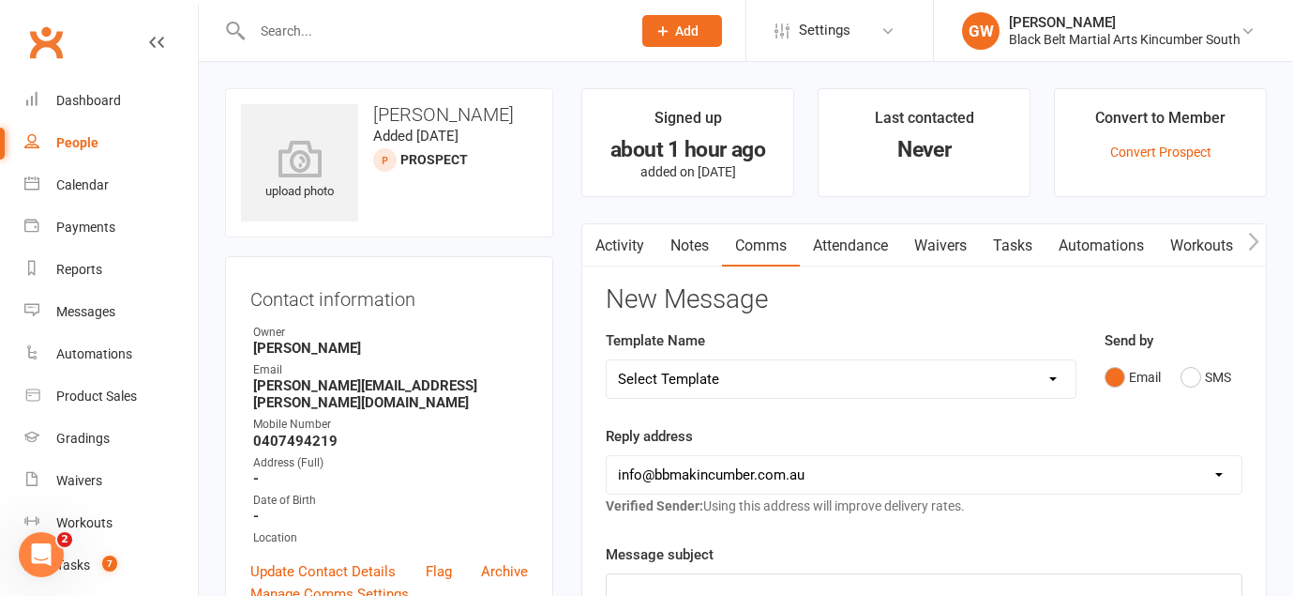
click at [905, 377] on select "Select Template [SMS] Birthday Invite Text [Email] Birthday Party [Email] Happy…" at bounding box center [841, 379] width 468 height 38
select select "4"
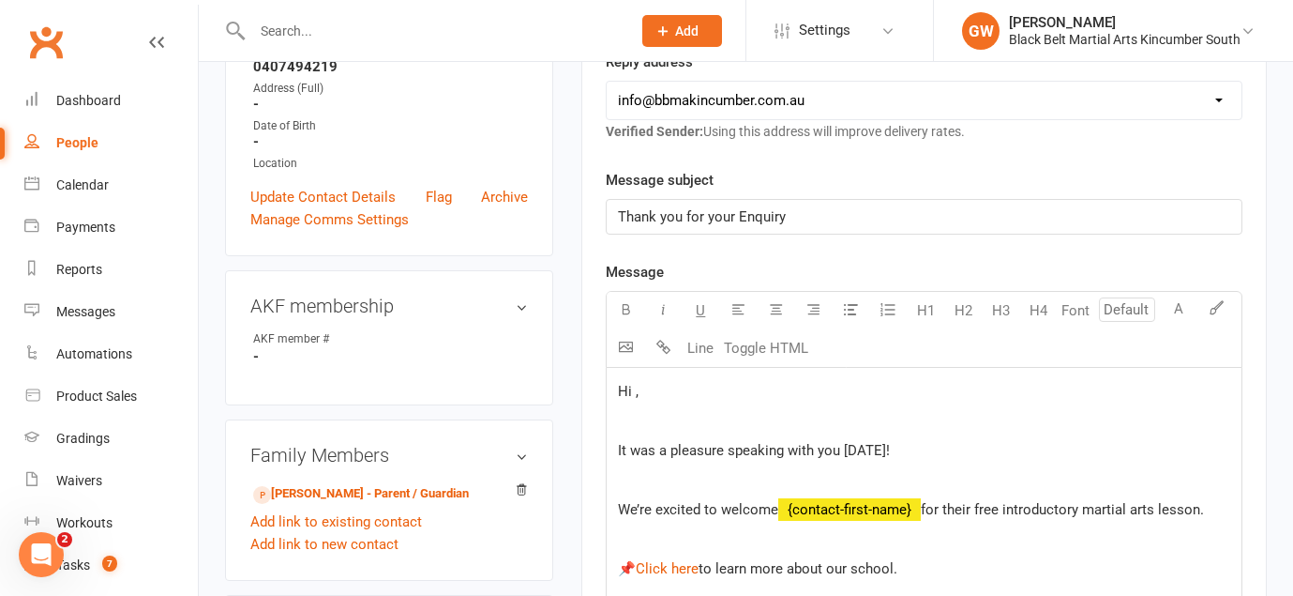
scroll to position [385, 0]
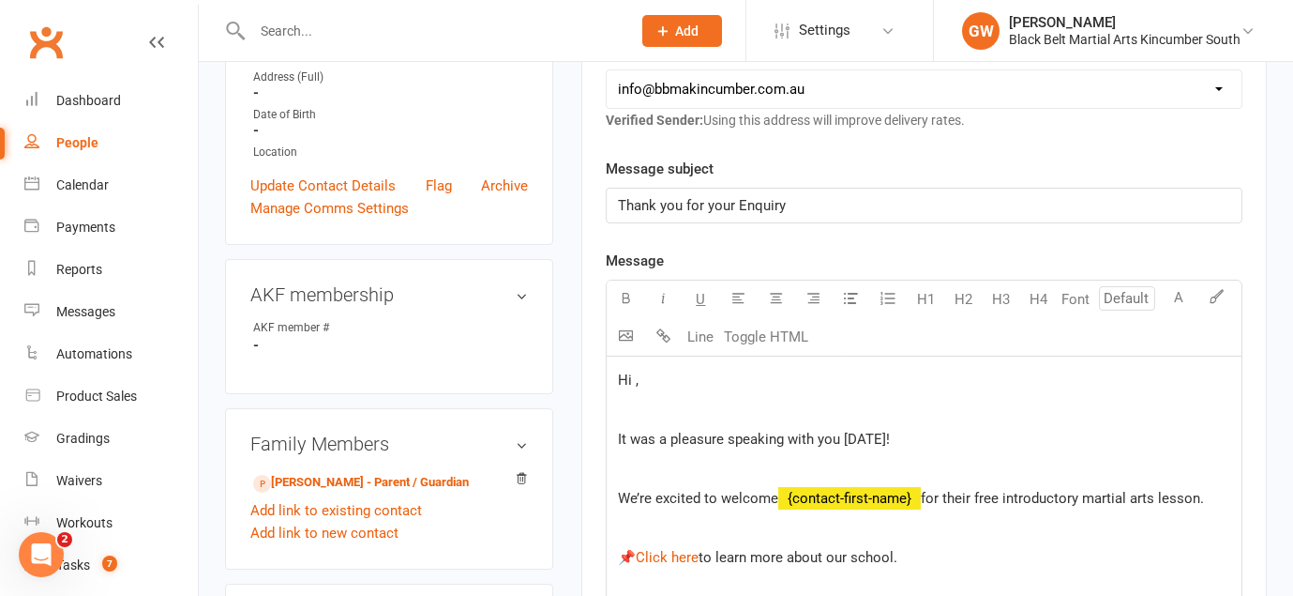
click at [637, 380] on span "Hi ," at bounding box center [628, 379] width 21 height 17
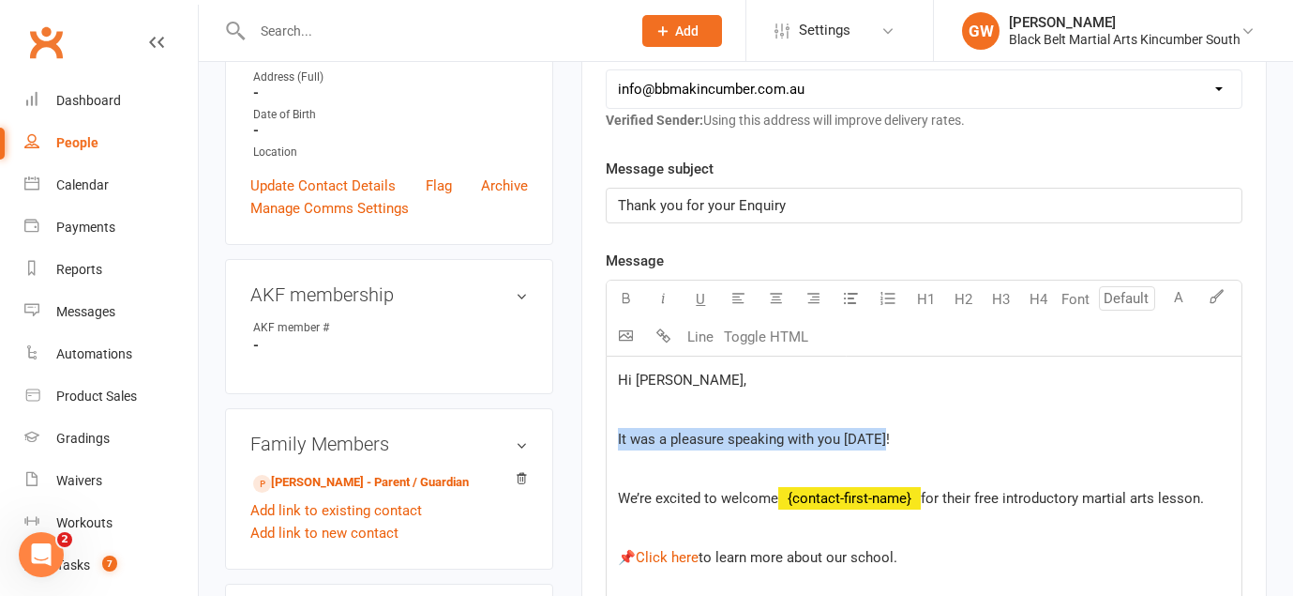
drag, startPoint x: 895, startPoint y: 438, endPoint x: 579, endPoint y: 439, distance: 316.1
click at [579, 439] on main "Signed up about 1 hour ago added on [DATE] Last contacted Never Convert to Memb…" at bounding box center [924, 531] width 714 height 1657
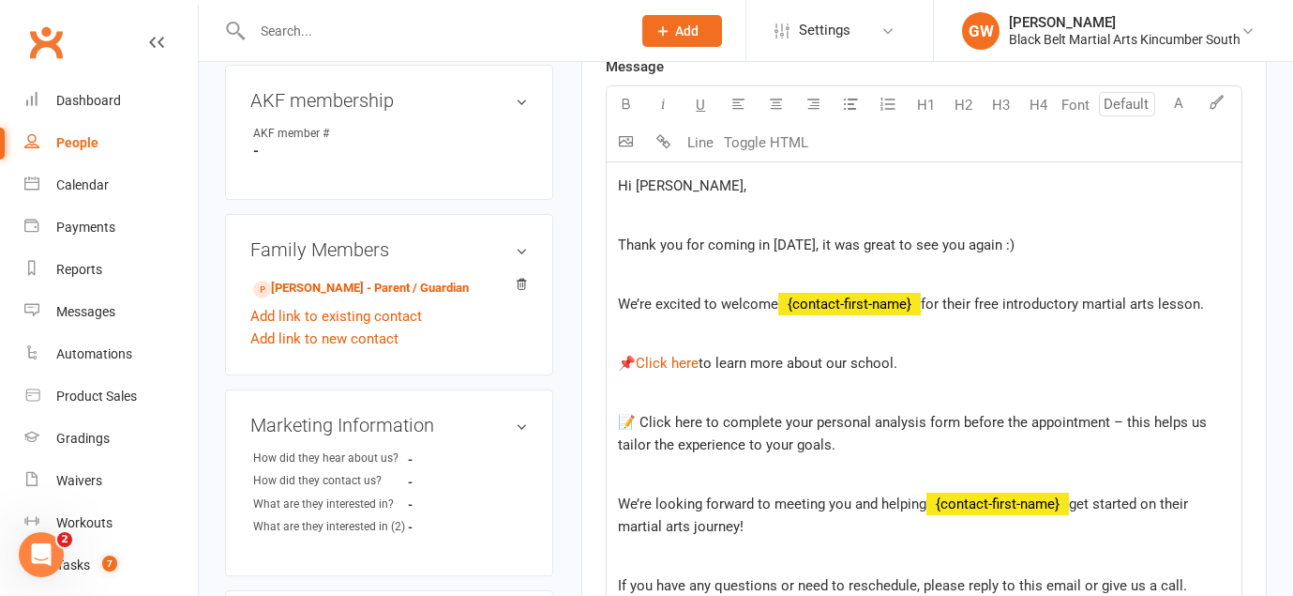
scroll to position [631, 0]
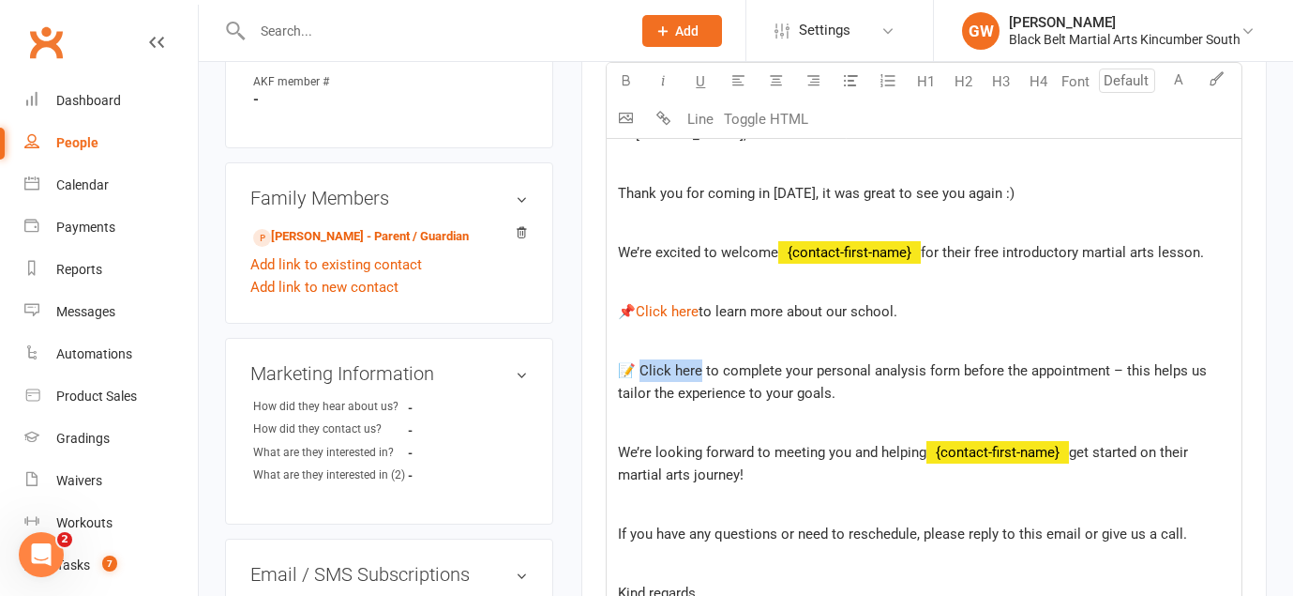
drag, startPoint x: 697, startPoint y: 369, endPoint x: 639, endPoint y: 366, distance: 58.2
click at [639, 366] on span "📝 Click here to complete your personal analysis form before the appointment – t…" at bounding box center [914, 381] width 593 height 39
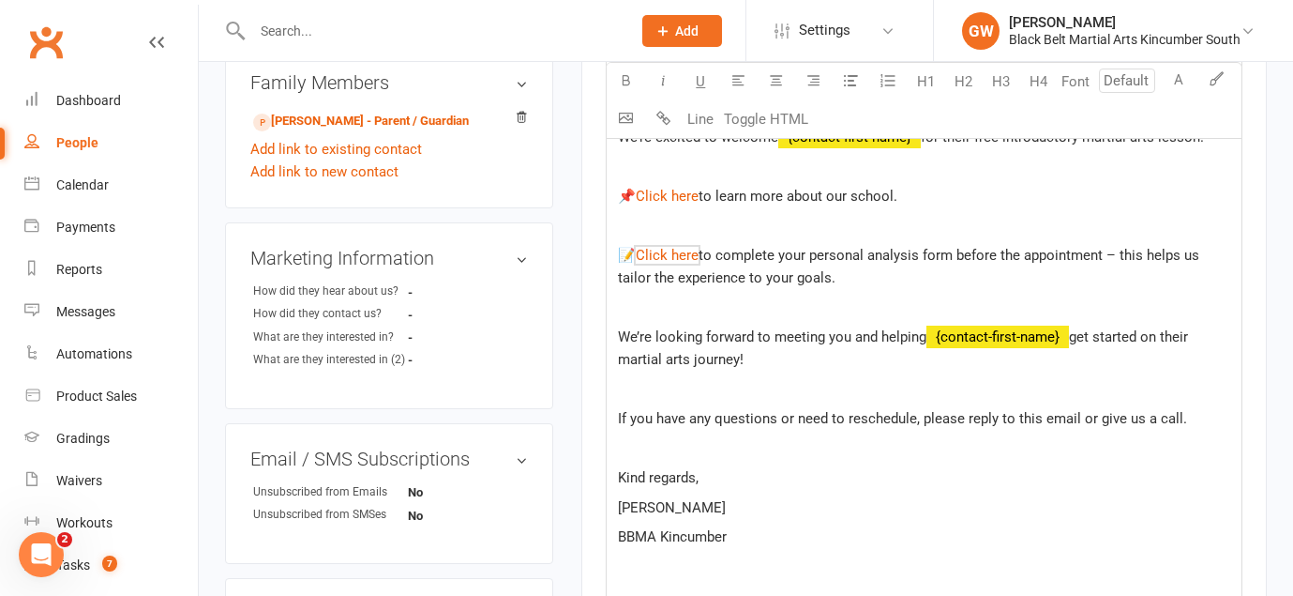
scroll to position [777, 0]
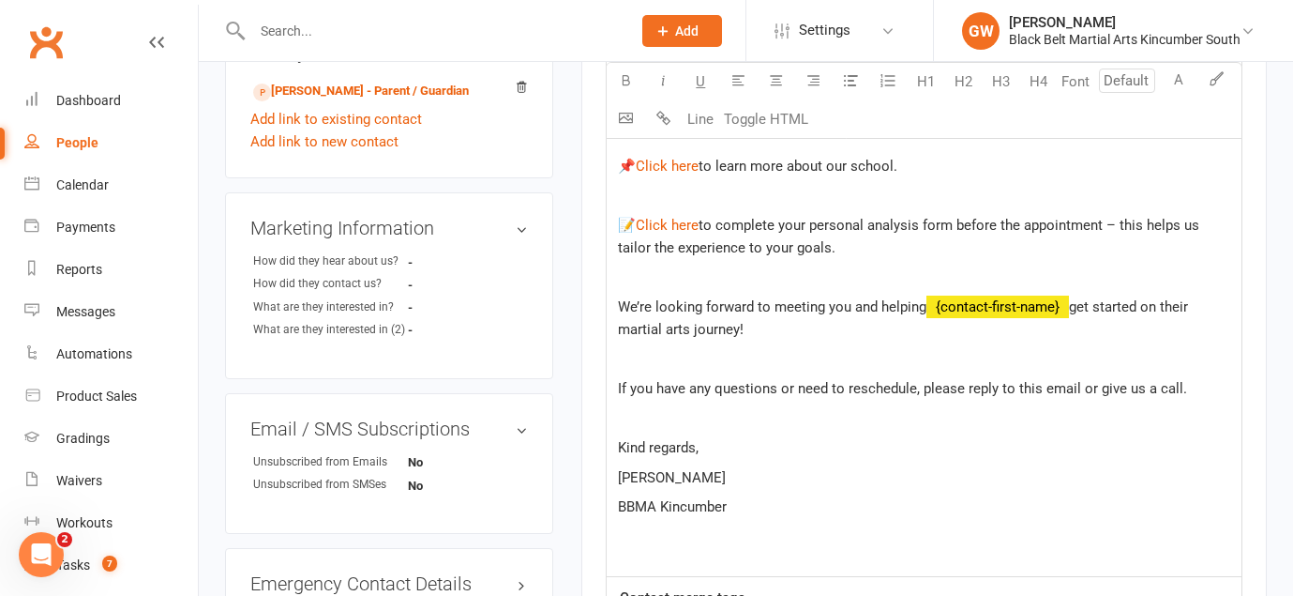
drag, startPoint x: 731, startPoint y: 476, endPoint x: 667, endPoint y: 475, distance: 63.8
click at [667, 475] on p "[PERSON_NAME]" at bounding box center [924, 477] width 612 height 23
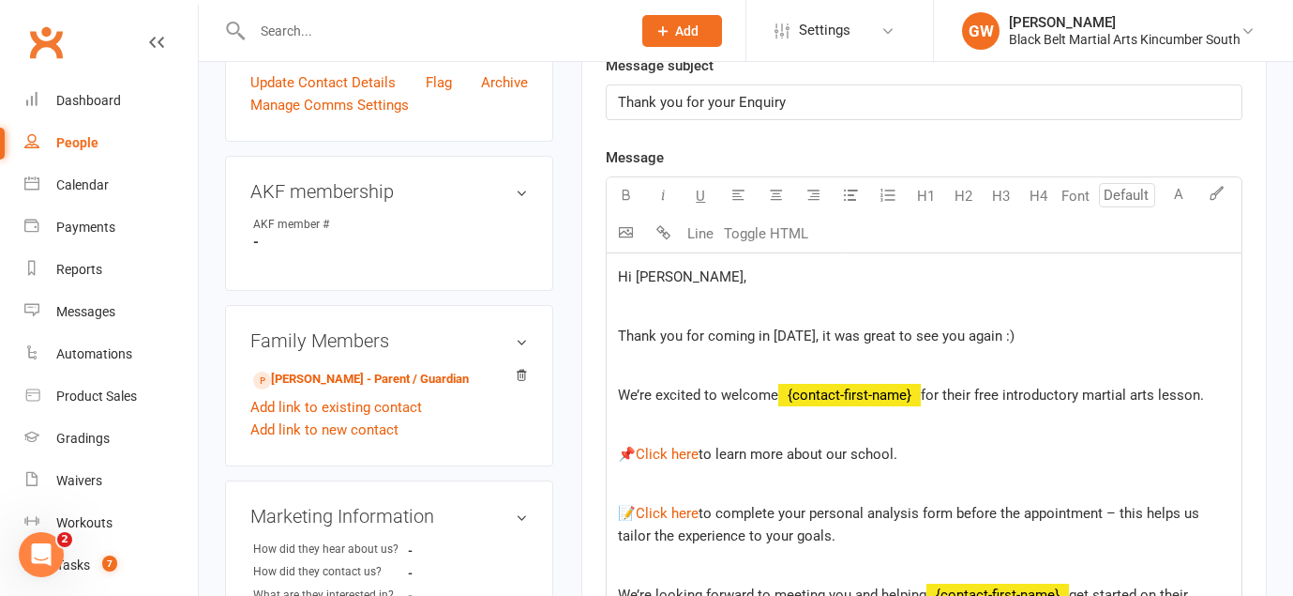
scroll to position [481, 0]
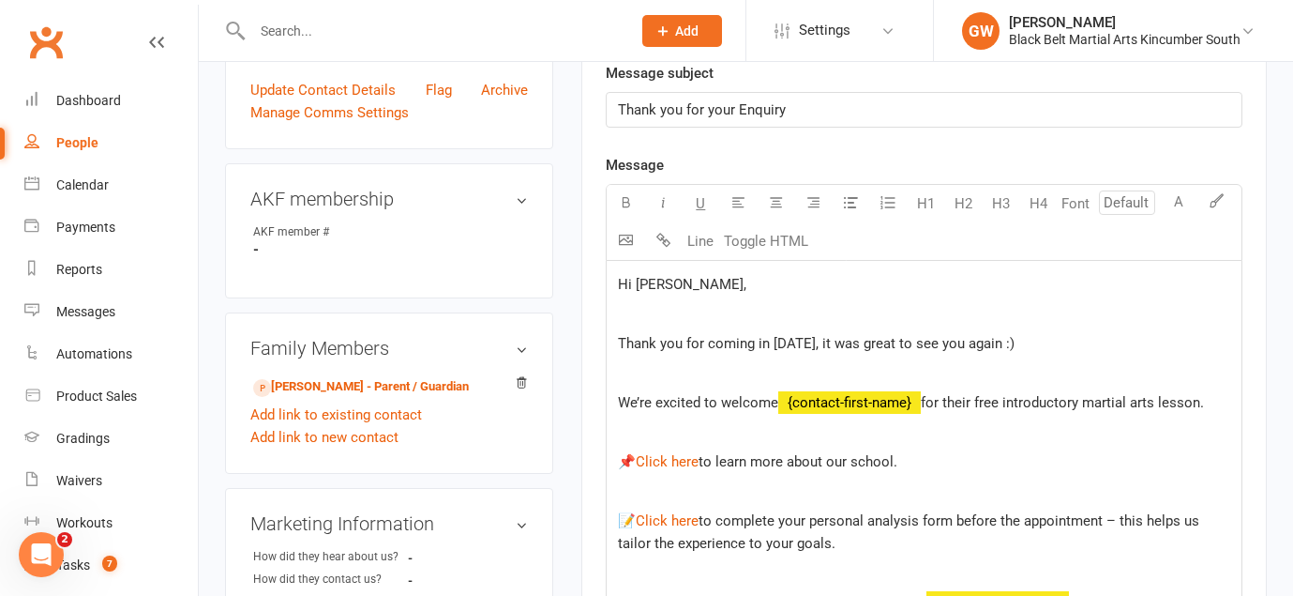
click at [1204, 401] on span "for their free introductory martial arts lesson." at bounding box center [1062, 402] width 283 height 17
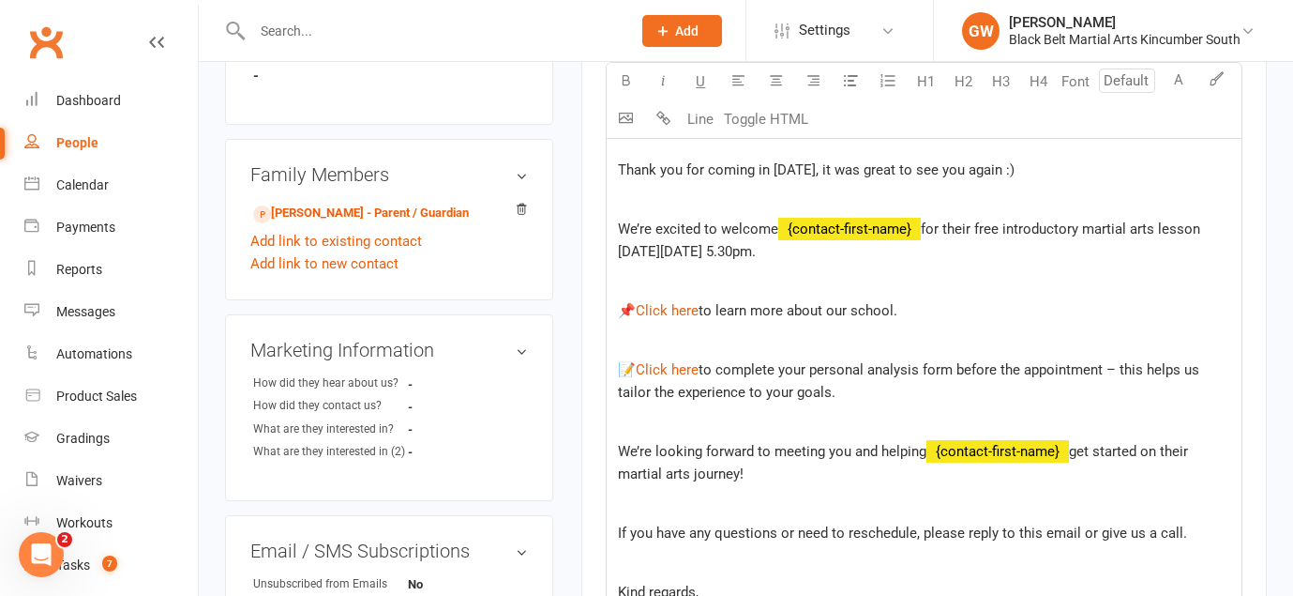
scroll to position [670, 0]
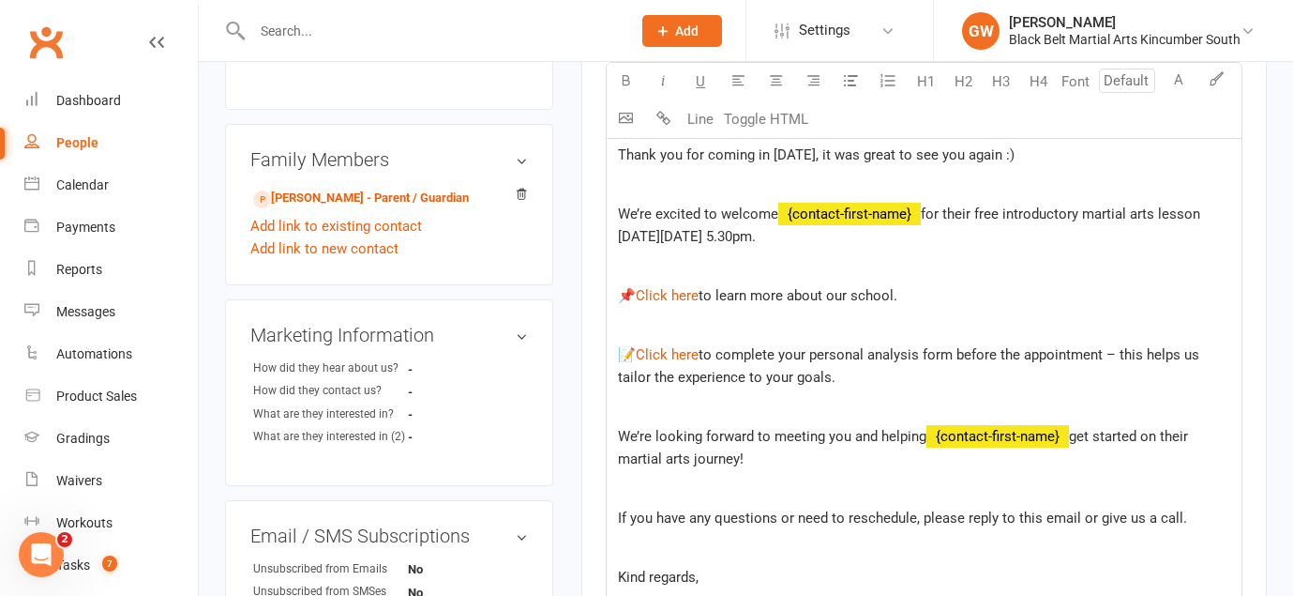
click at [850, 435] on span "We’re looking forward to meeting you and helping" at bounding box center [772, 436] width 309 height 17
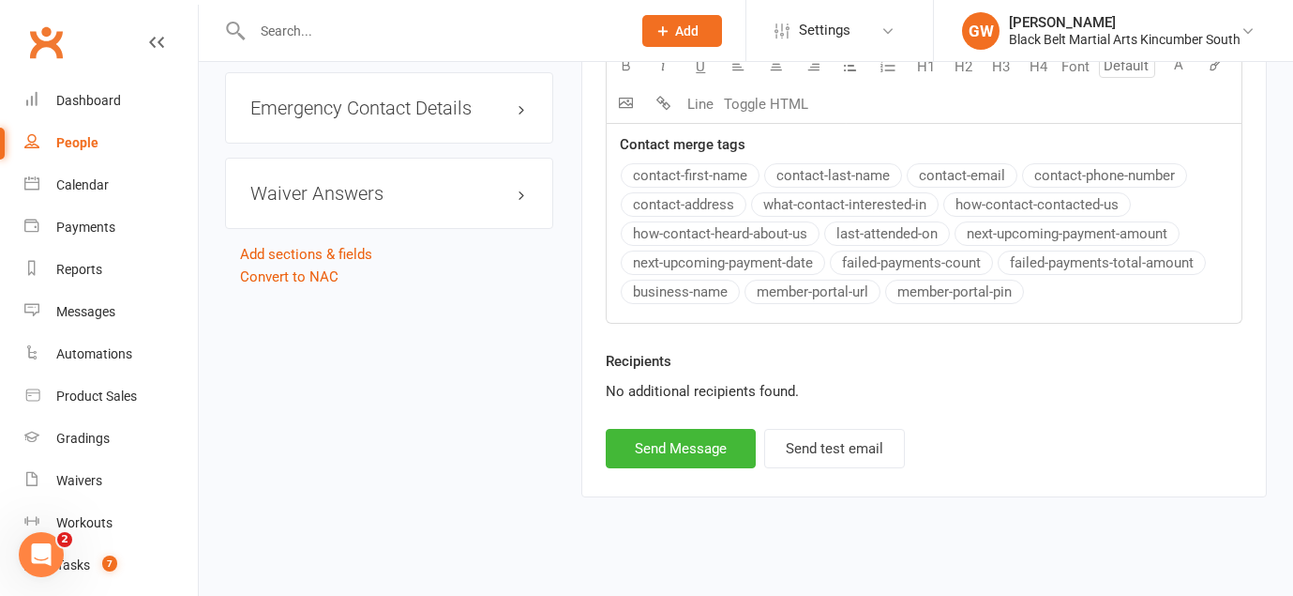
scroll to position [1273, 0]
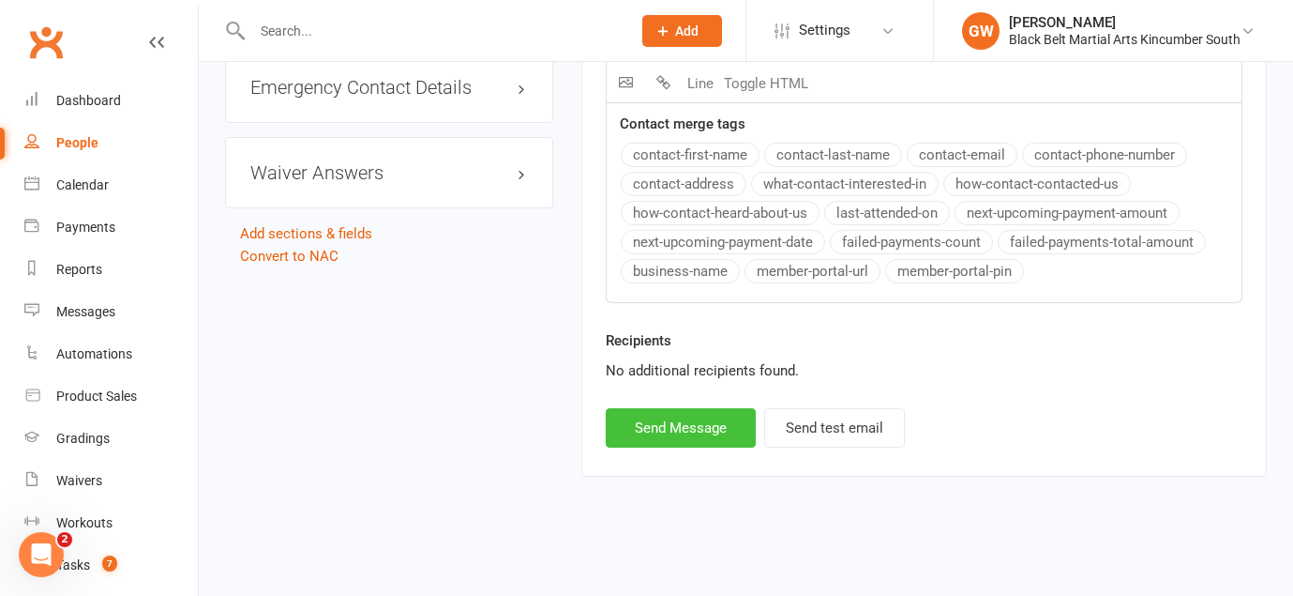
click at [707, 431] on button "Send Message" at bounding box center [681, 427] width 150 height 39
select select
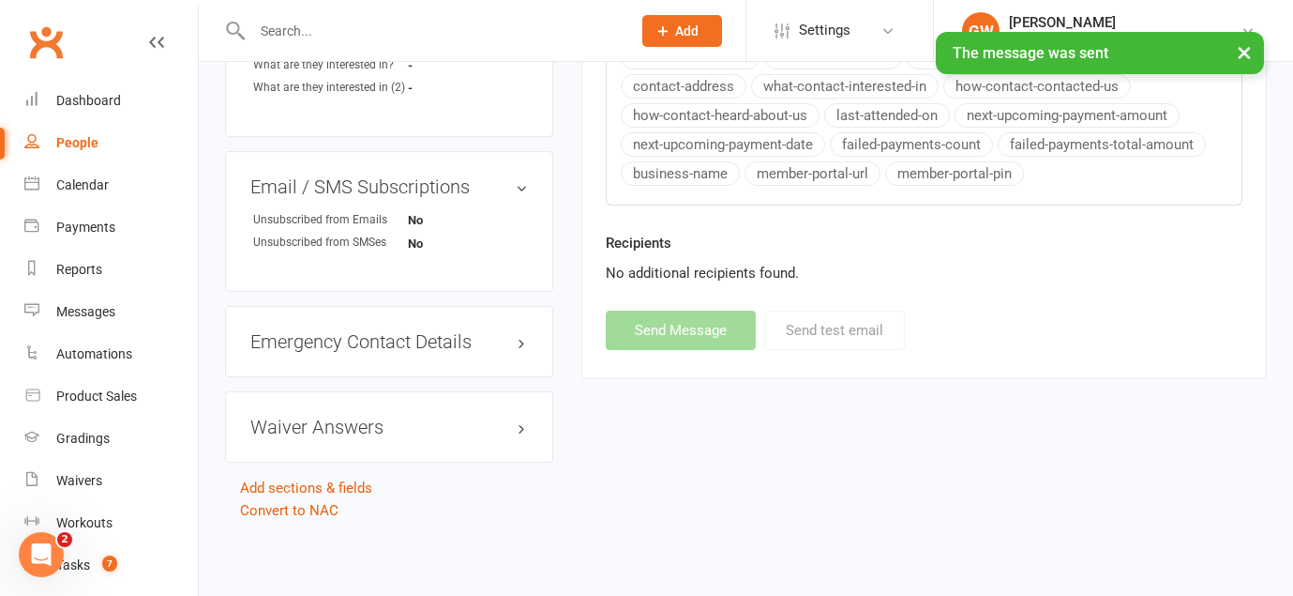
scroll to position [1000, 0]
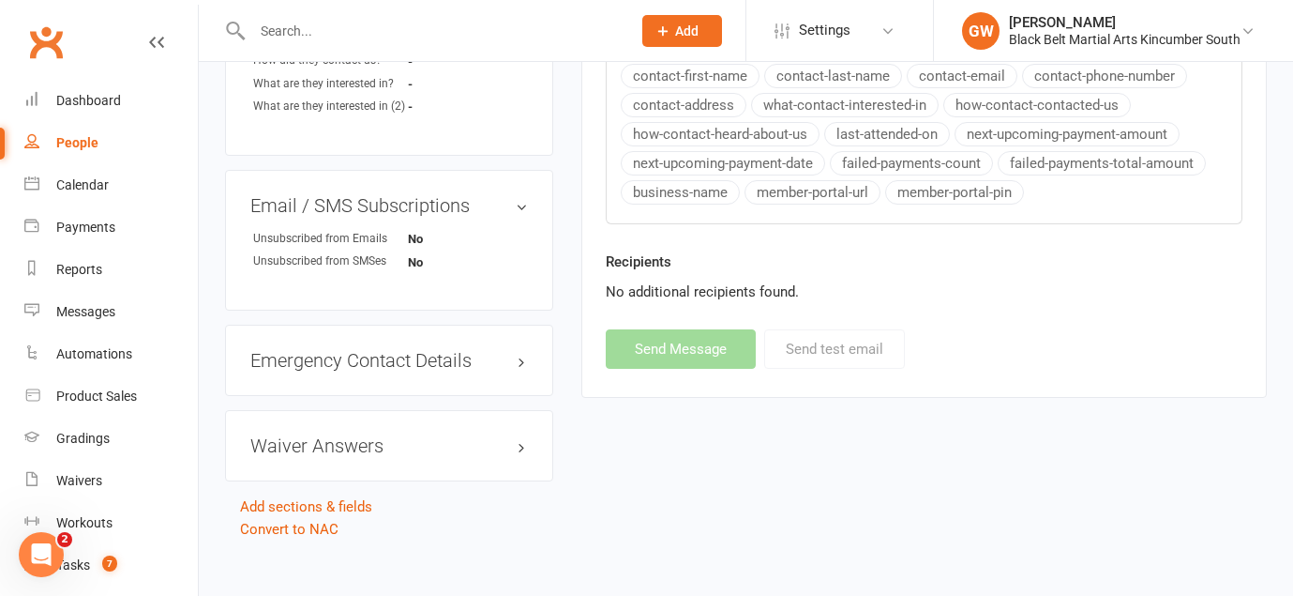
click at [418, 24] on input "text" at bounding box center [432, 31] width 371 height 26
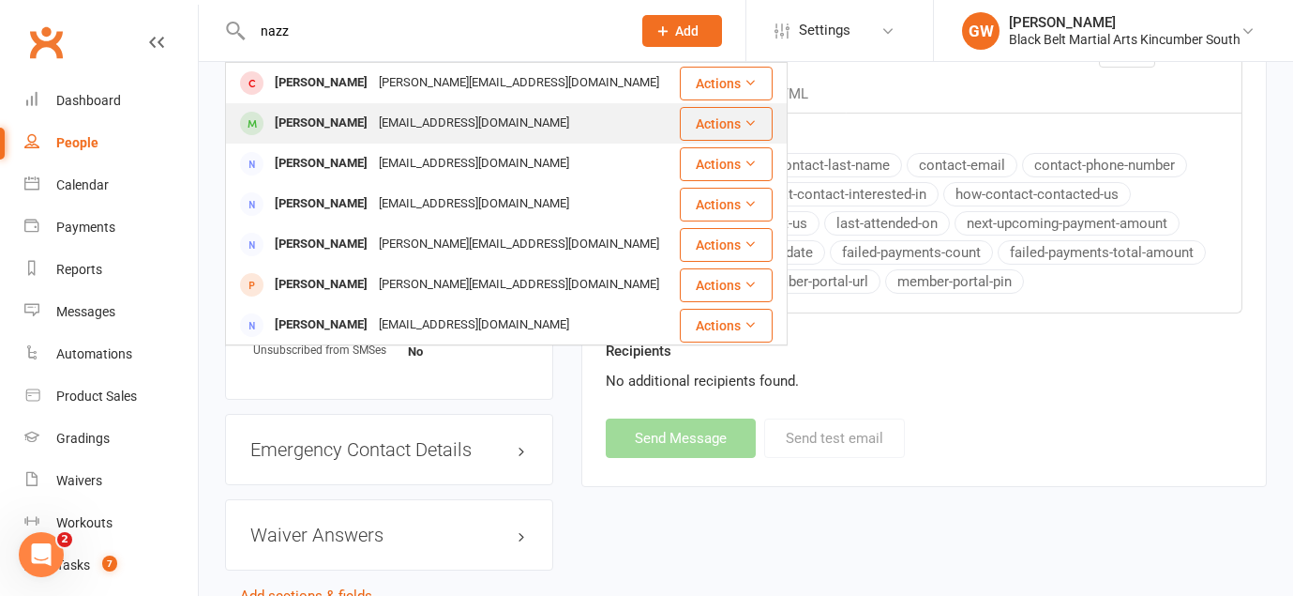
scroll to position [913, 0]
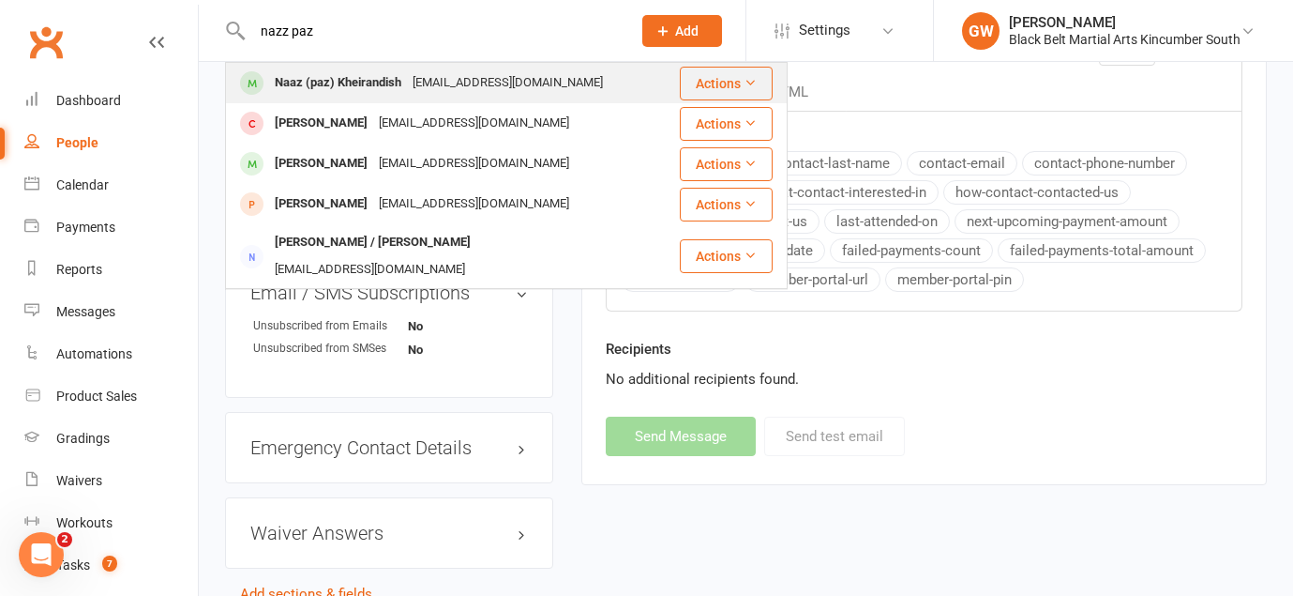
type input "nazz paz"
click at [430, 79] on div "[EMAIL_ADDRESS][DOMAIN_NAME]" at bounding box center [508, 82] width 202 height 27
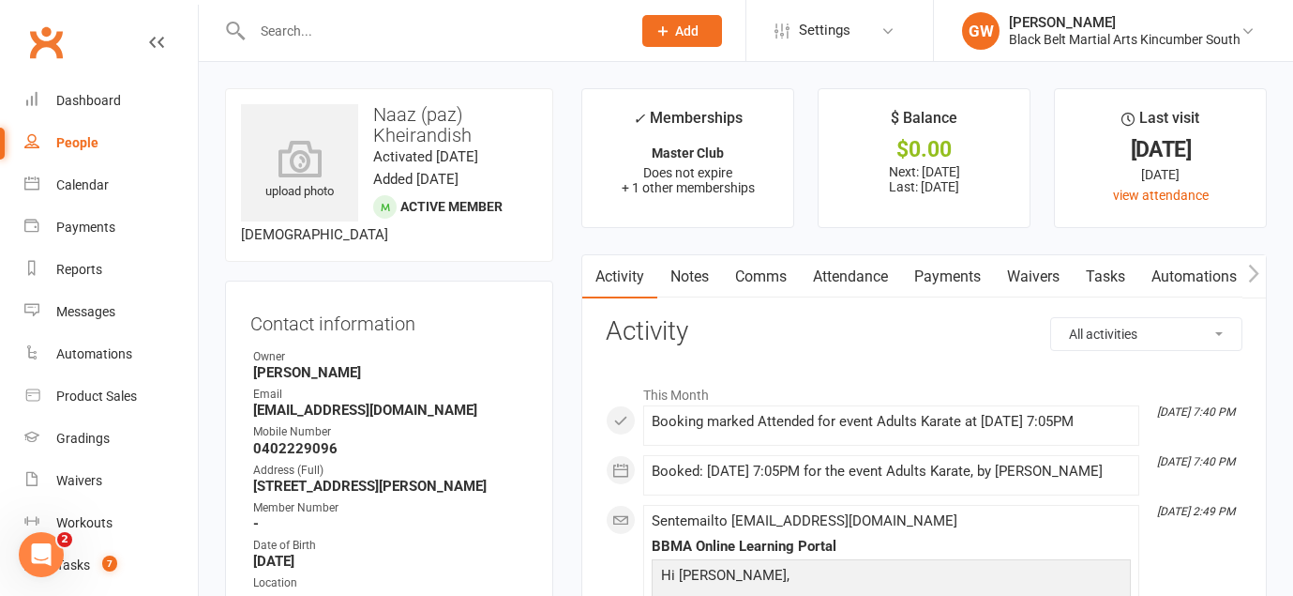
click at [966, 279] on link "Payments" at bounding box center [947, 276] width 93 height 43
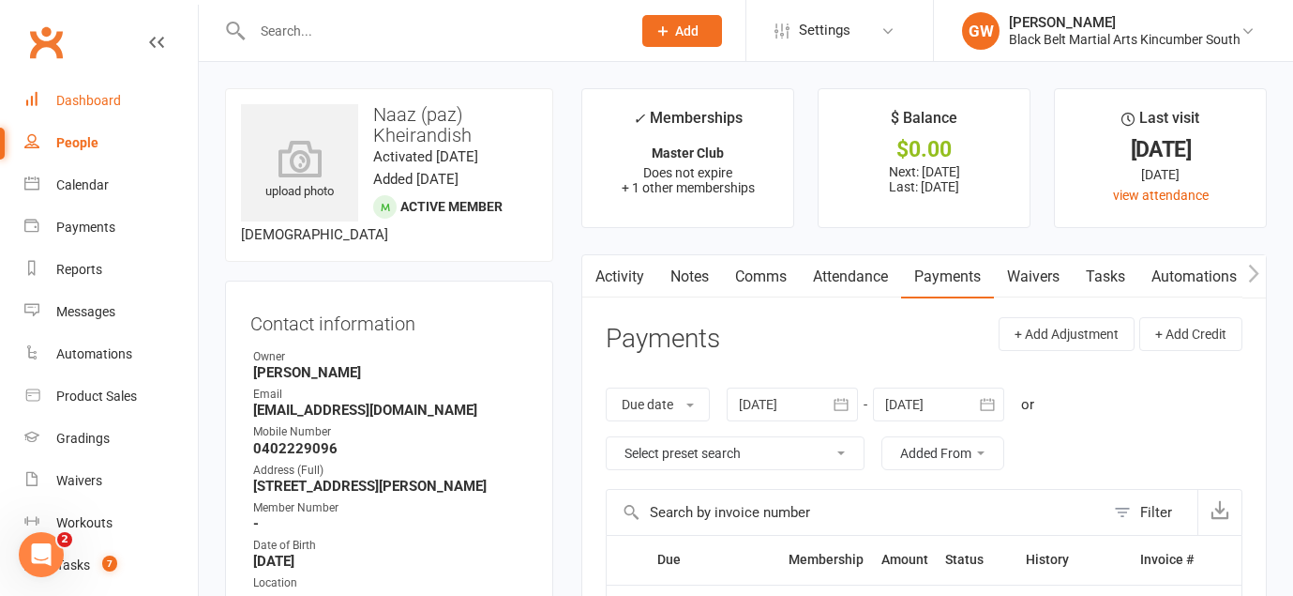
click at [113, 113] on link "Dashboard" at bounding box center [111, 101] width 174 height 42
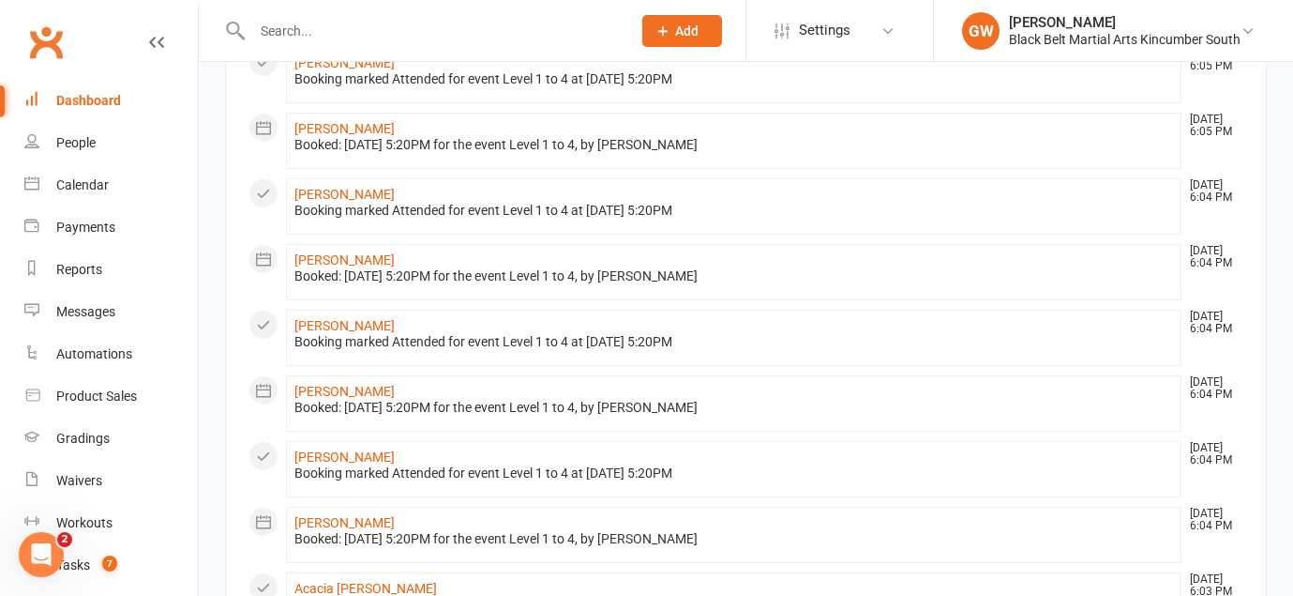
scroll to position [930, 0]
click at [78, 143] on div "People" at bounding box center [75, 142] width 39 height 15
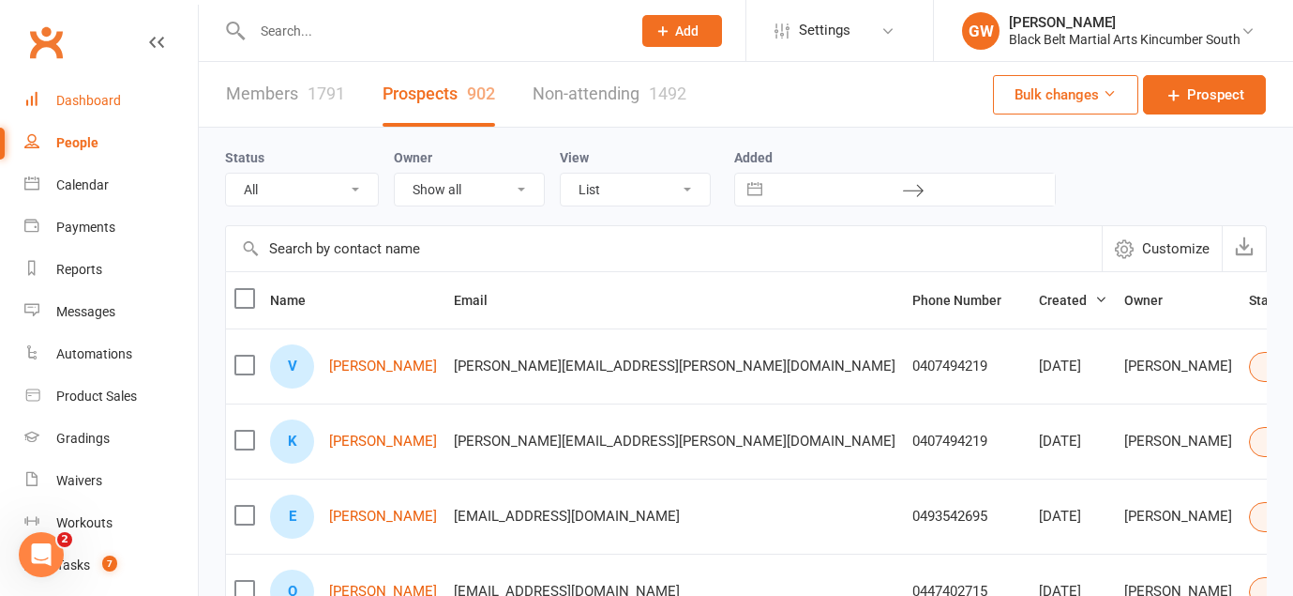
click at [94, 105] on div "Dashboard" at bounding box center [88, 100] width 65 height 15
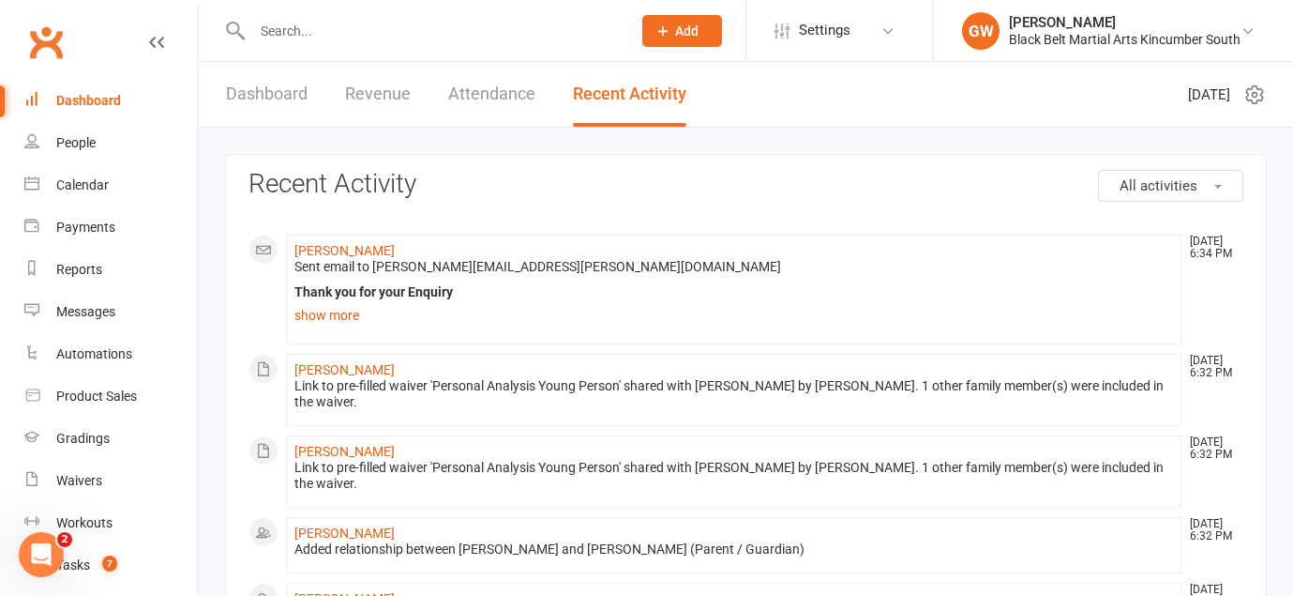
click at [482, 104] on link "Attendance" at bounding box center [491, 94] width 87 height 65
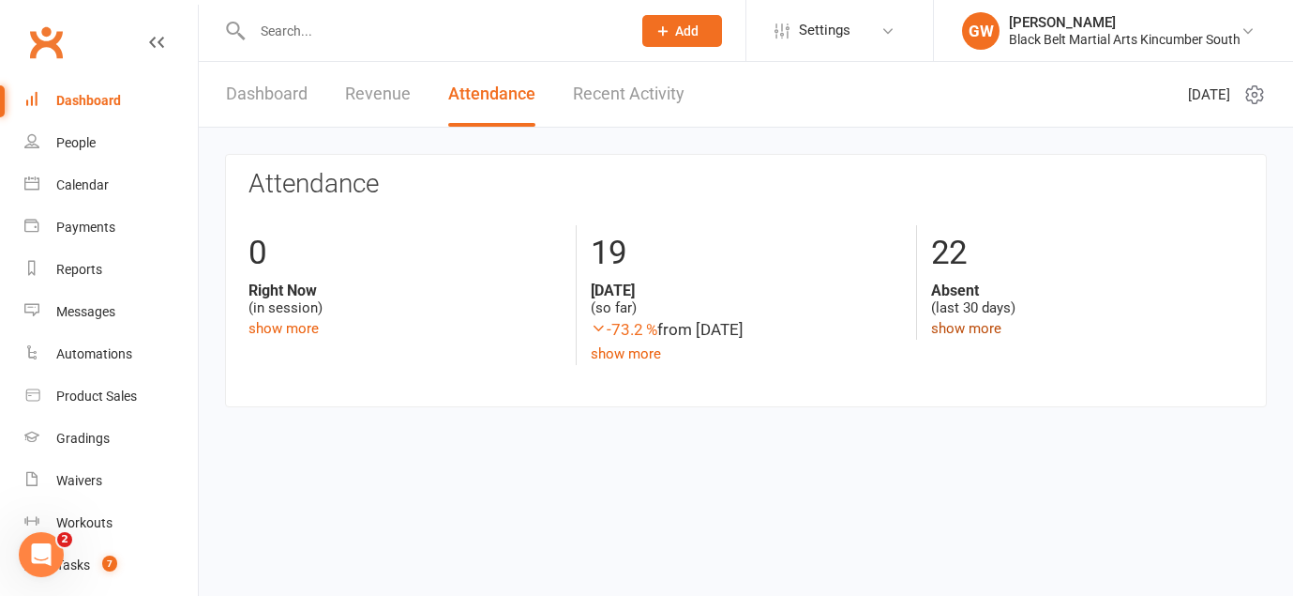
click at [989, 333] on link "show more" at bounding box center [966, 328] width 70 height 17
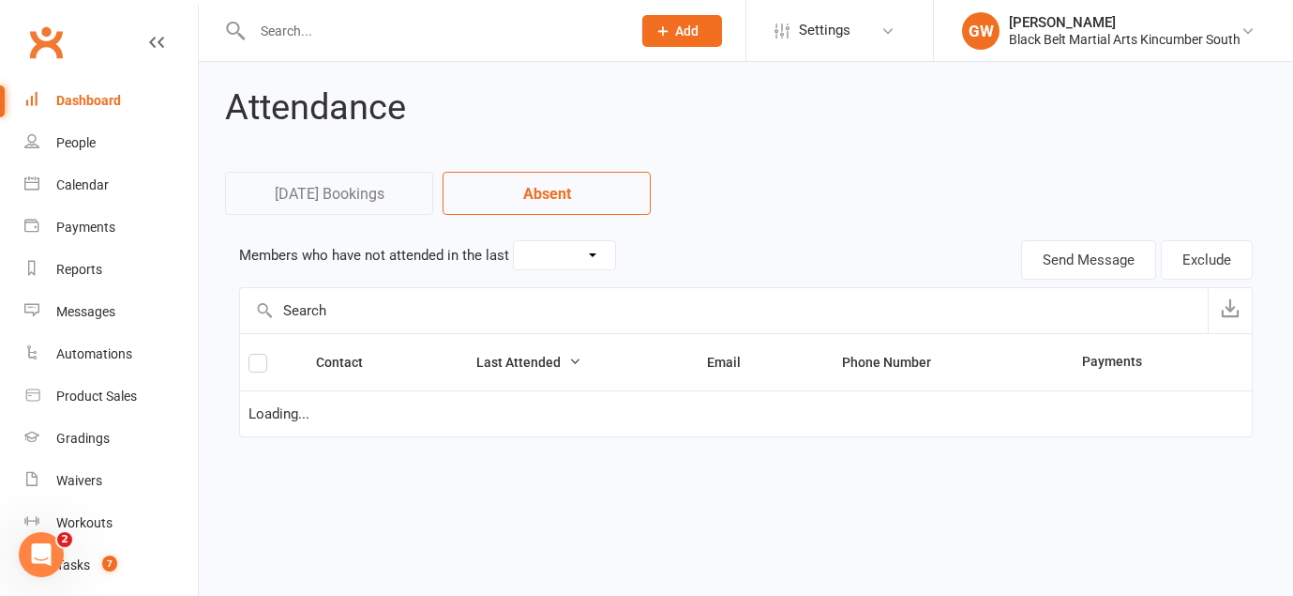
select select "30"
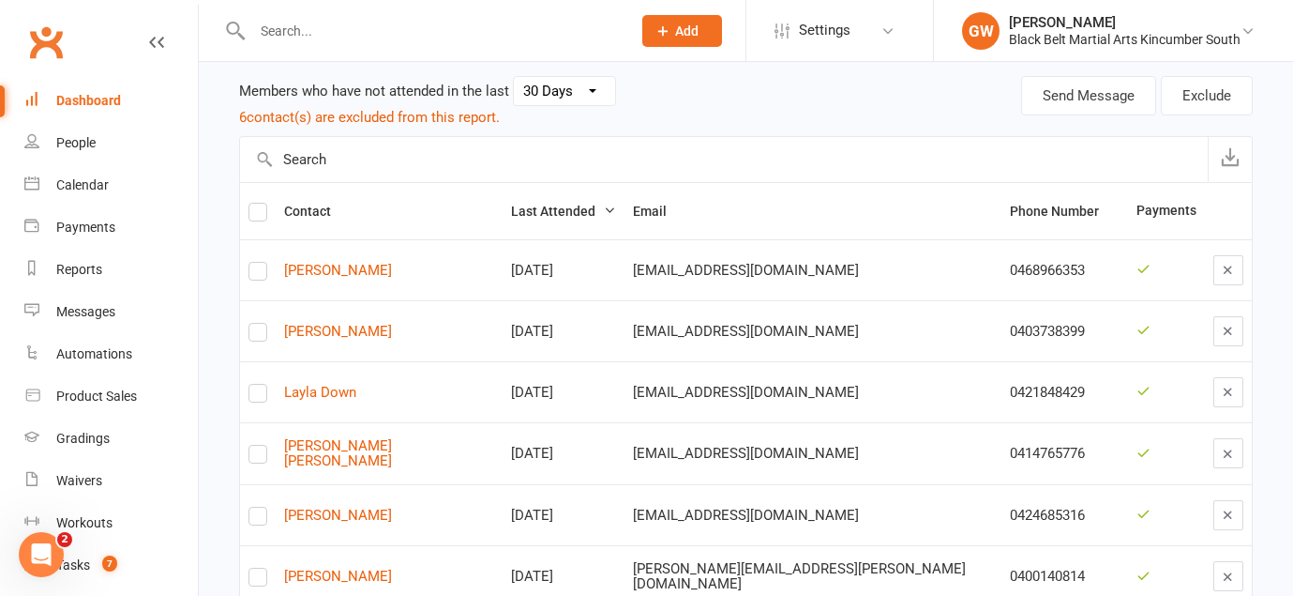
scroll to position [173, 0]
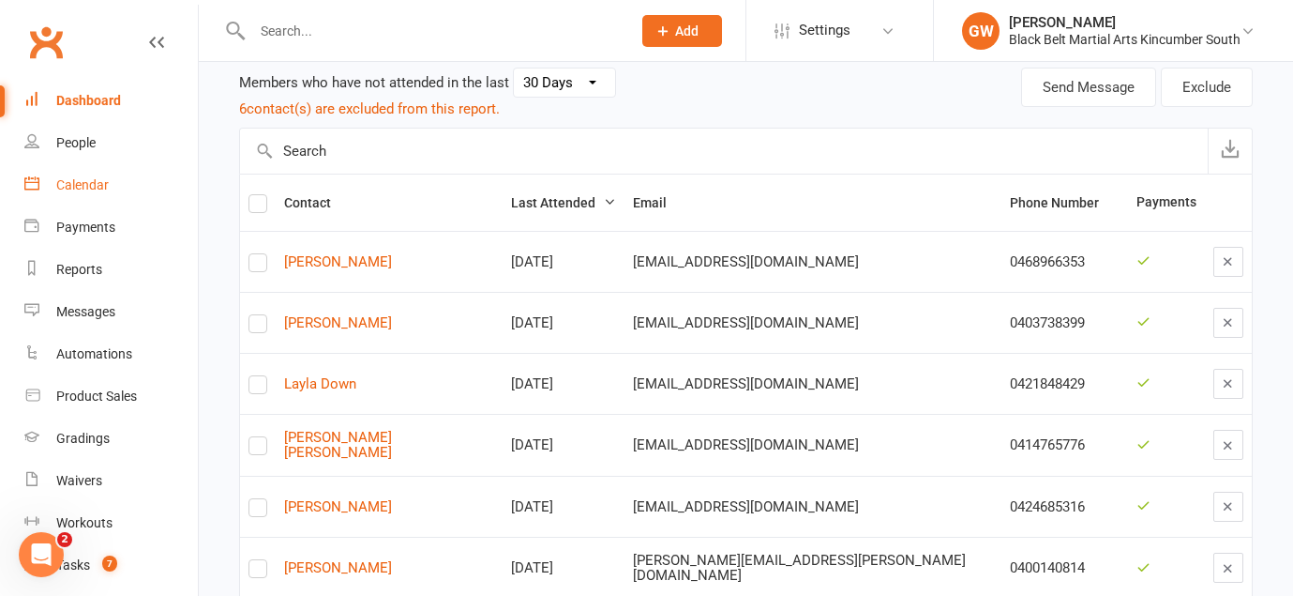
click at [94, 193] on link "Calendar" at bounding box center [111, 185] width 174 height 42
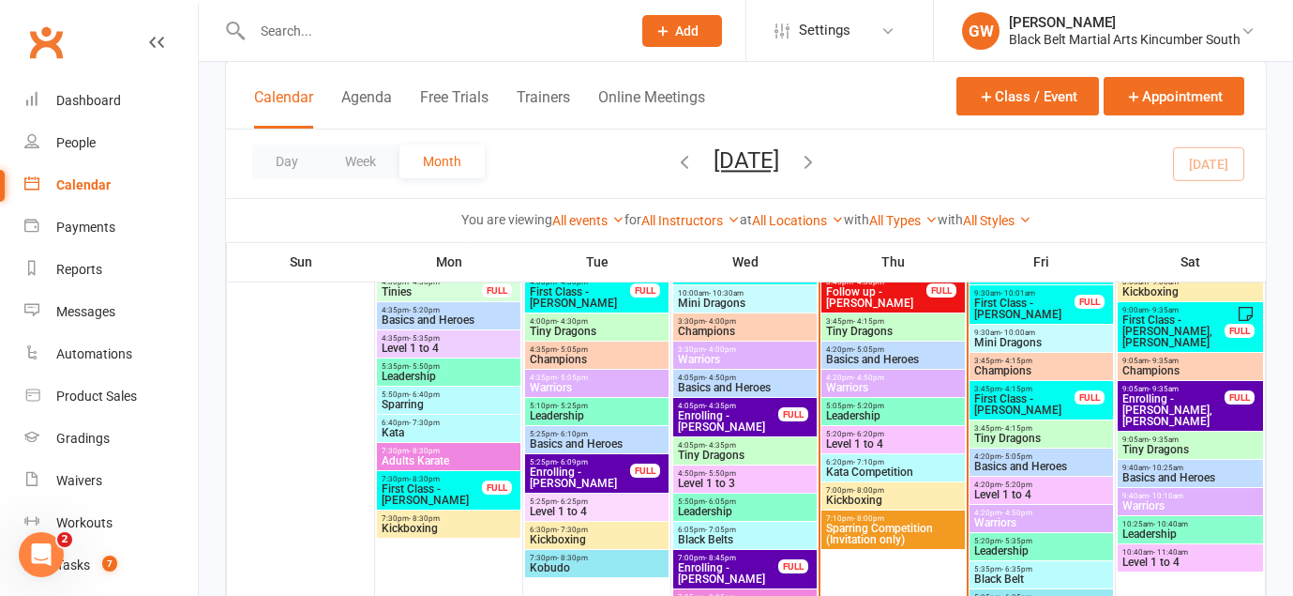
scroll to position [1136, 0]
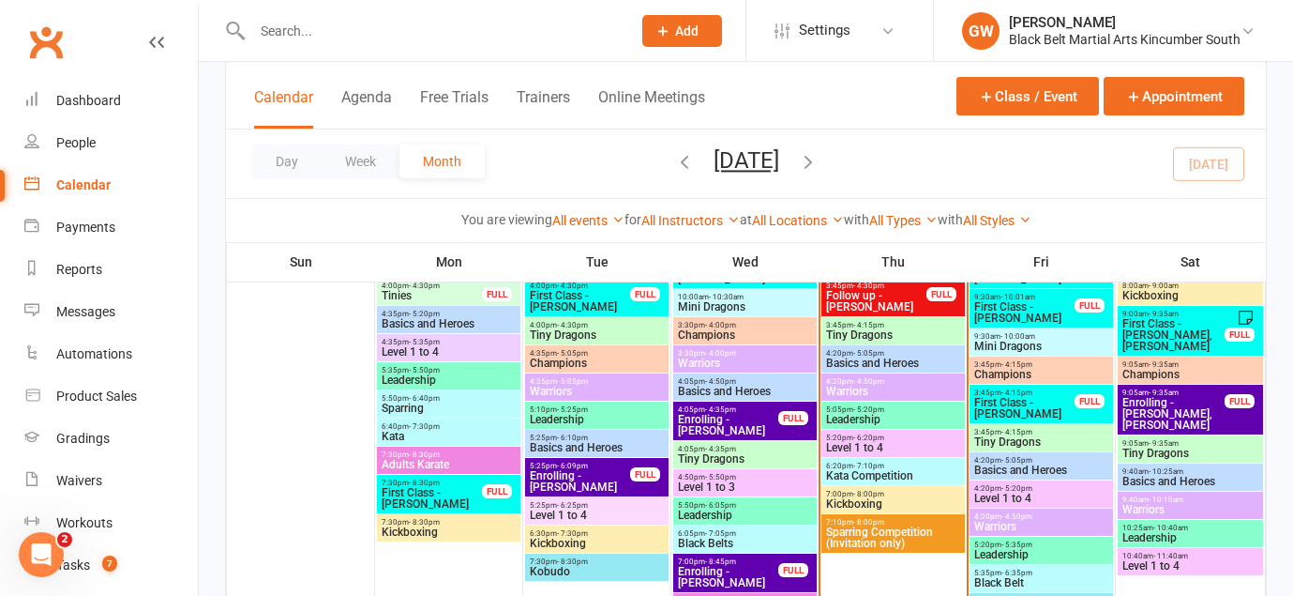
click at [582, 444] on span "Basics and Heroes" at bounding box center [597, 447] width 136 height 11
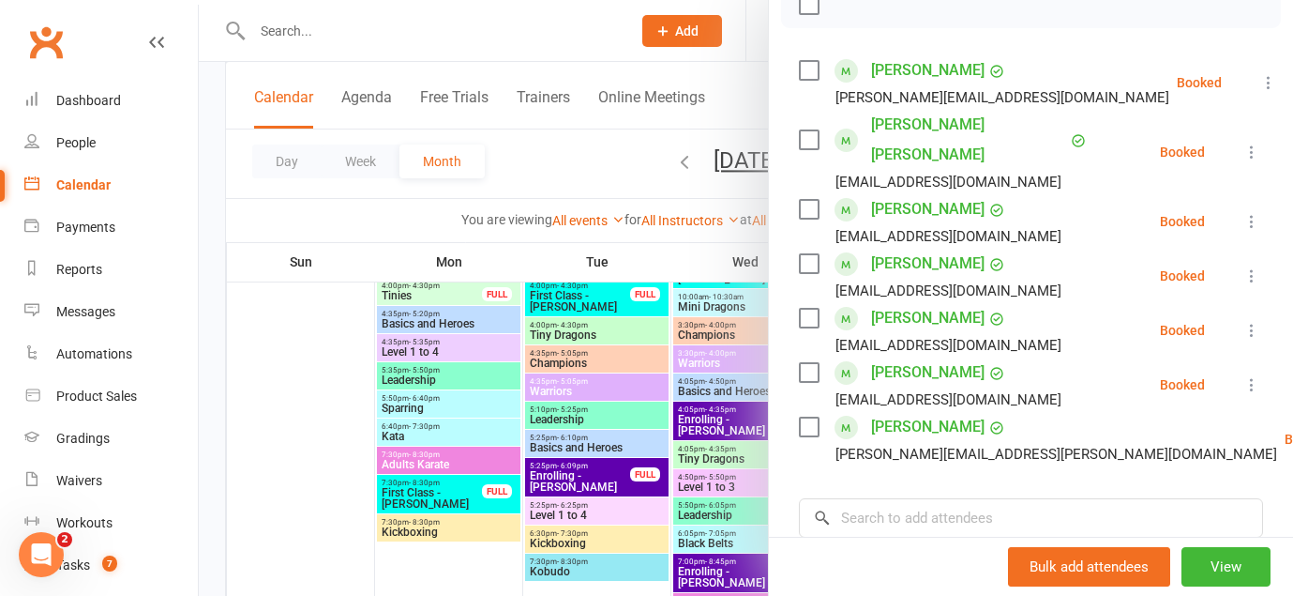
scroll to position [296, 0]
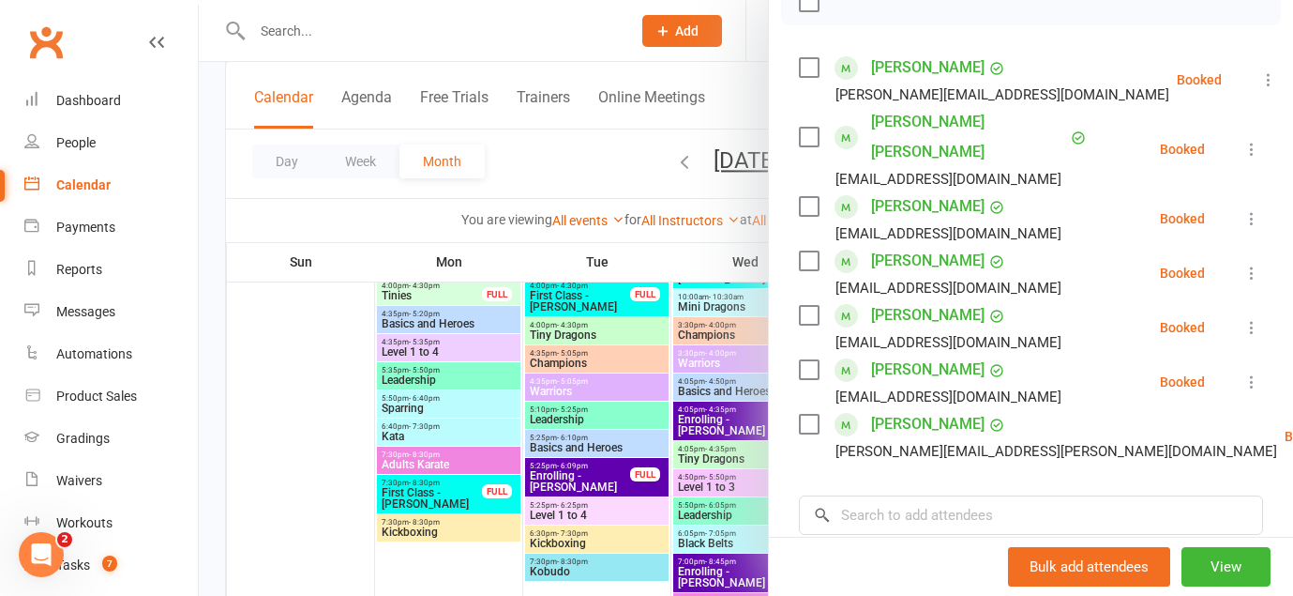
click at [1250, 209] on icon at bounding box center [1252, 218] width 19 height 19
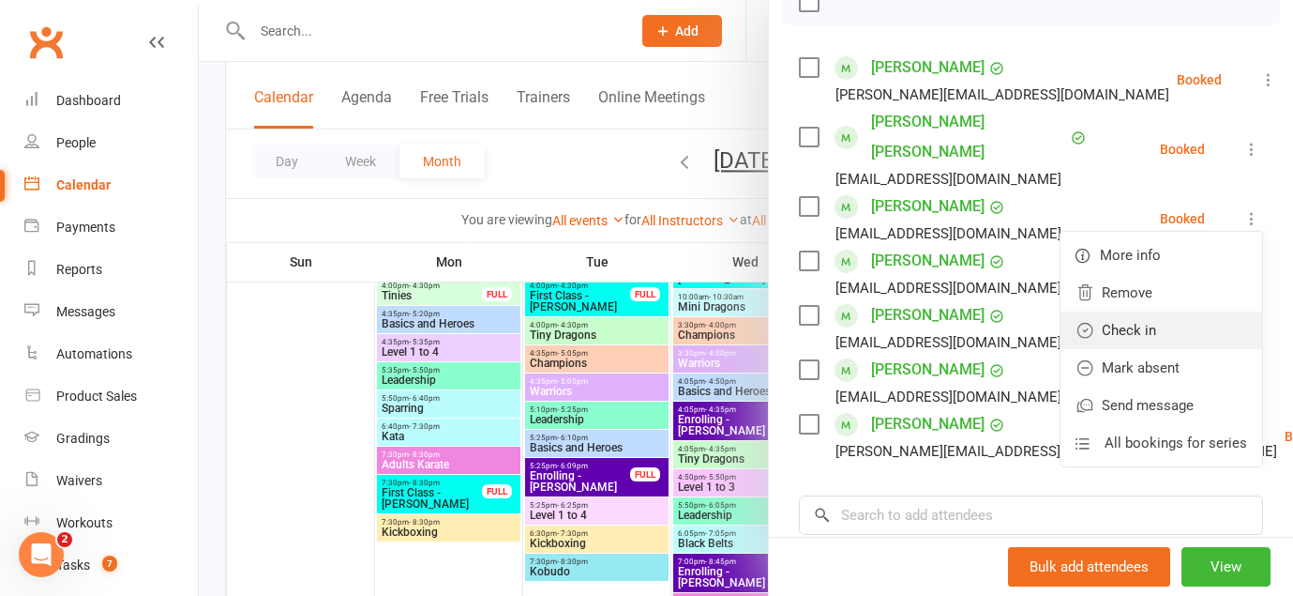
click at [1186, 311] on link "Check in" at bounding box center [1162, 330] width 202 height 38
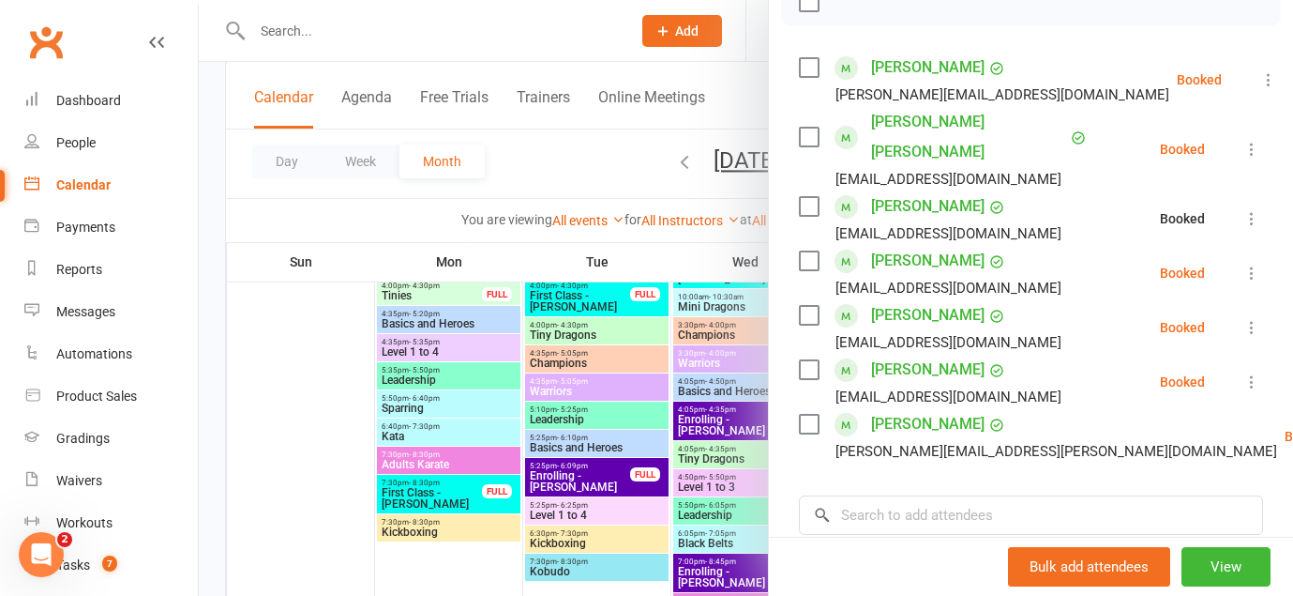
click at [1251, 264] on icon at bounding box center [1252, 273] width 19 height 19
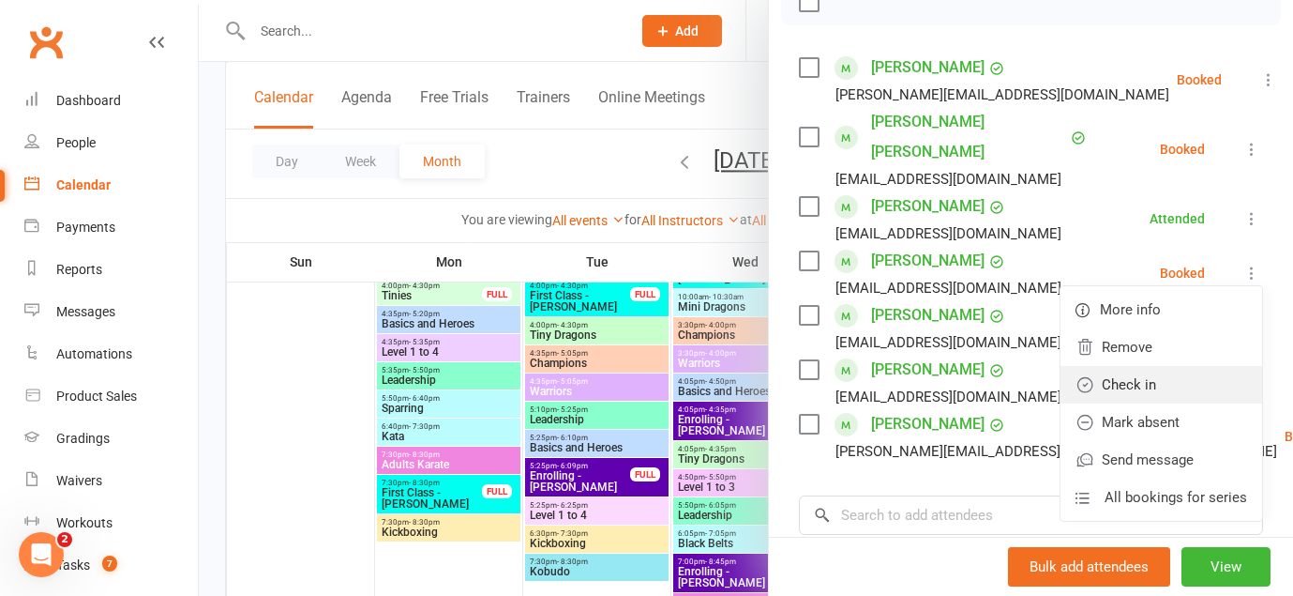
click at [1186, 366] on link "Check in" at bounding box center [1162, 385] width 202 height 38
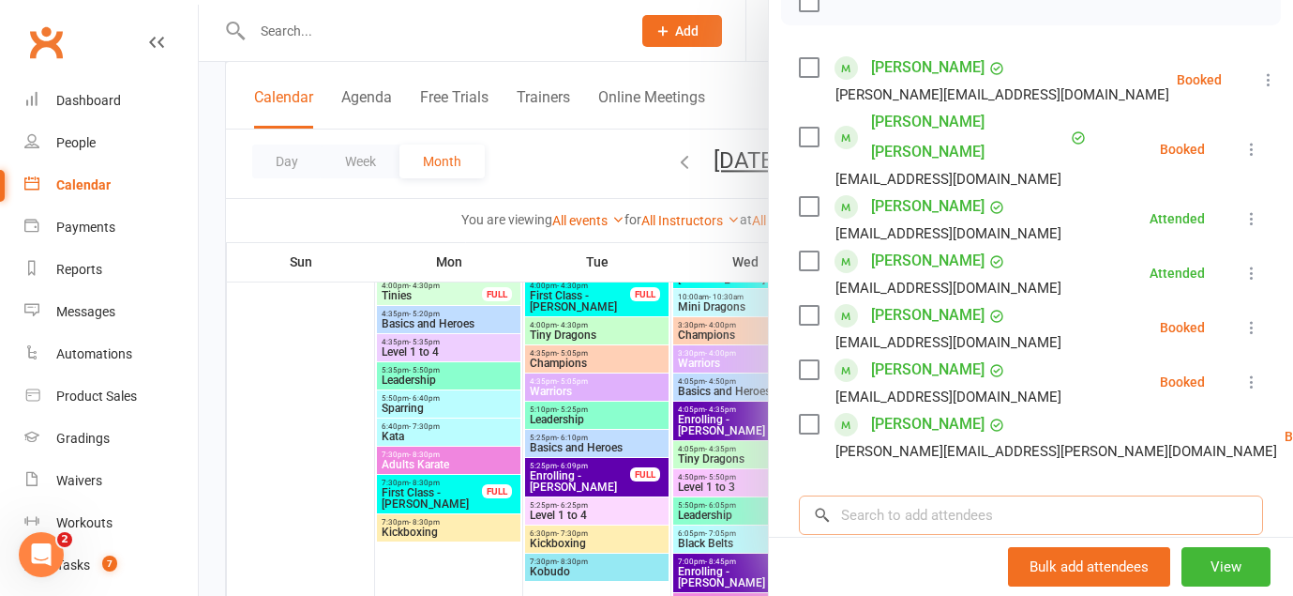
click at [1040, 495] on input "search" at bounding box center [1031, 514] width 464 height 39
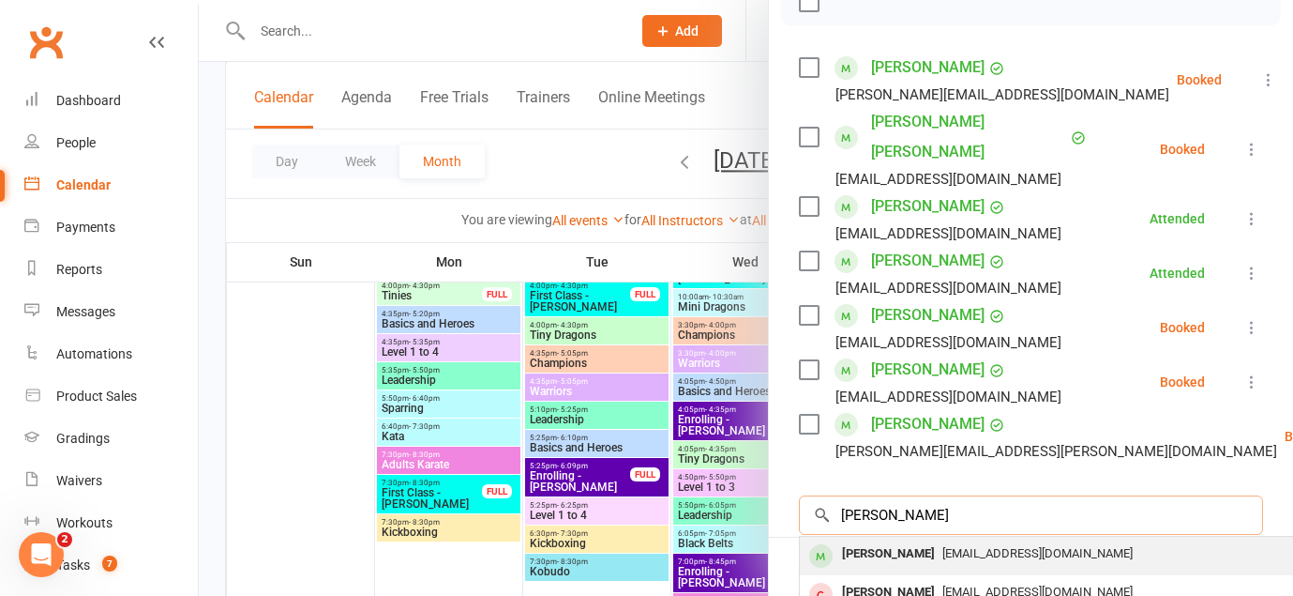
type input "[PERSON_NAME]"
click at [978, 546] on span "[EMAIL_ADDRESS][DOMAIN_NAME]" at bounding box center [1038, 553] width 190 height 14
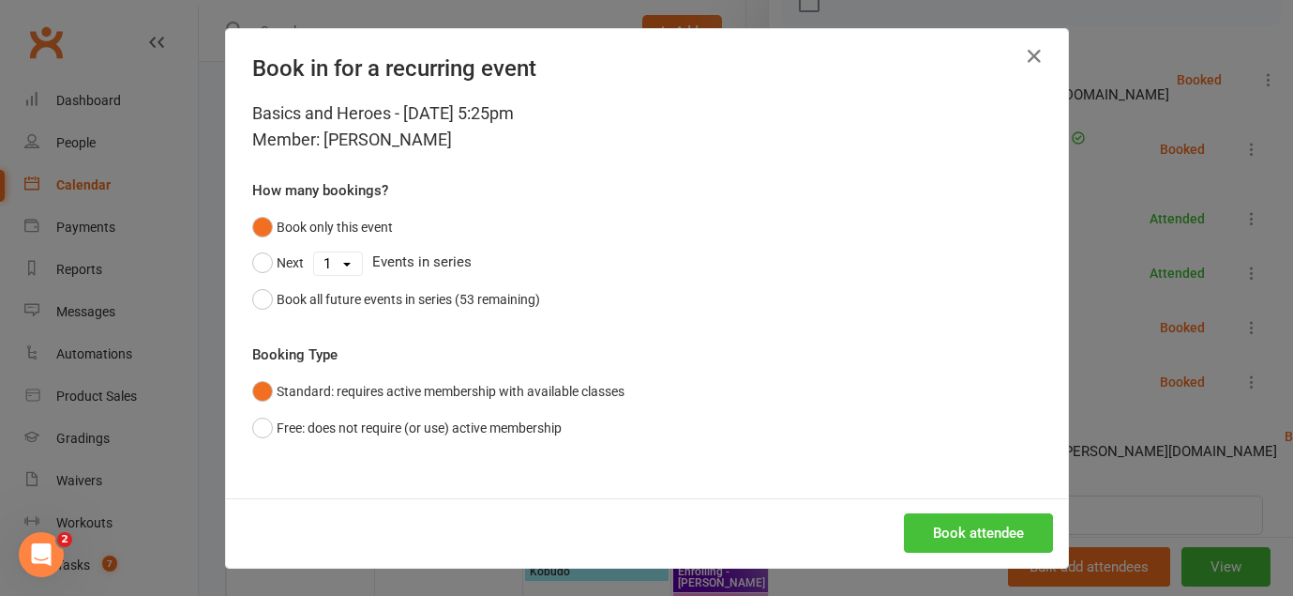
click at [990, 525] on button "Book attendee" at bounding box center [978, 532] width 149 height 39
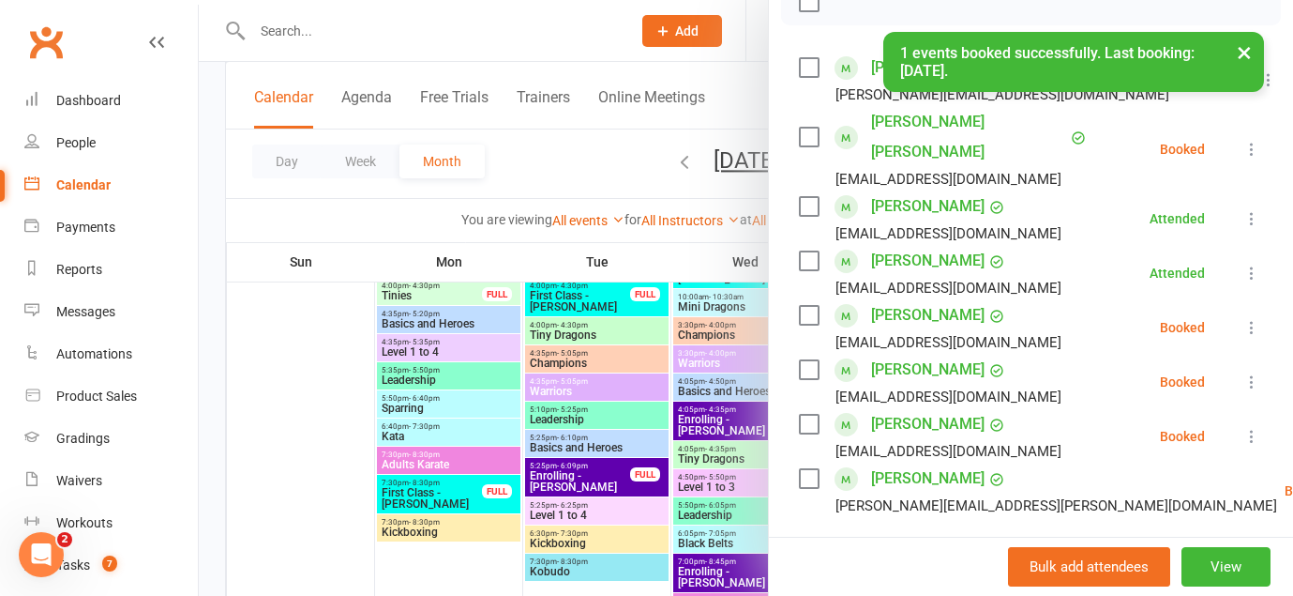
click at [1258, 318] on icon at bounding box center [1252, 327] width 19 height 19
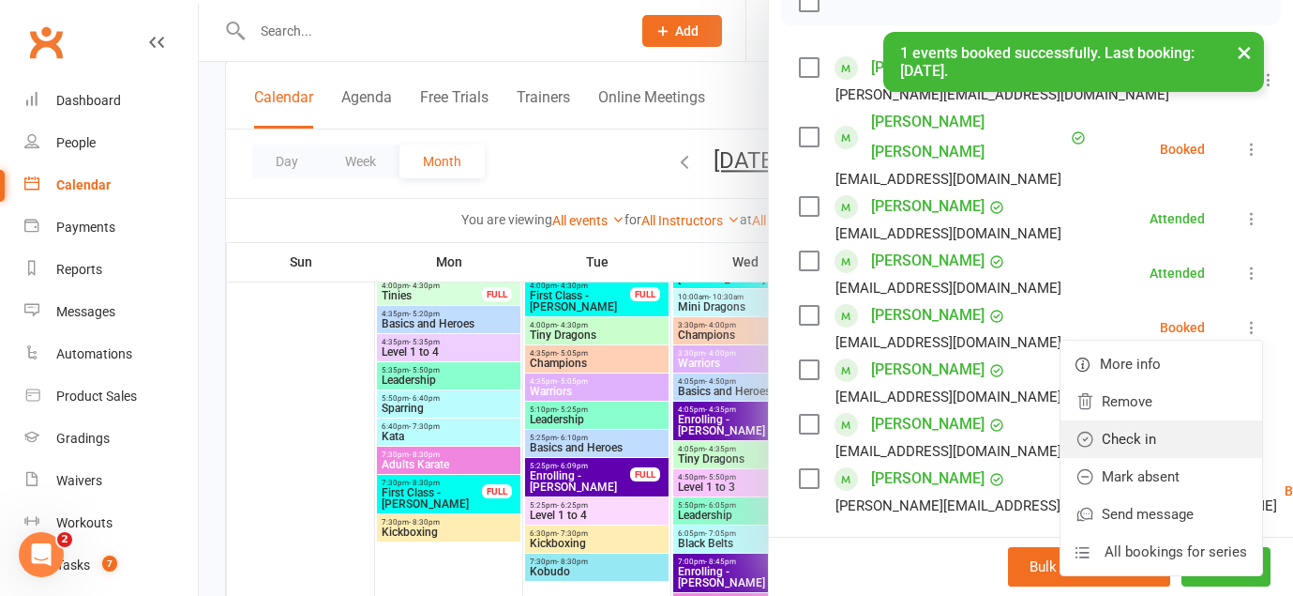
click at [1174, 420] on link "Check in" at bounding box center [1162, 439] width 202 height 38
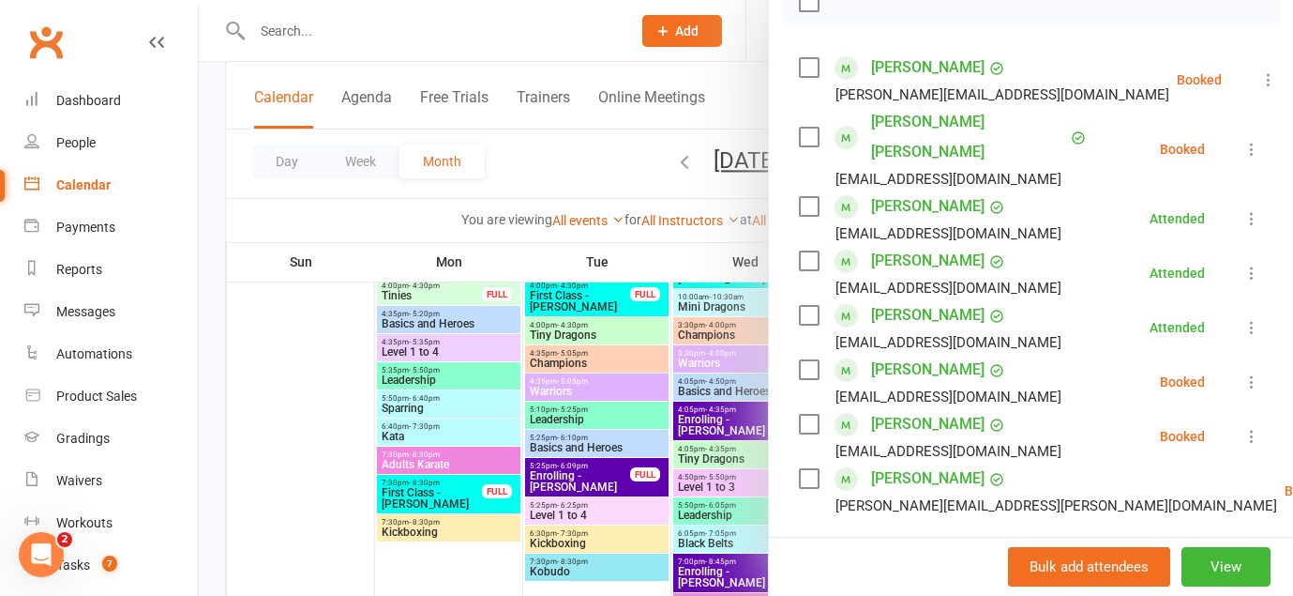
click at [1186, 583] on link "Check in" at bounding box center [1287, 602] width 202 height 38
click at [612, 364] on div at bounding box center [746, 298] width 1095 height 596
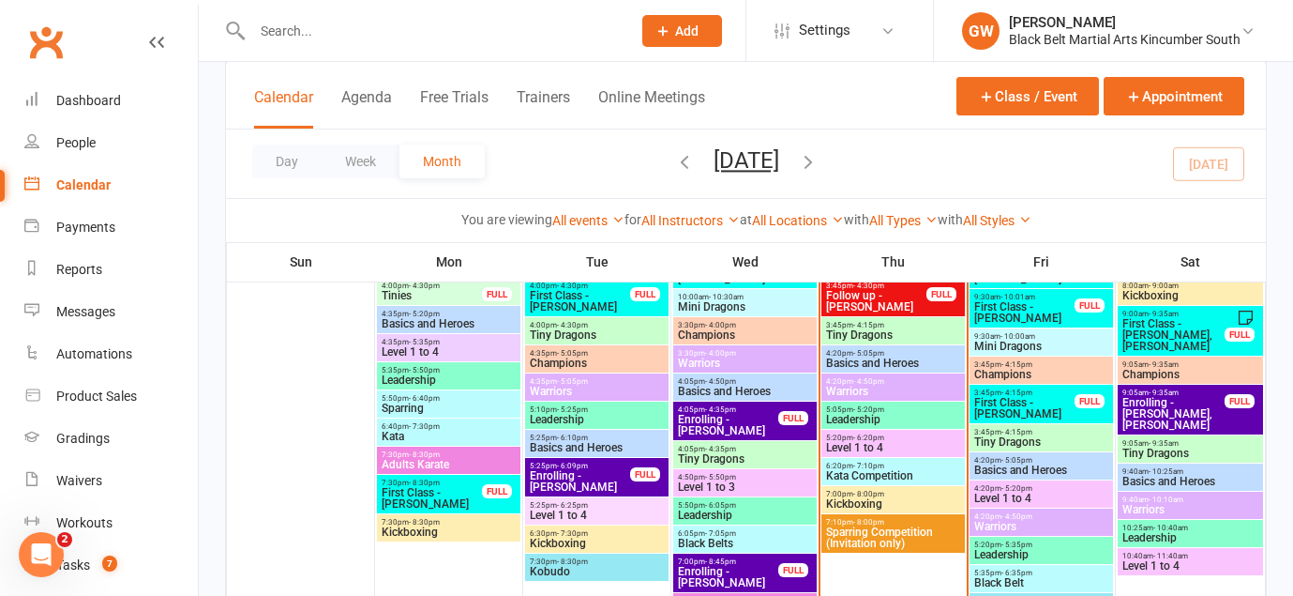
click at [596, 357] on span "Champions" at bounding box center [597, 362] width 136 height 11
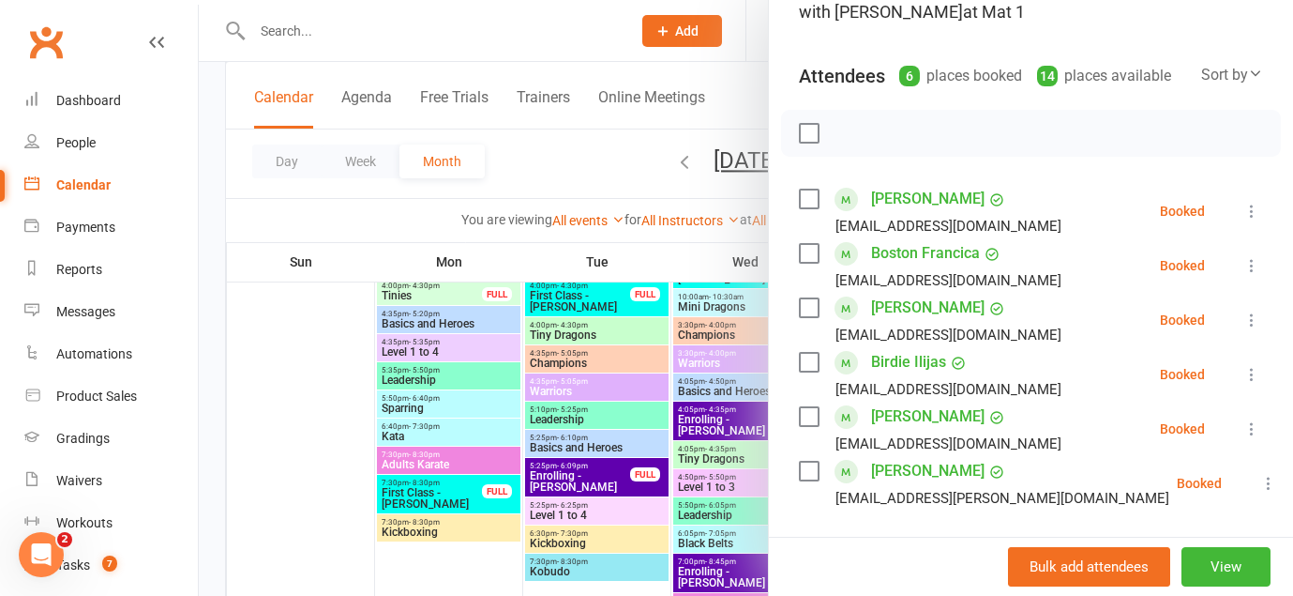
scroll to position [174, 0]
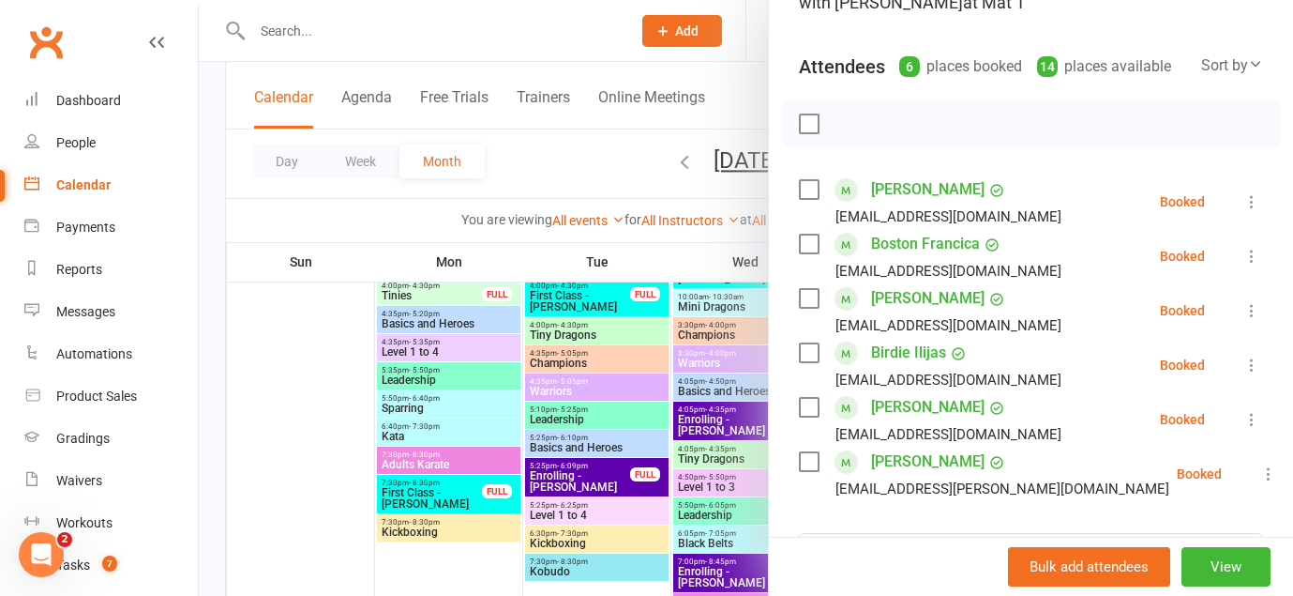
click at [1253, 307] on icon at bounding box center [1252, 310] width 19 height 19
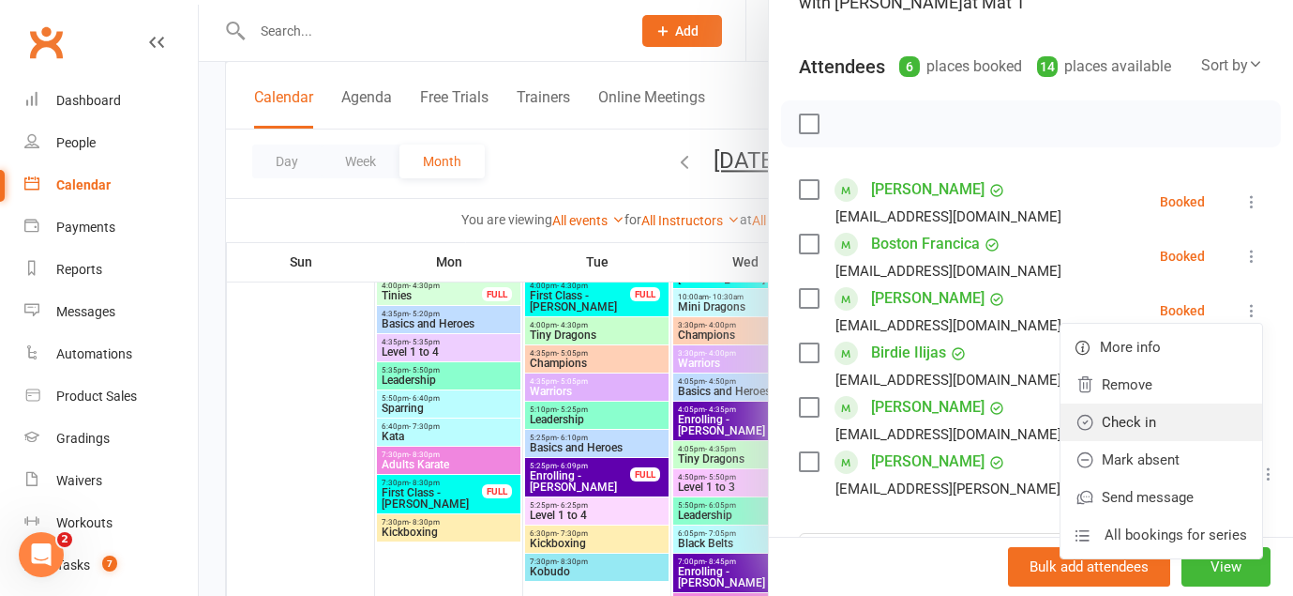
click at [1172, 417] on link "Check in" at bounding box center [1162, 422] width 202 height 38
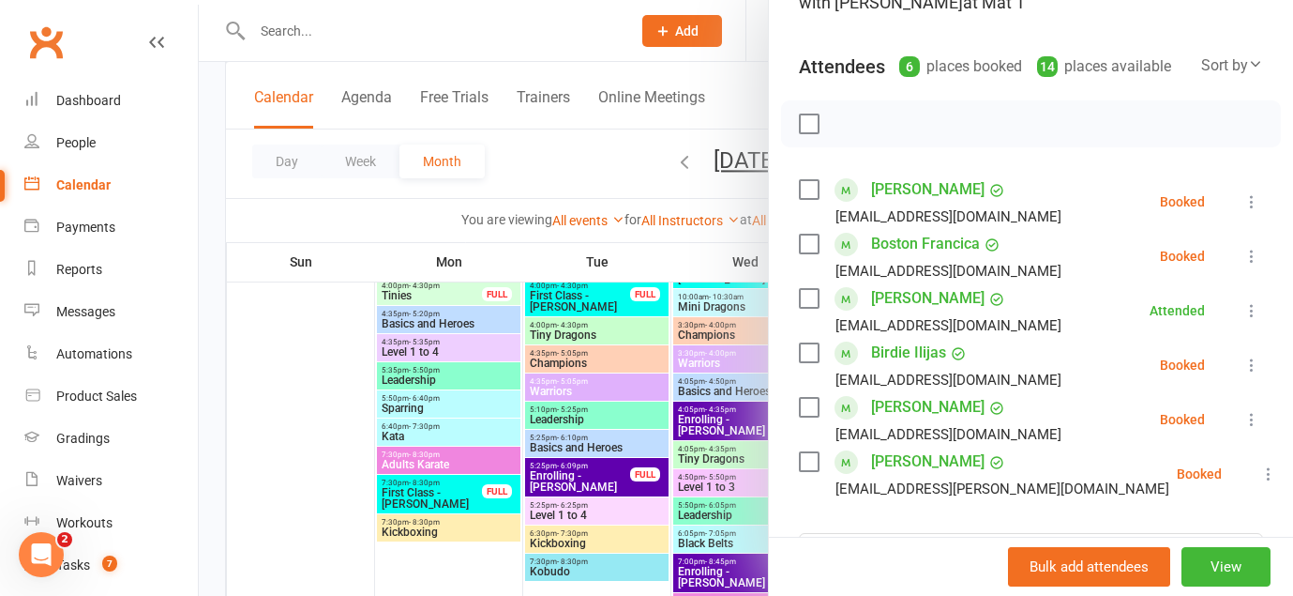
click at [1251, 254] on icon at bounding box center [1252, 256] width 19 height 19
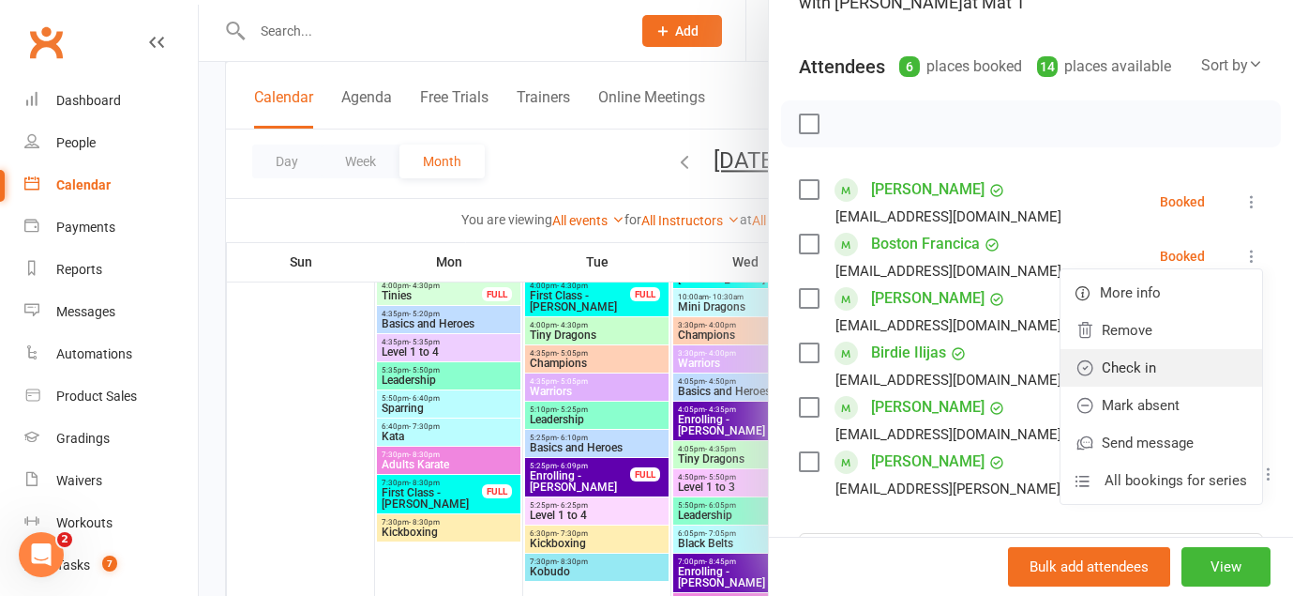
click at [1170, 366] on link "Check in" at bounding box center [1162, 368] width 202 height 38
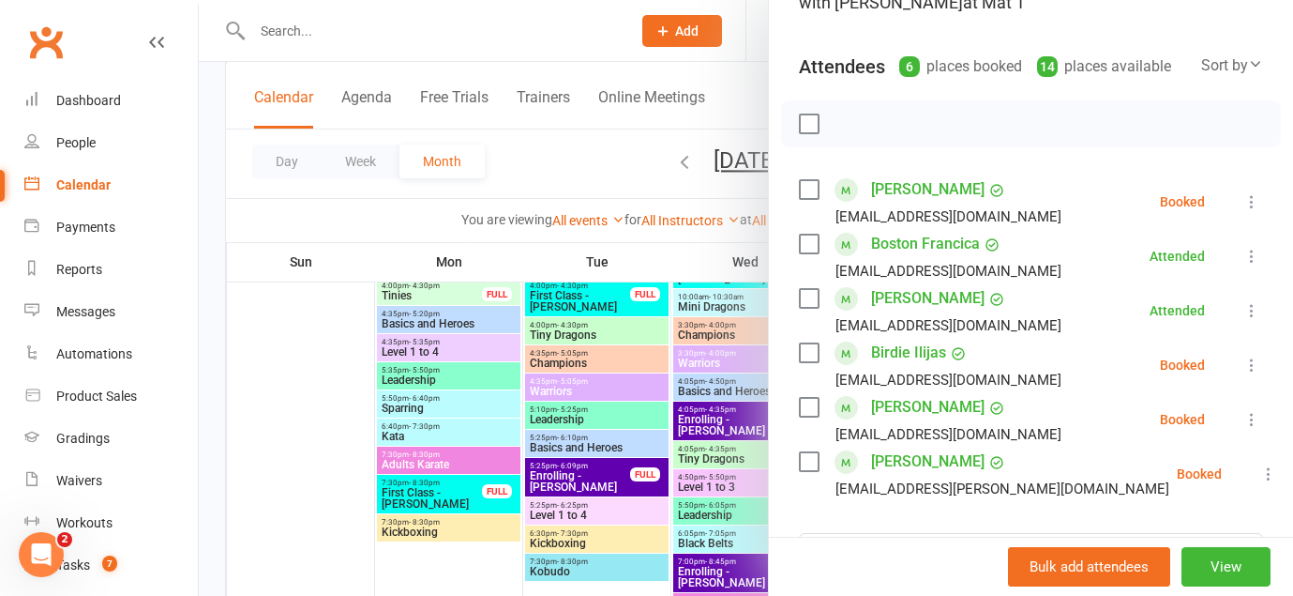
click at [1258, 364] on icon at bounding box center [1252, 364] width 19 height 19
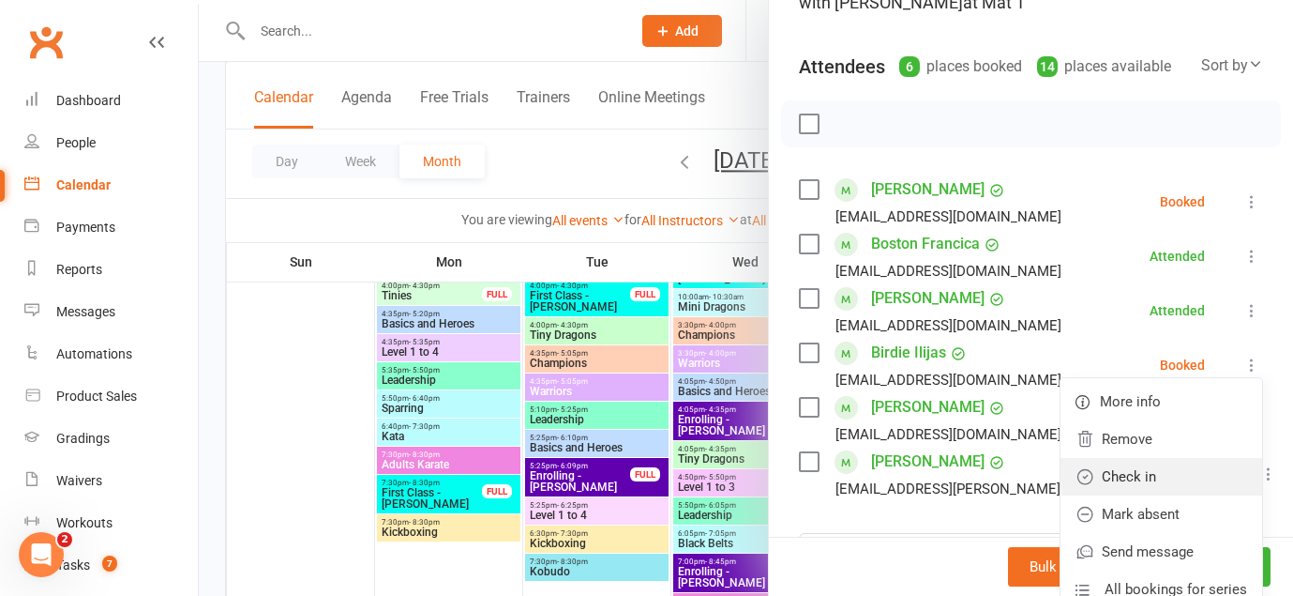
click at [1171, 471] on link "Check in" at bounding box center [1162, 477] width 202 height 38
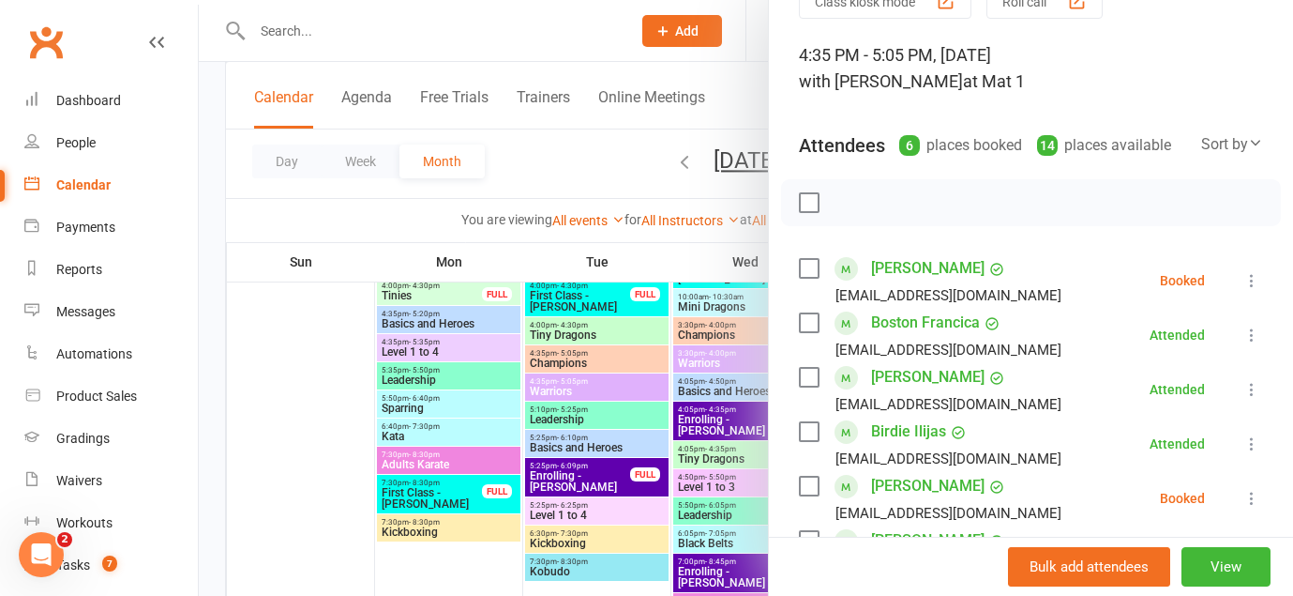
scroll to position [0, 0]
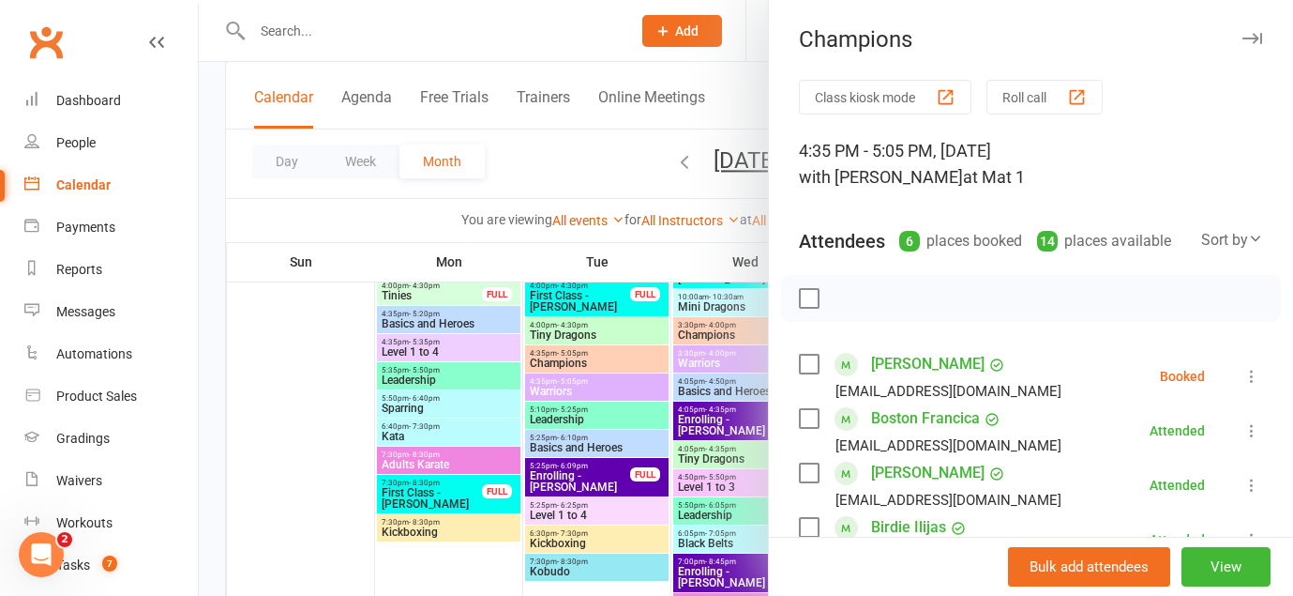
click at [1260, 30] on button "button" at bounding box center [1252, 38] width 23 height 23
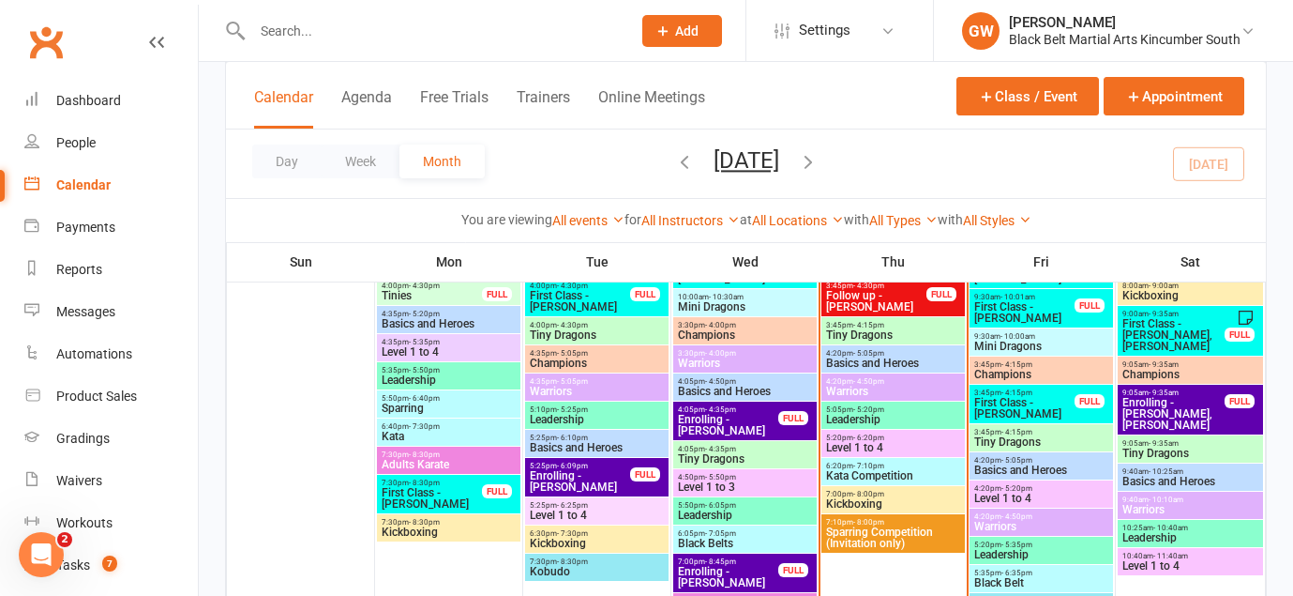
click at [604, 391] on span "Warriors" at bounding box center [597, 390] width 136 height 11
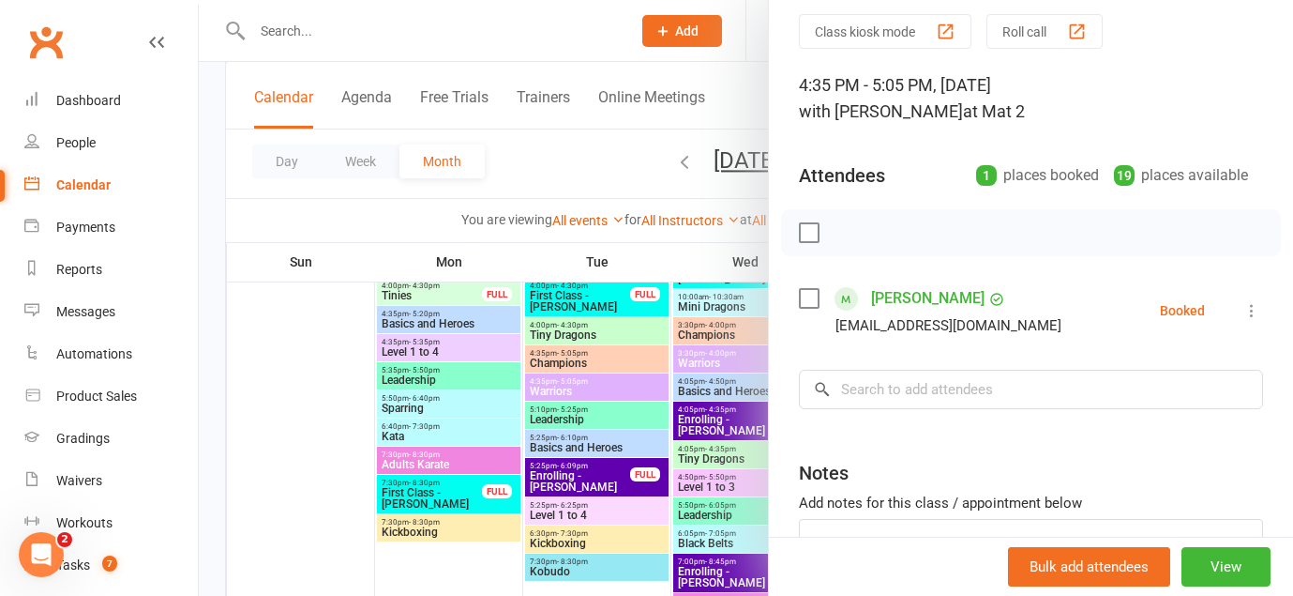
scroll to position [80, 0]
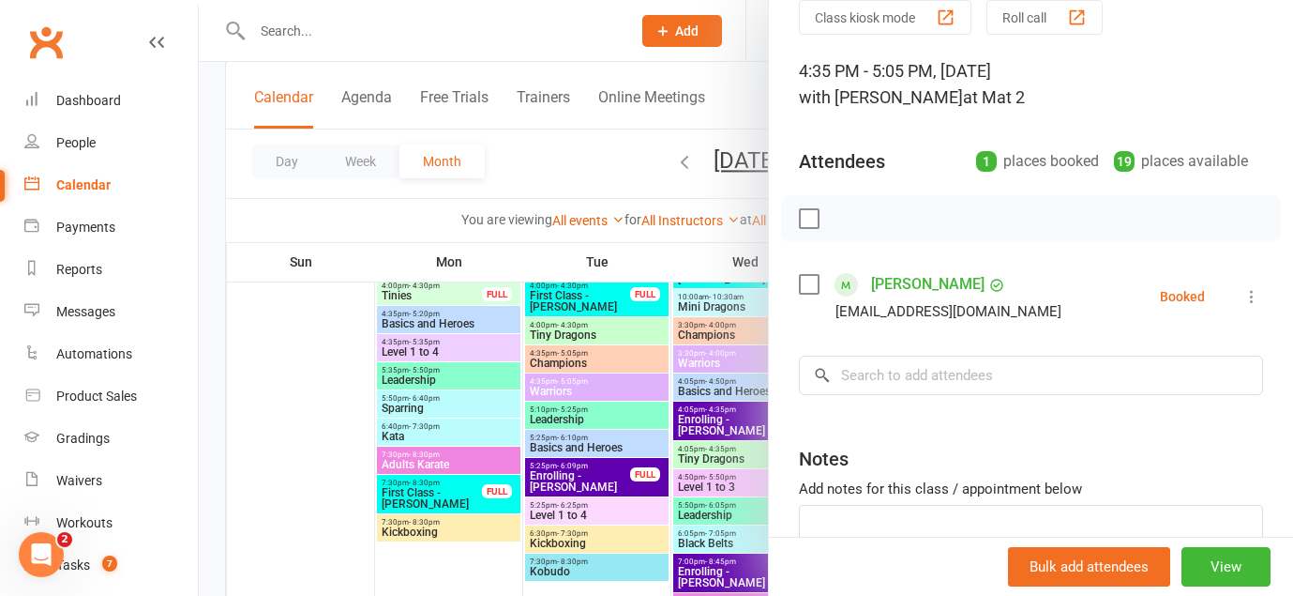
click at [1250, 293] on icon at bounding box center [1252, 296] width 19 height 19
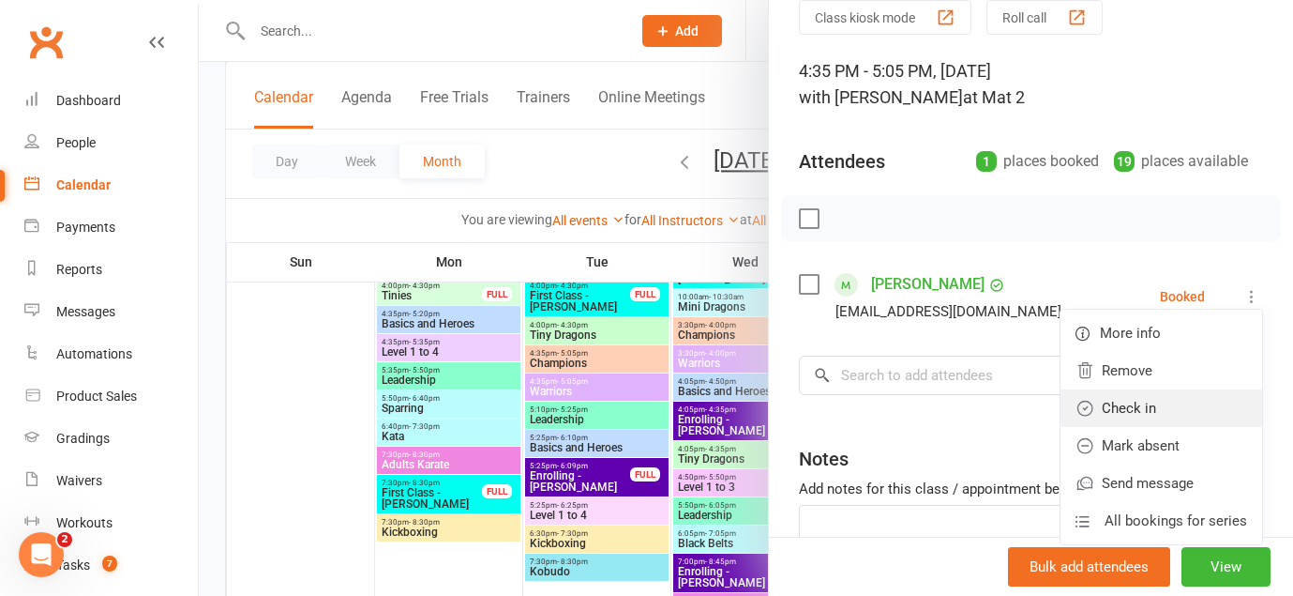
click at [1163, 411] on link "Check in" at bounding box center [1162, 408] width 202 height 38
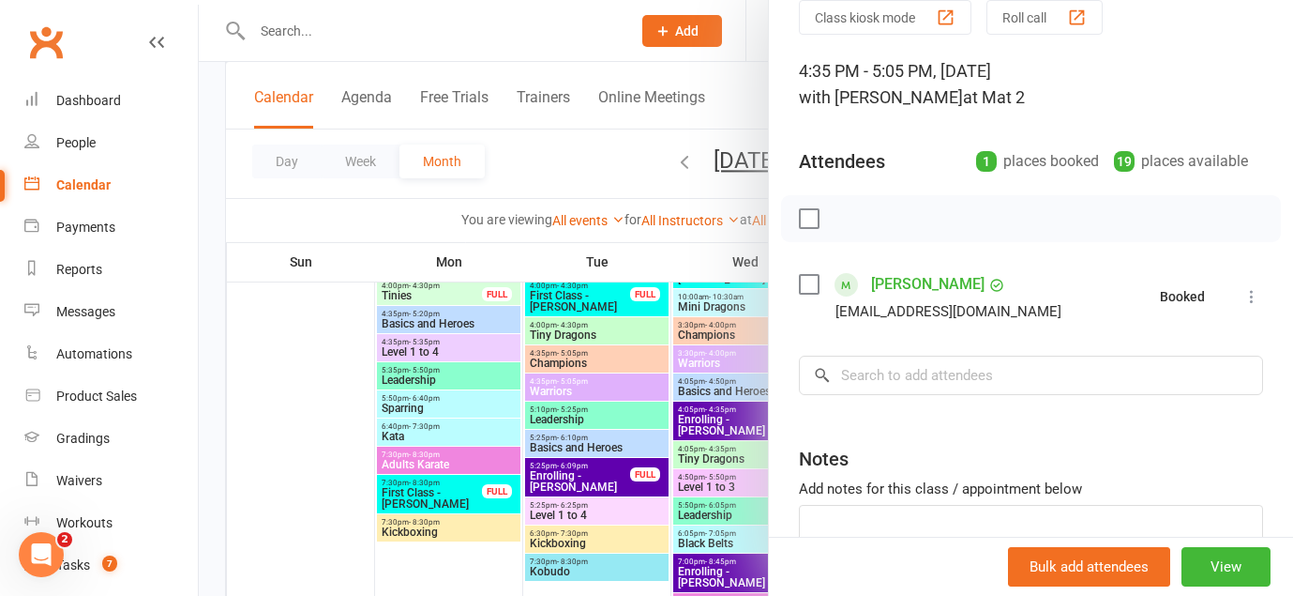
scroll to position [0, 0]
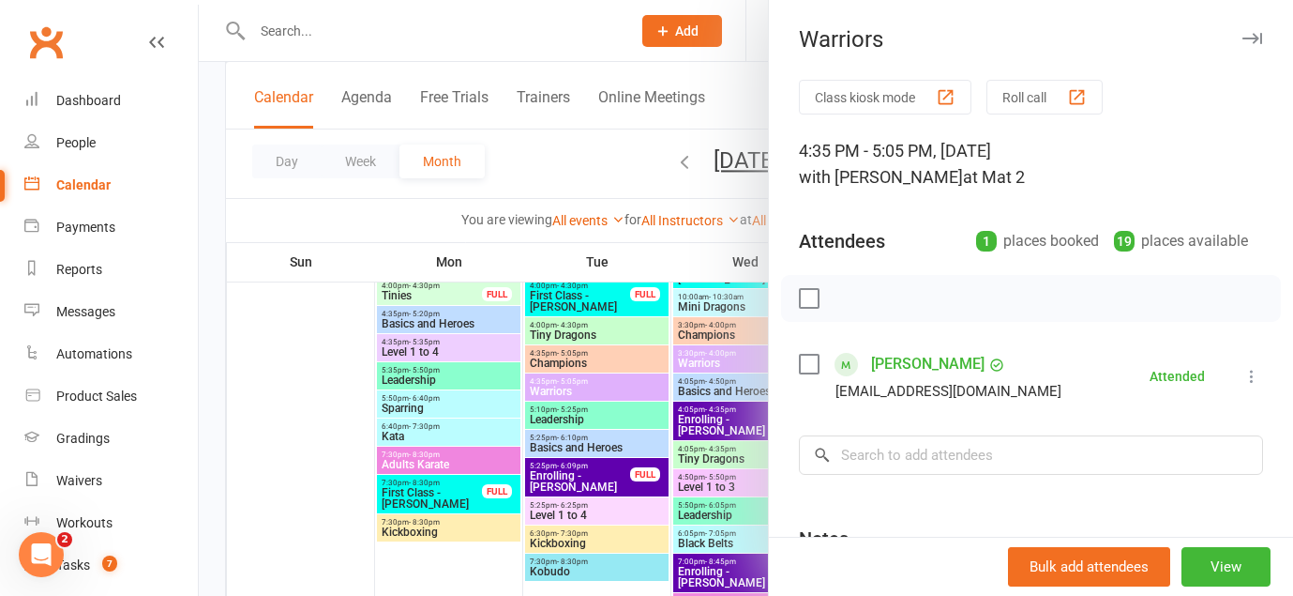
click at [1250, 39] on icon "button" at bounding box center [1253, 38] width 20 height 11
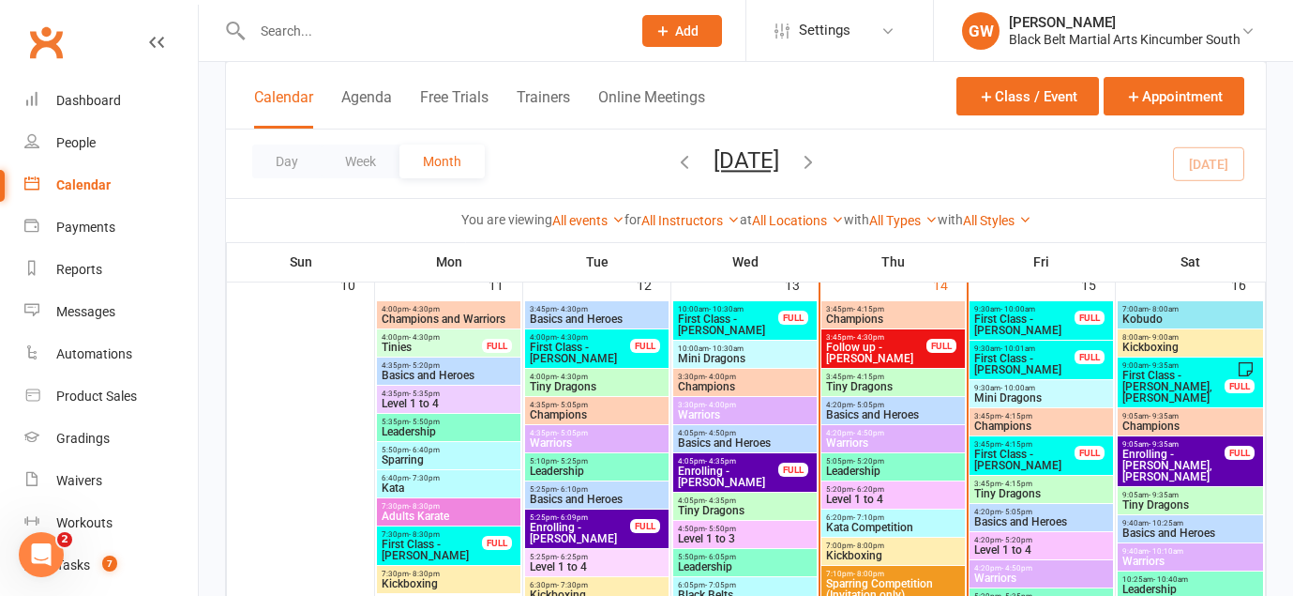
scroll to position [1064, 0]
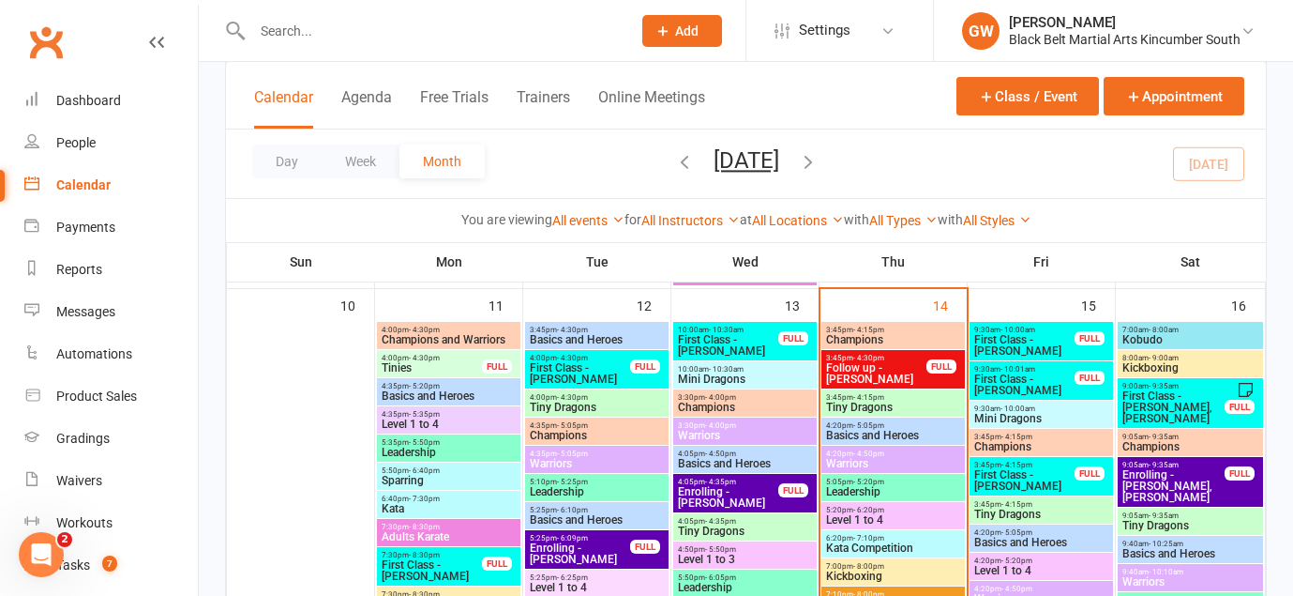
click at [598, 334] on span "Basics and Heroes" at bounding box center [597, 339] width 136 height 11
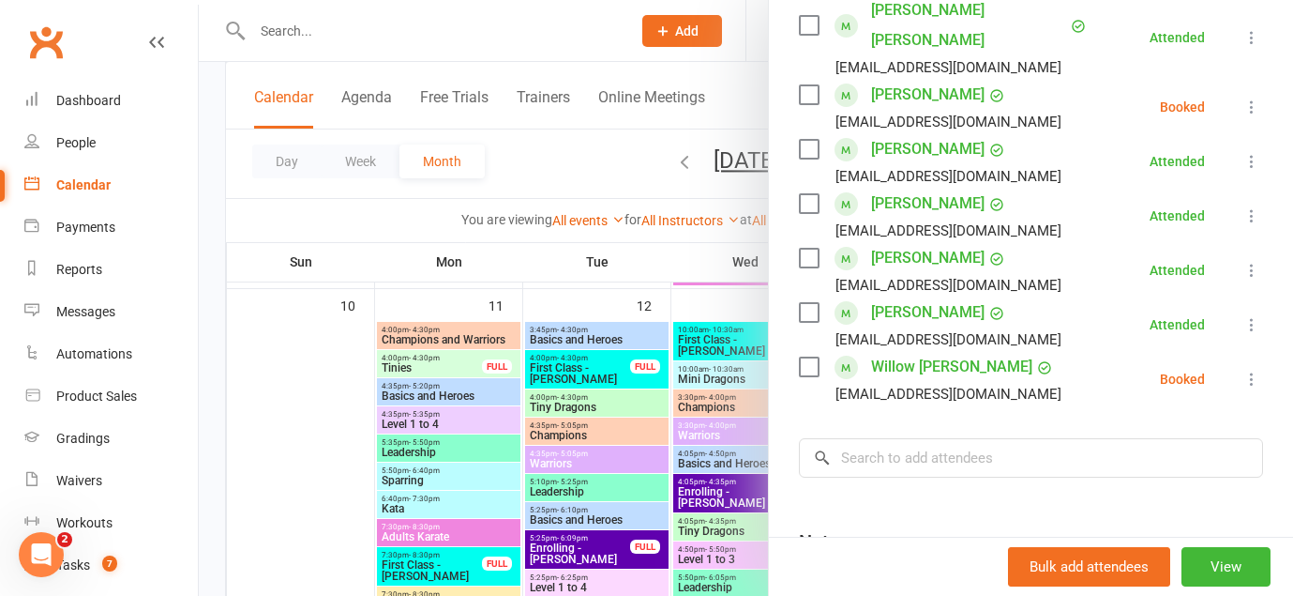
scroll to position [0, 0]
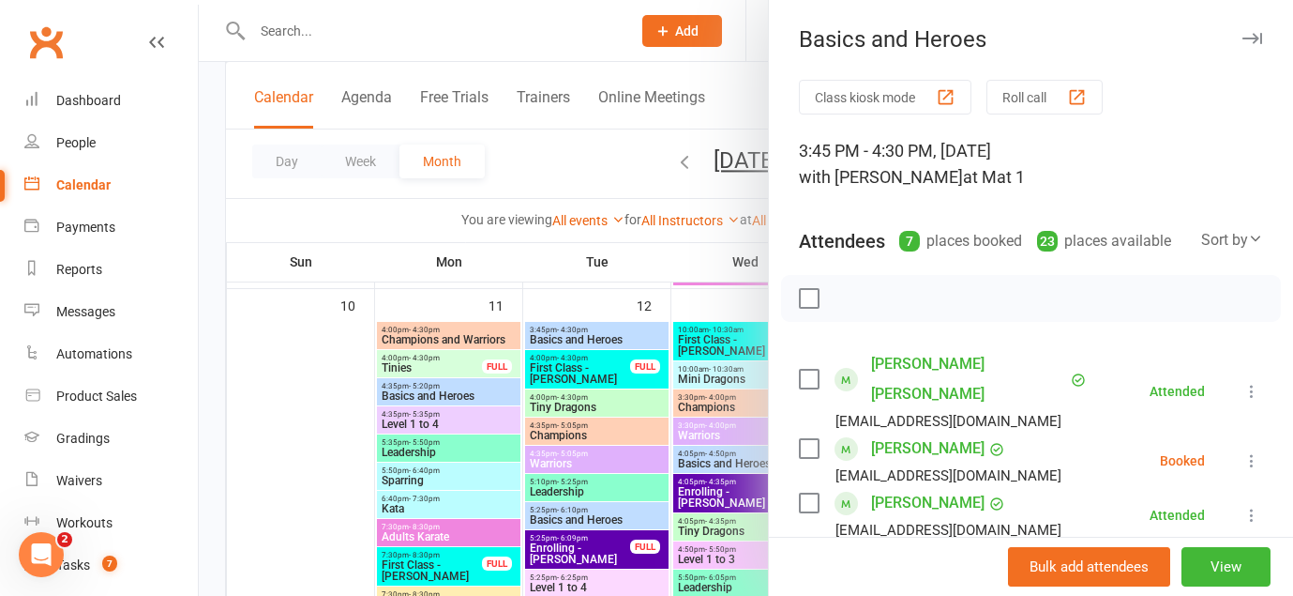
click at [1243, 35] on icon "button" at bounding box center [1253, 38] width 20 height 11
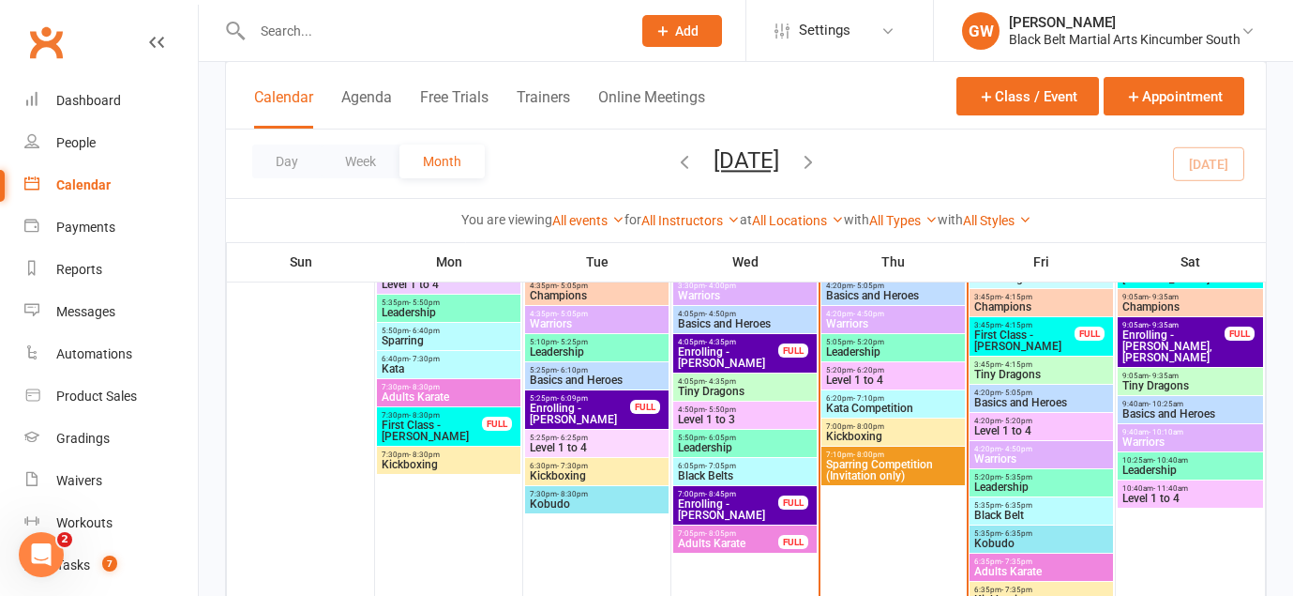
scroll to position [1213, 0]
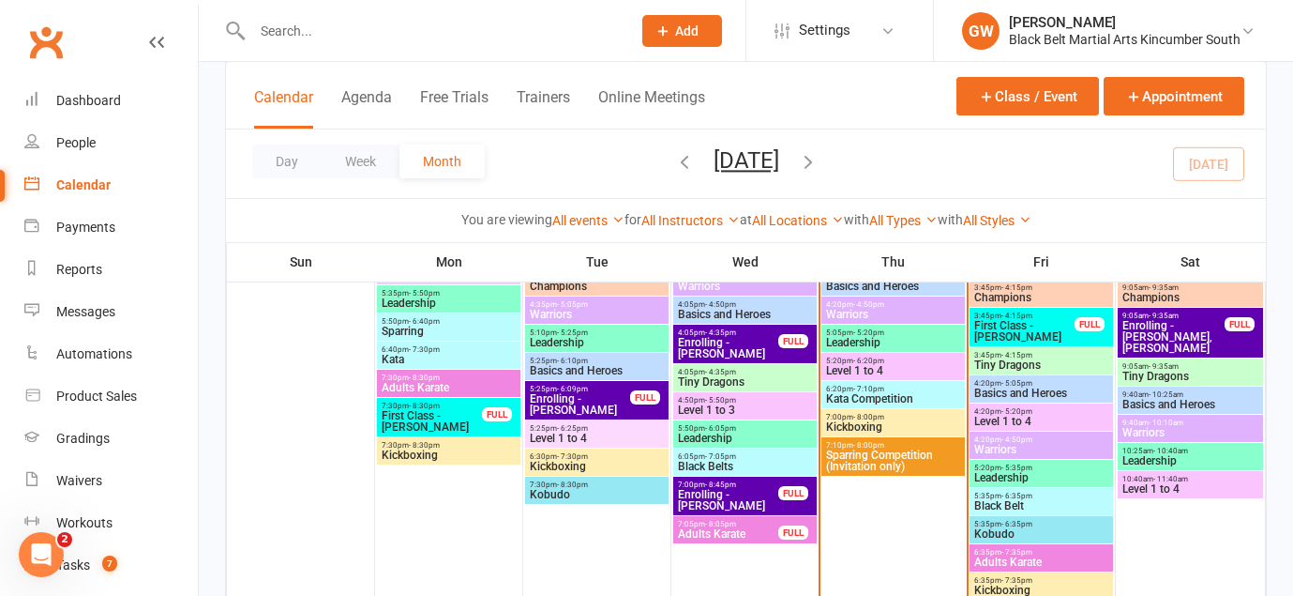
click at [601, 361] on span "5:25pm - 6:10pm" at bounding box center [597, 360] width 136 height 8
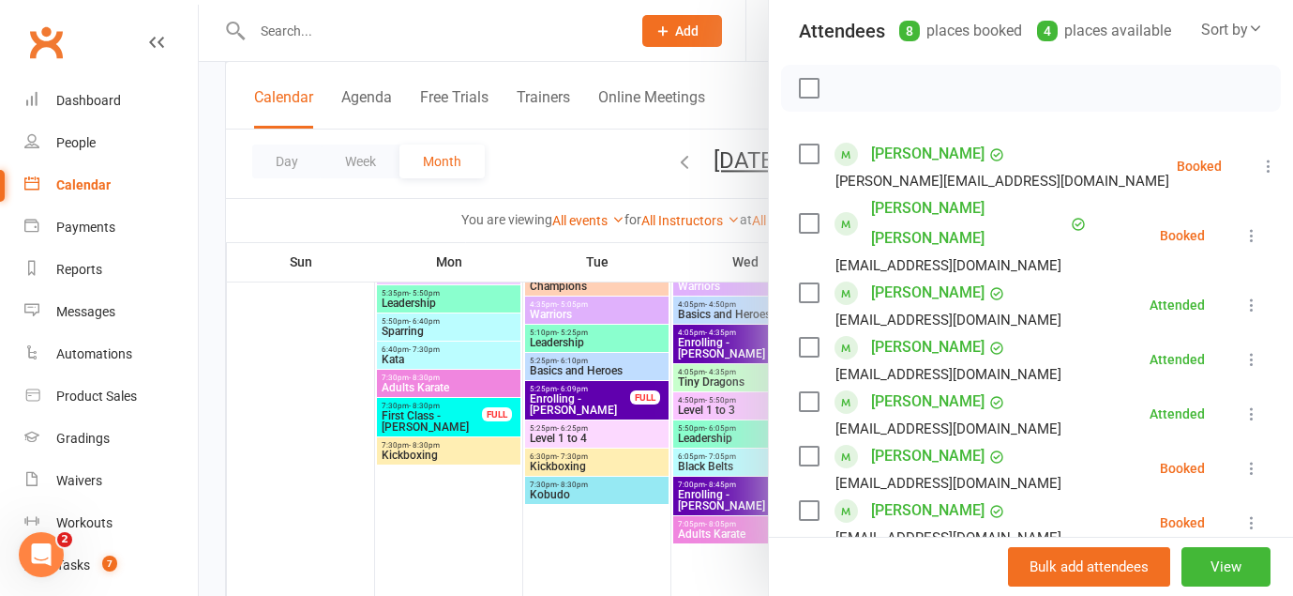
scroll to position [211, 0]
click at [1260, 165] on icon at bounding box center [1269, 165] width 19 height 19
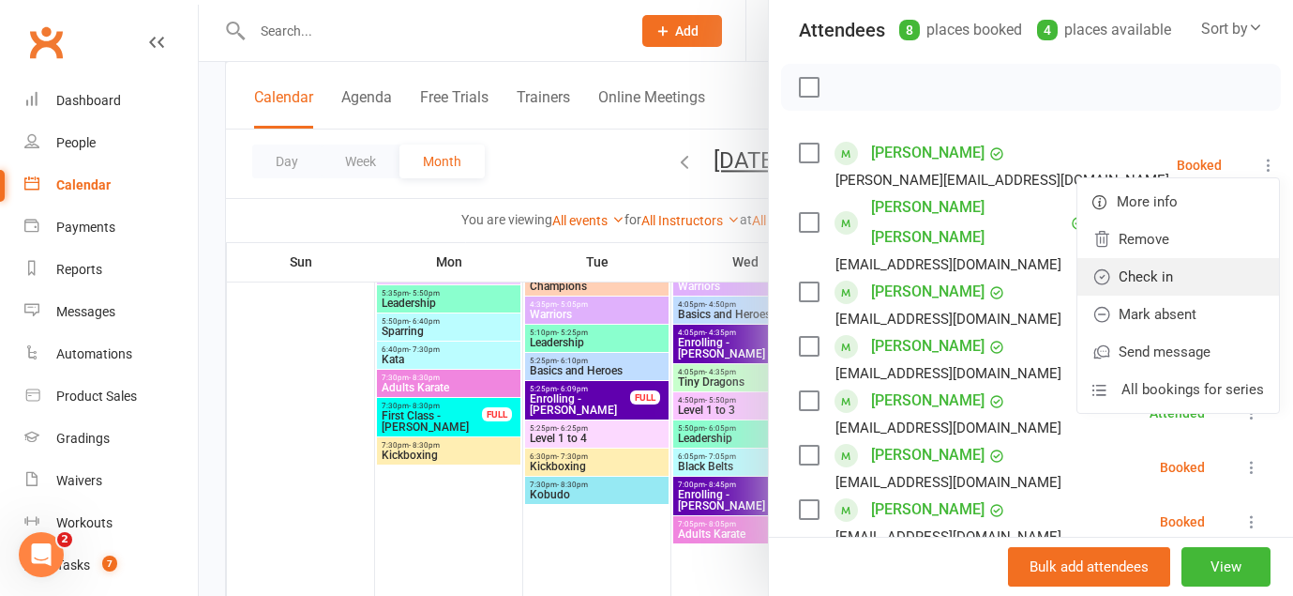
click at [1191, 278] on link "Check in" at bounding box center [1179, 277] width 202 height 38
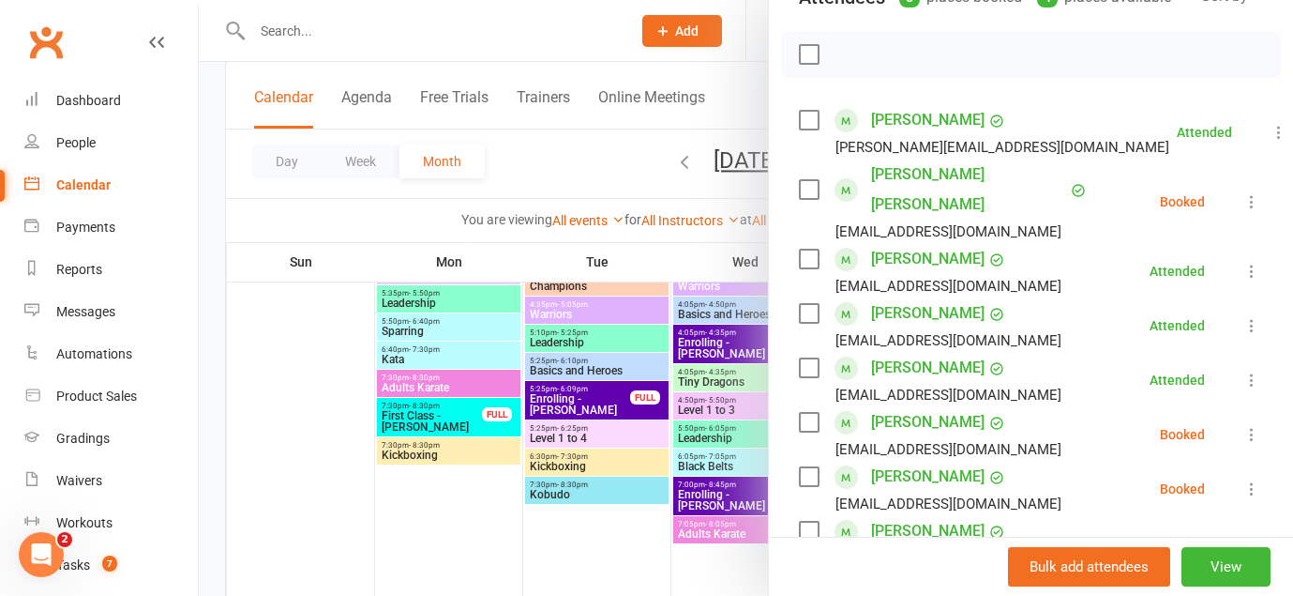
scroll to position [0, 0]
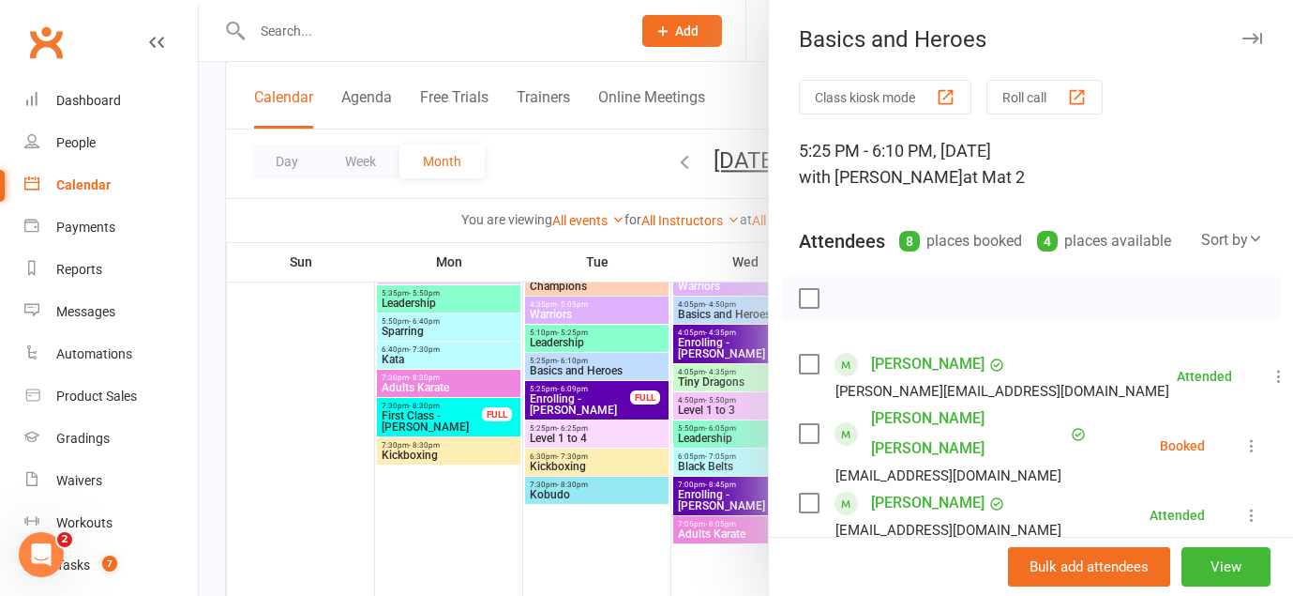
click at [1254, 44] on button "button" at bounding box center [1252, 38] width 23 height 23
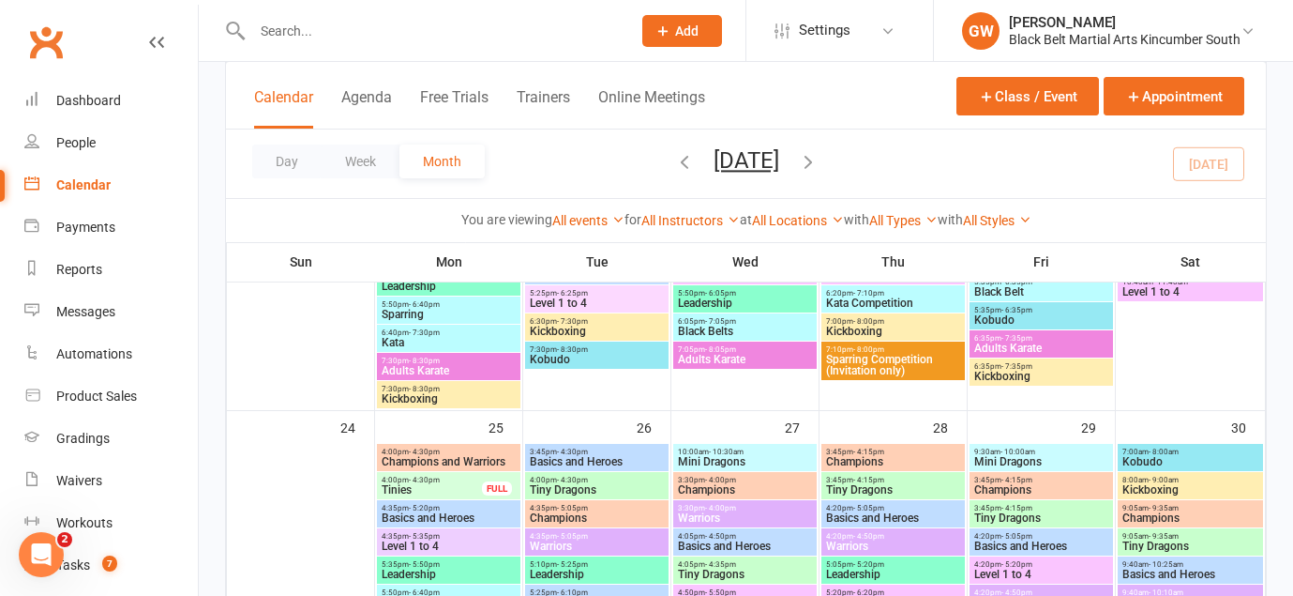
scroll to position [1774, 0]
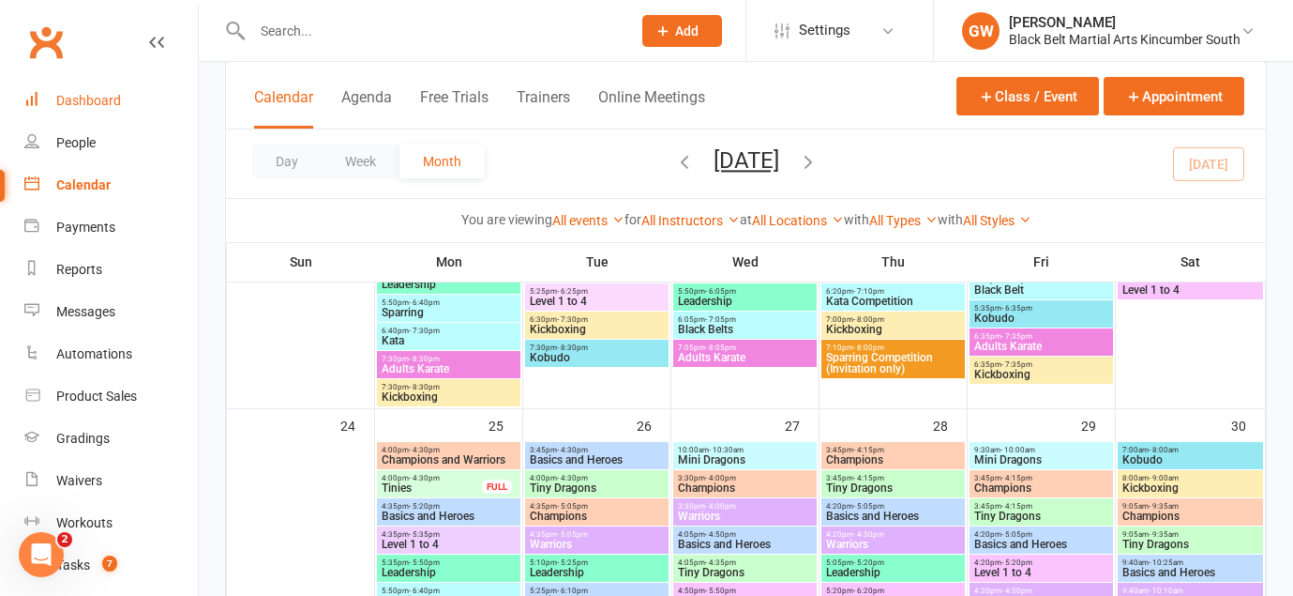
click at [101, 104] on div "Dashboard" at bounding box center [88, 100] width 65 height 15
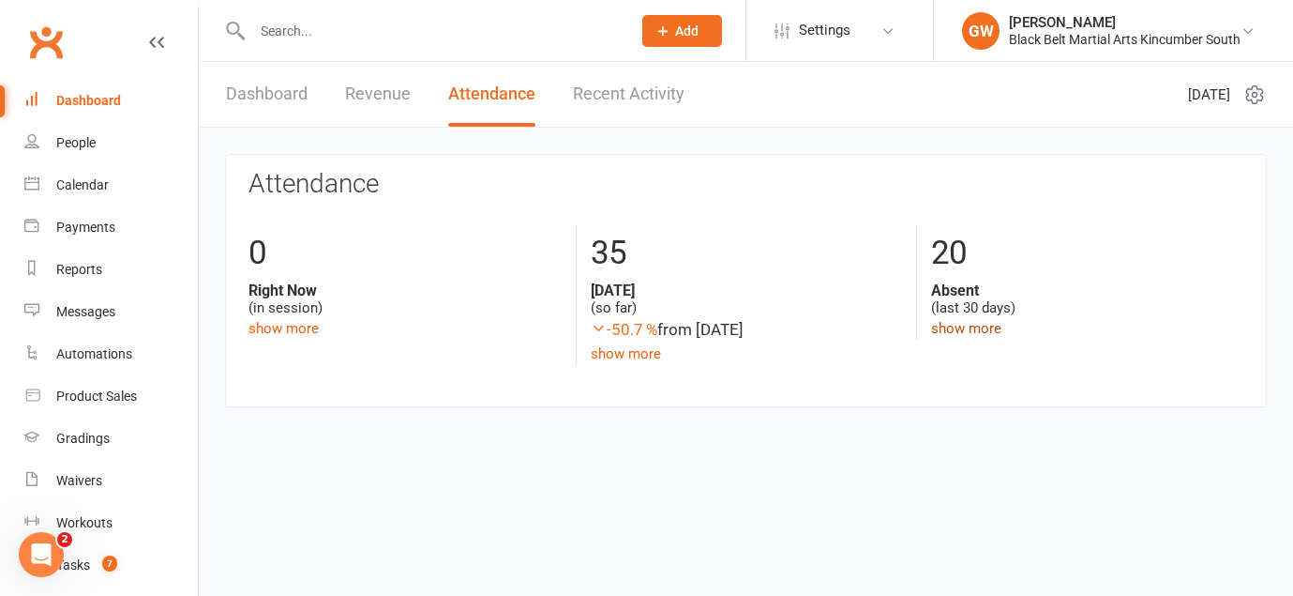
click at [978, 325] on link "show more" at bounding box center [966, 328] width 70 height 17
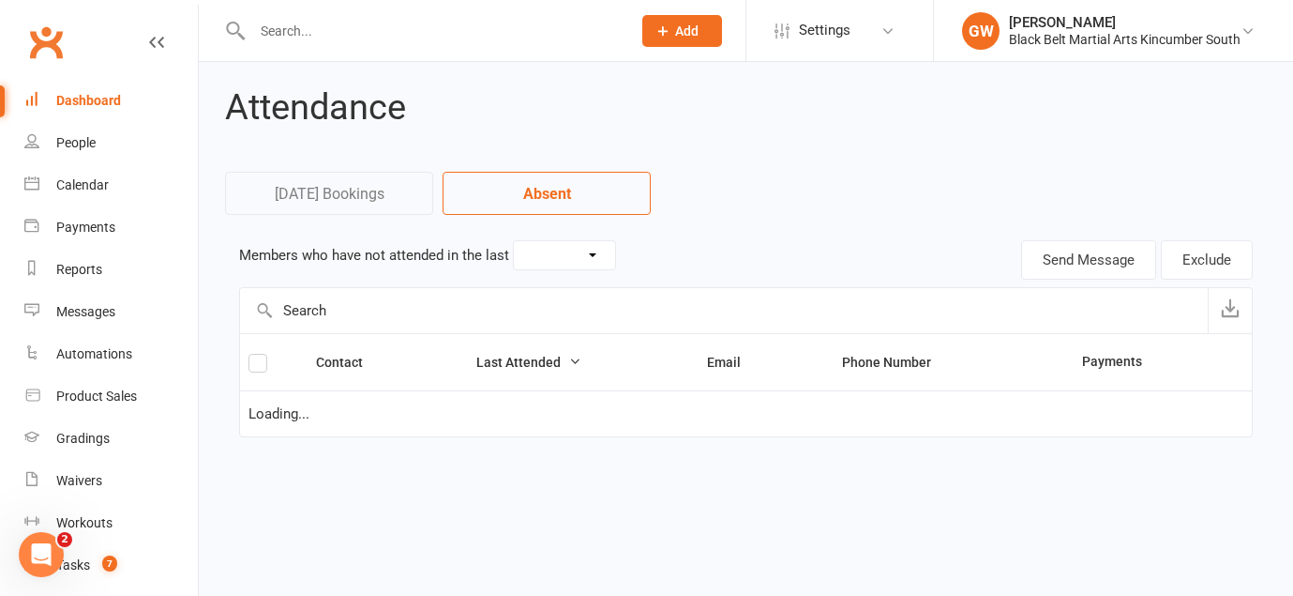
select select "30"
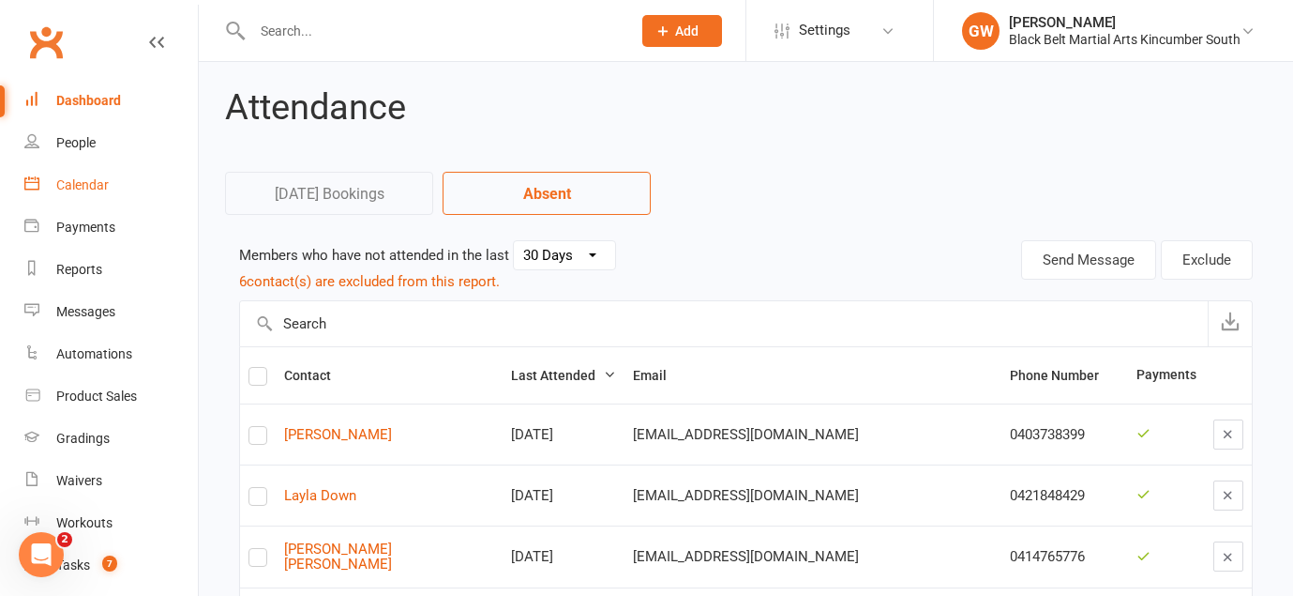
click at [64, 188] on div "Calendar" at bounding box center [82, 184] width 53 height 15
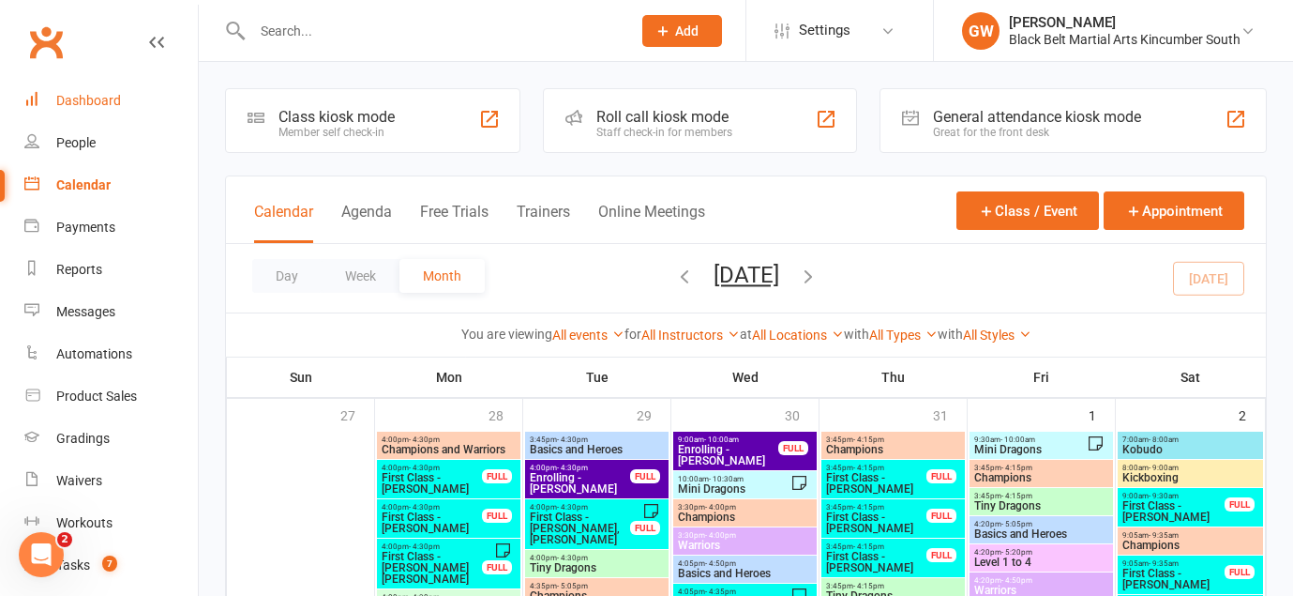
click at [76, 88] on link "Dashboard" at bounding box center [111, 101] width 174 height 42
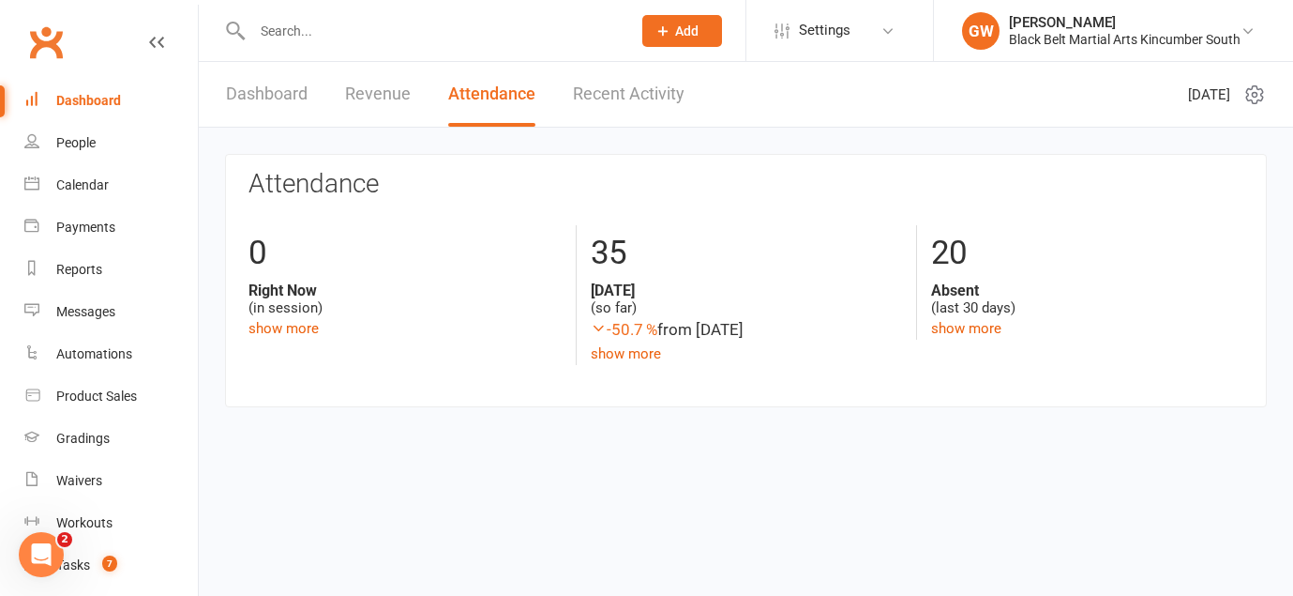
click at [645, 98] on link "Recent Activity" at bounding box center [629, 94] width 112 height 65
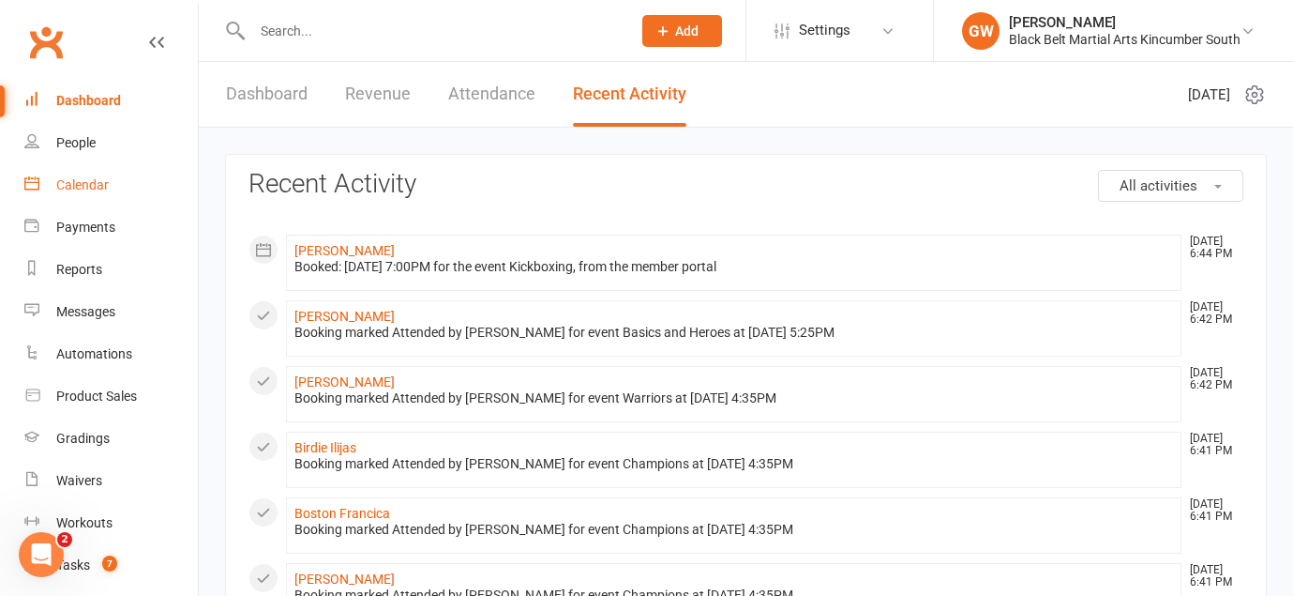
click at [75, 195] on link "Calendar" at bounding box center [111, 185] width 174 height 42
